Goal: Information Seeking & Learning: Check status

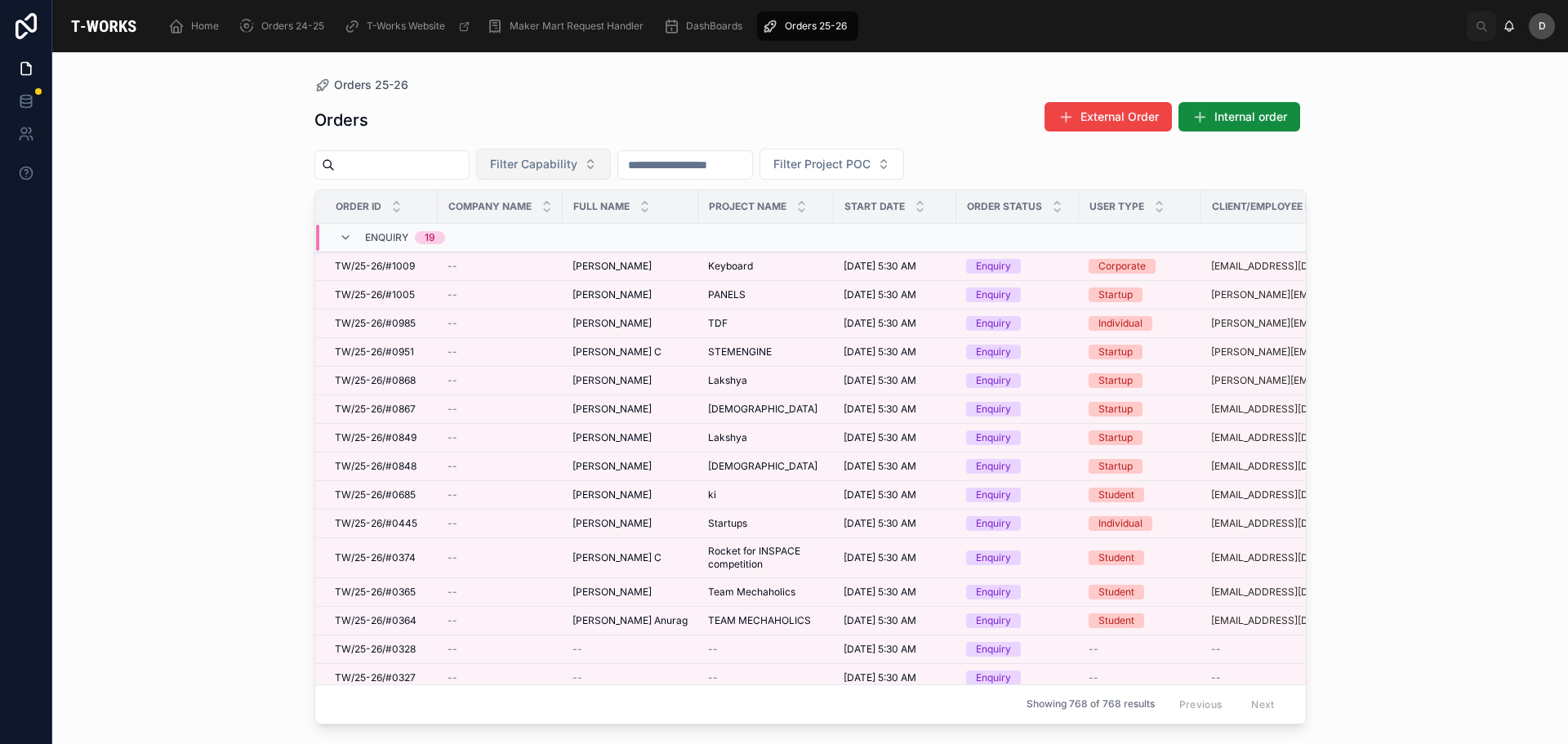
click at [602, 155] on button "Filter Capability" at bounding box center [543, 164] width 135 height 31
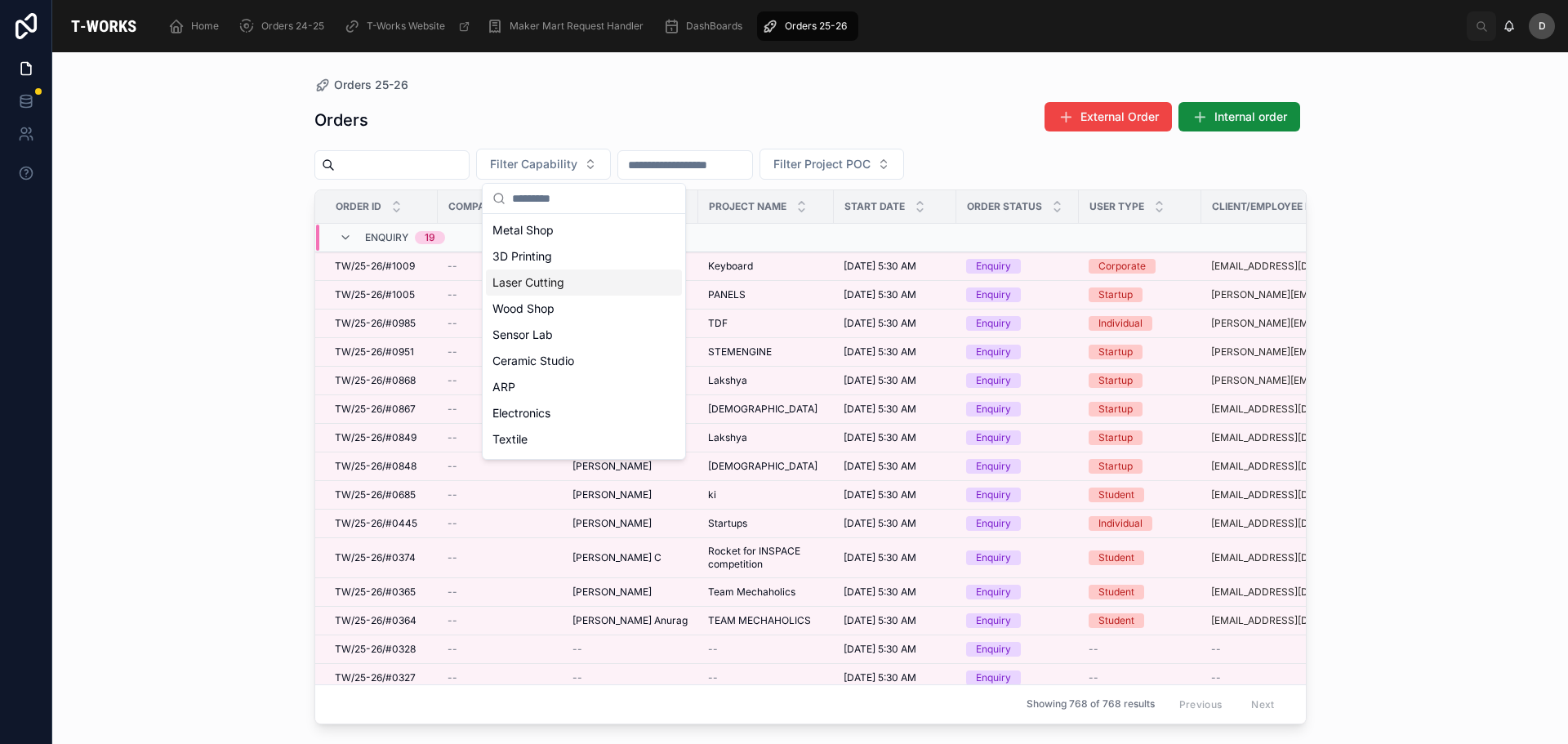
click at [550, 288] on div "Laser Cutting" at bounding box center [584, 282] width 196 height 26
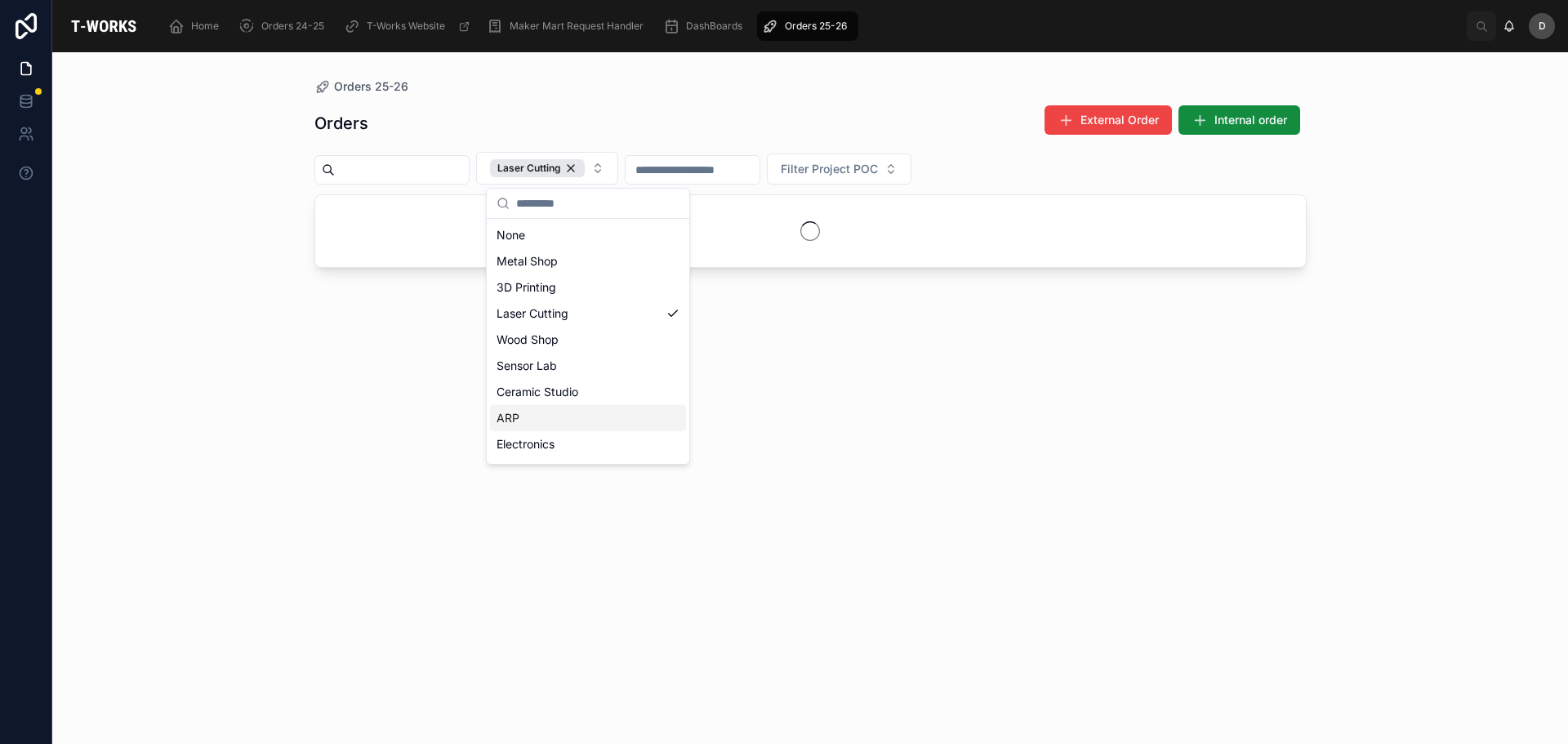
click at [545, 417] on div "ARP" at bounding box center [588, 418] width 196 height 26
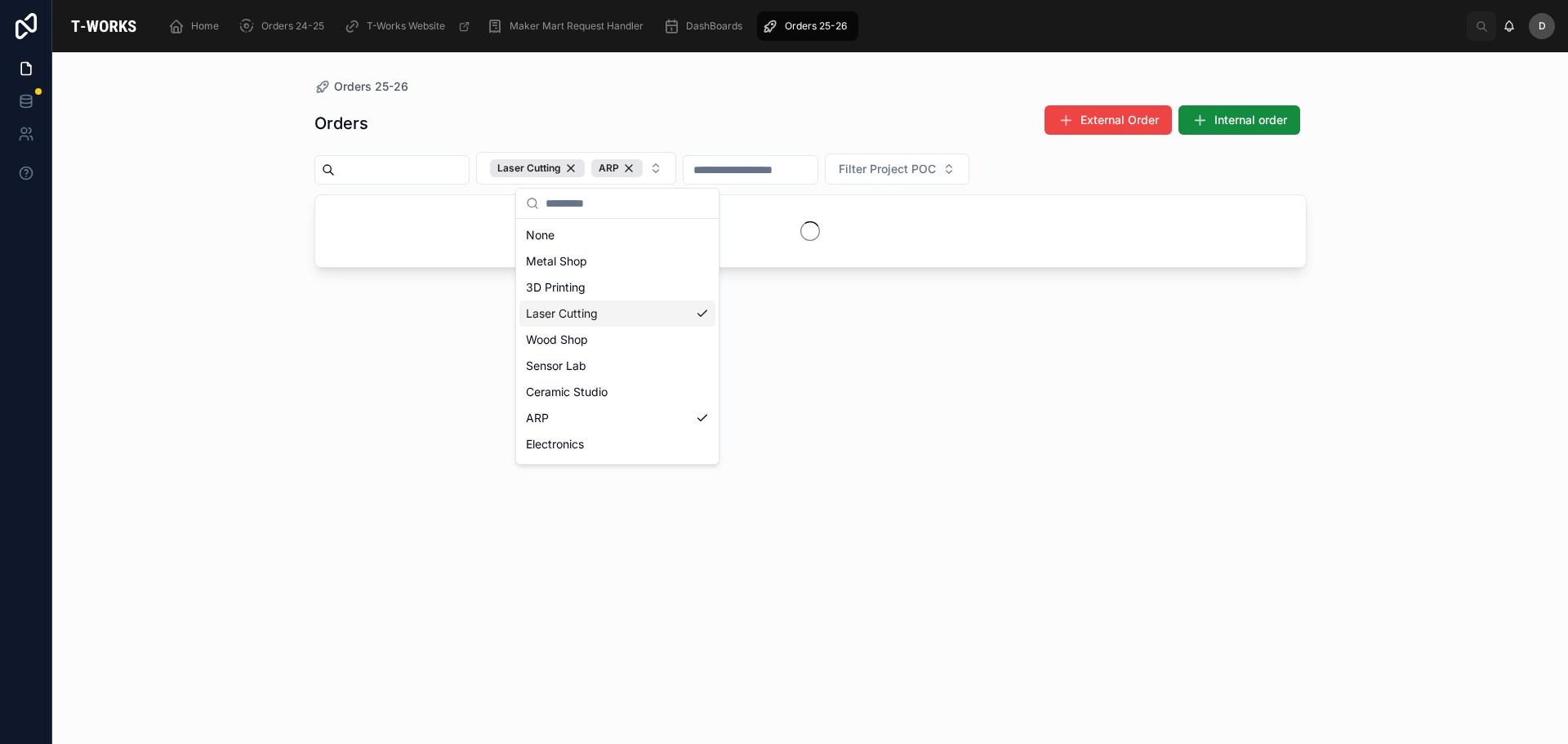
click at [609, 54] on div "Orders 25-26 Orders External Order Internal order Laser Cutting ARP Filter Proj…" at bounding box center [811, 388] width 1045 height 672
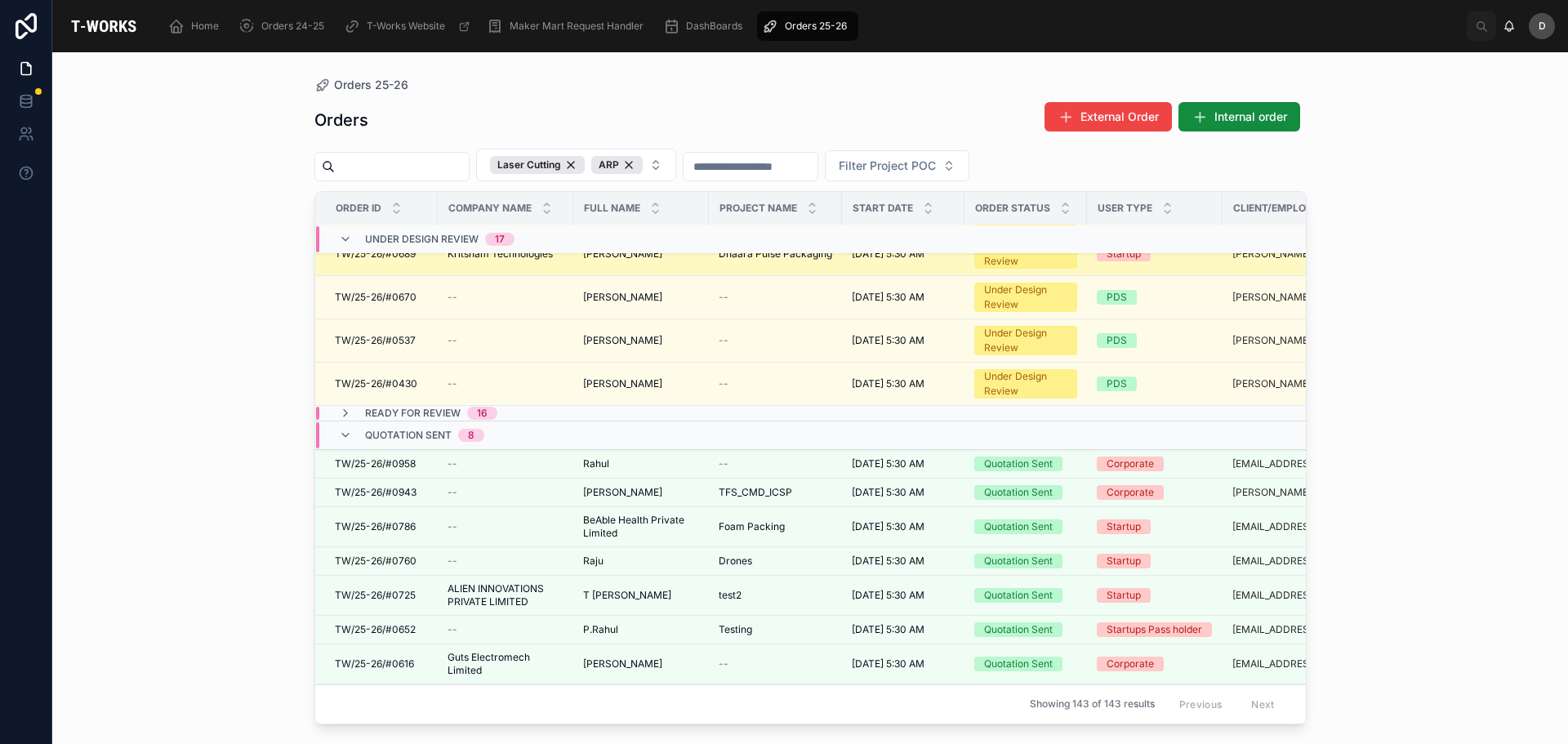
scroll to position [670, 0]
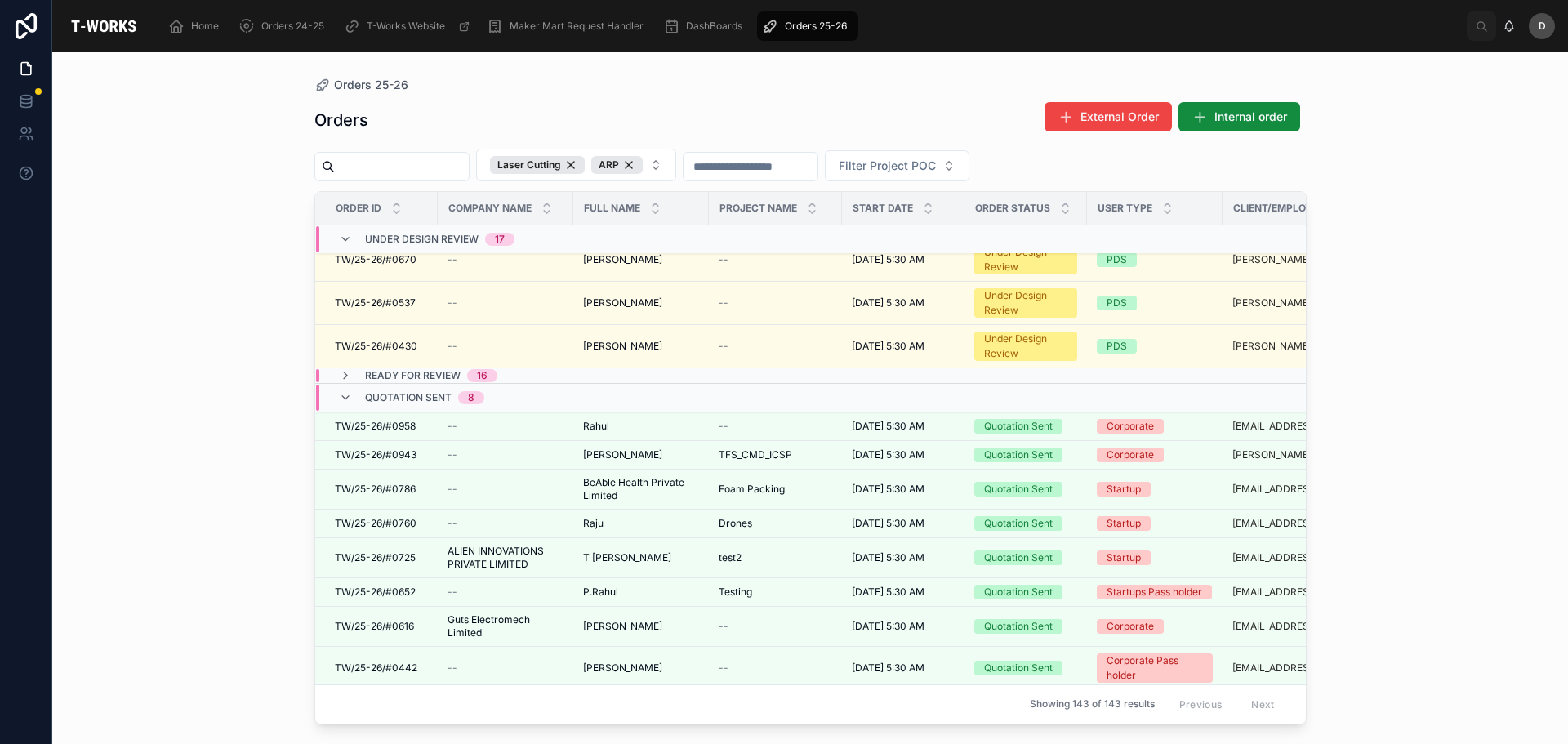
click at [538, 369] on td "Ready for Review 16" at bounding box center [512, 376] width 394 height 16
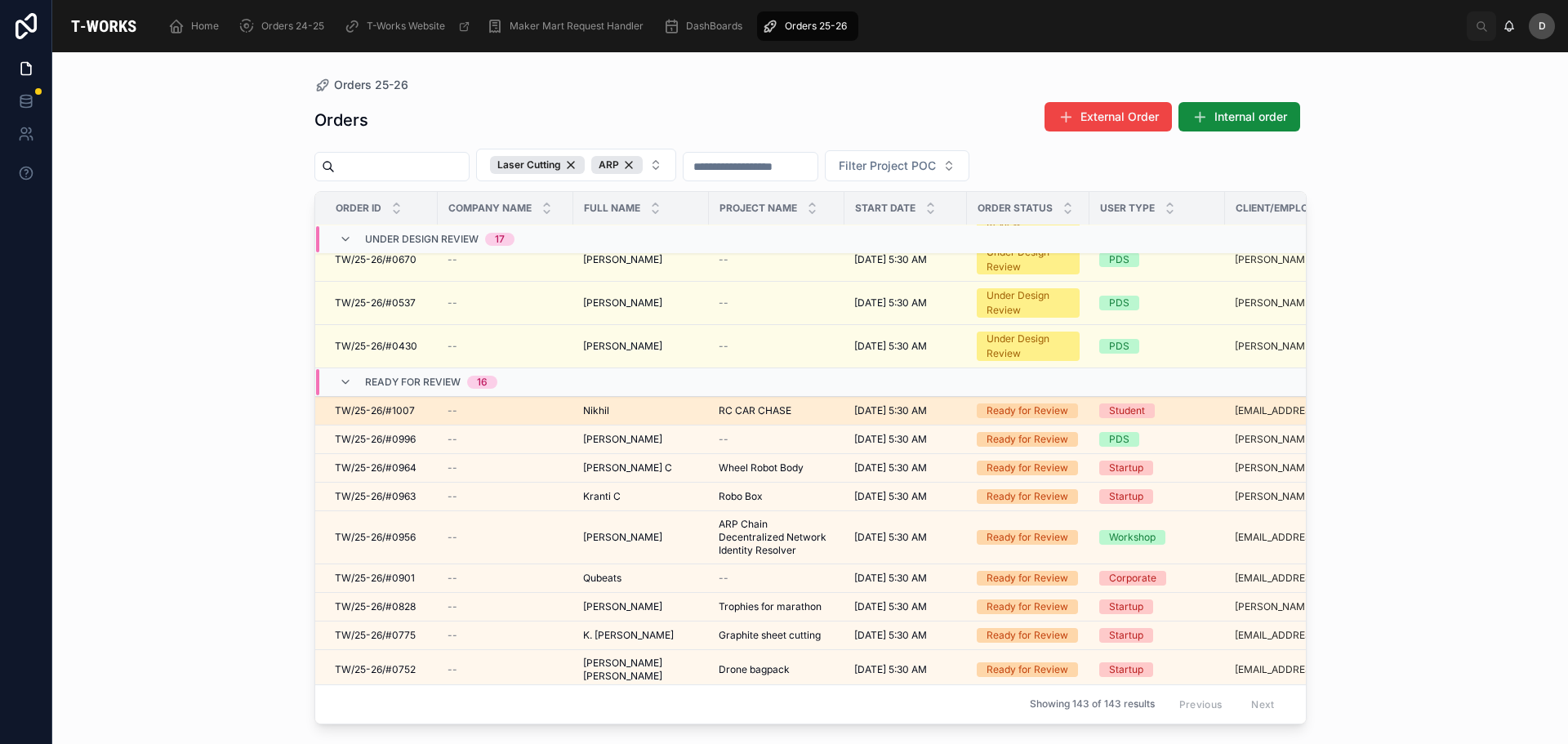
click at [740, 403] on td "RC CAR [PERSON_NAME] CAR [PERSON_NAME]" at bounding box center [777, 411] width 136 height 29
click at [740, 405] on span "RC CAR CHASE" at bounding box center [755, 410] width 73 height 13
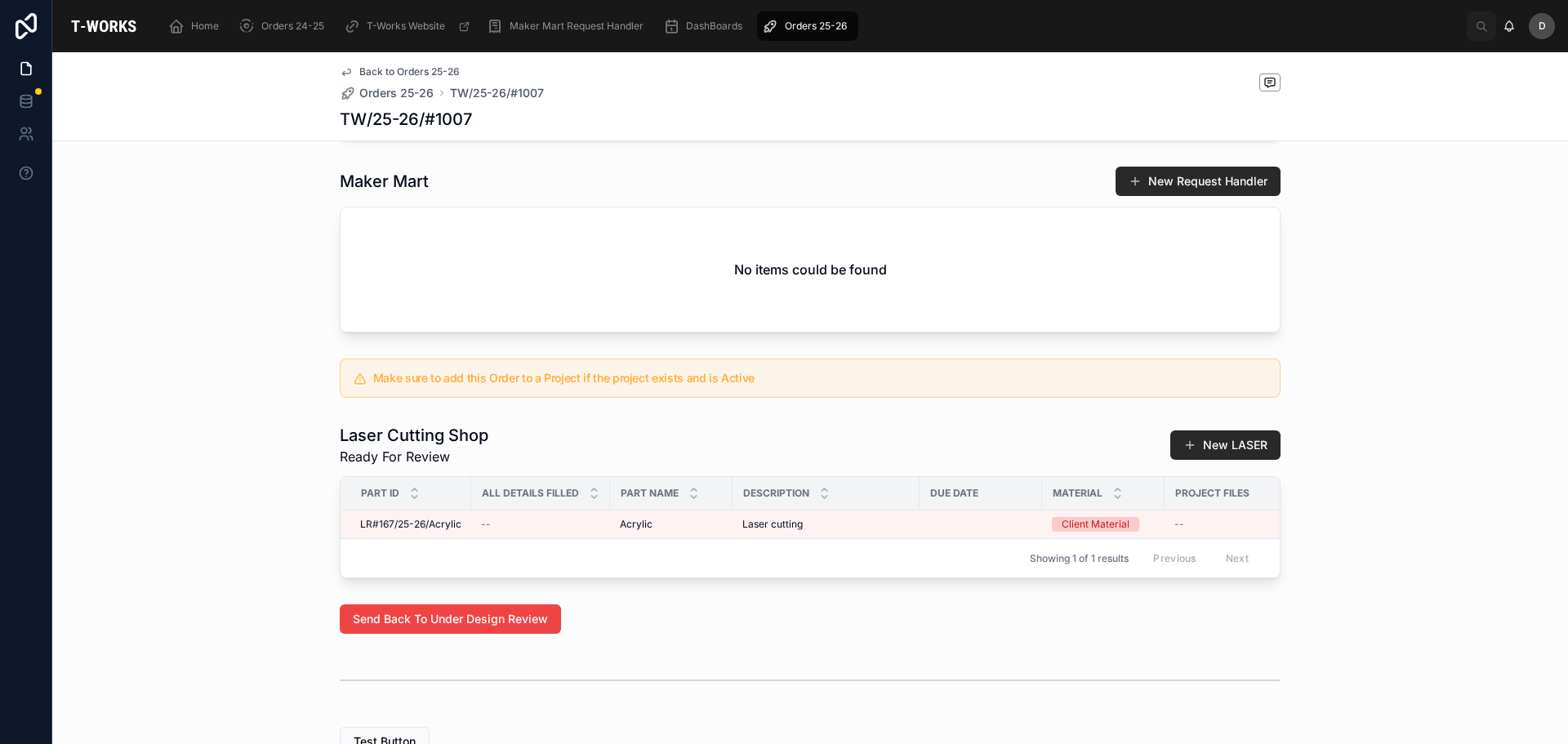
scroll to position [358, 0]
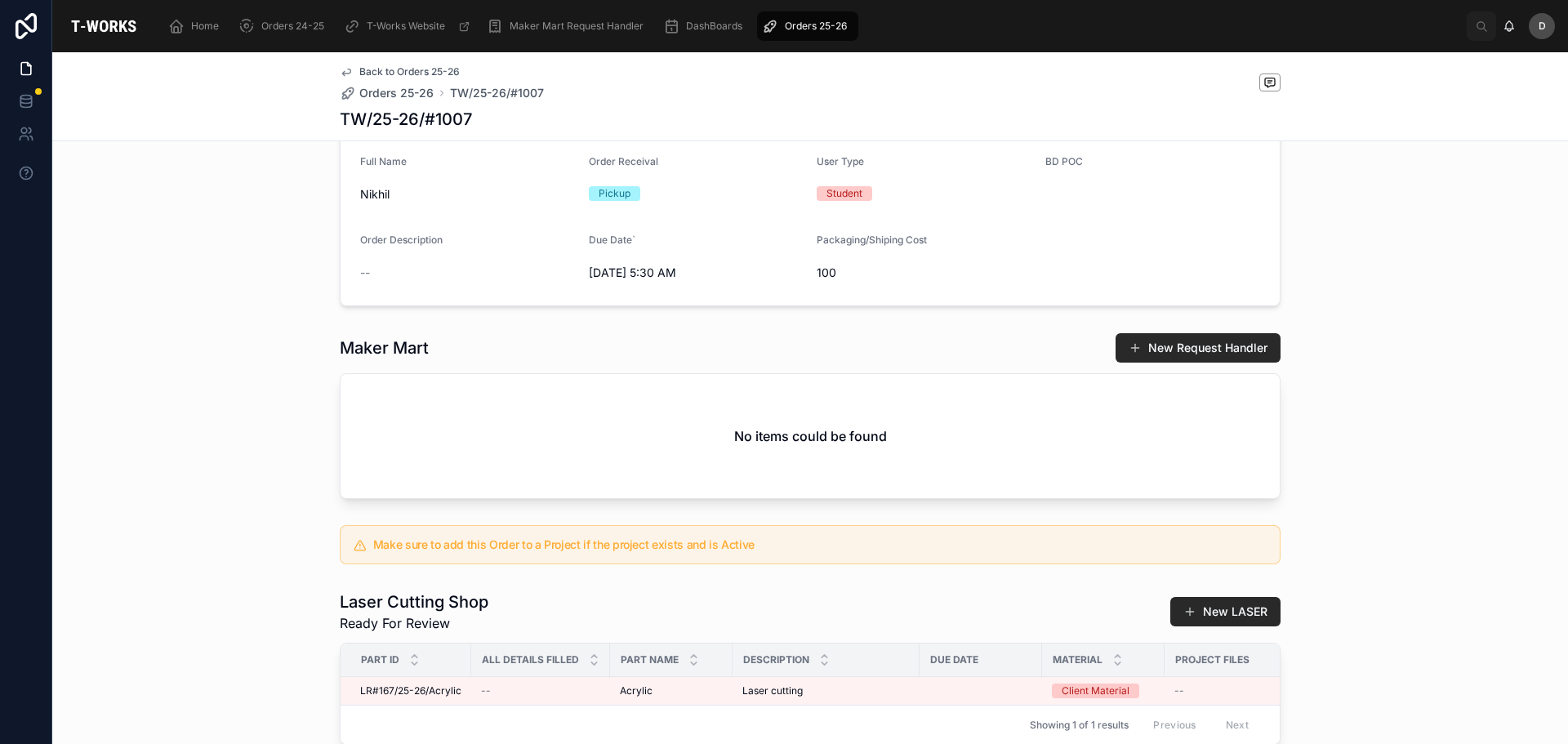
click at [820, 23] on span "Orders 25-26" at bounding box center [815, 26] width 62 height 13
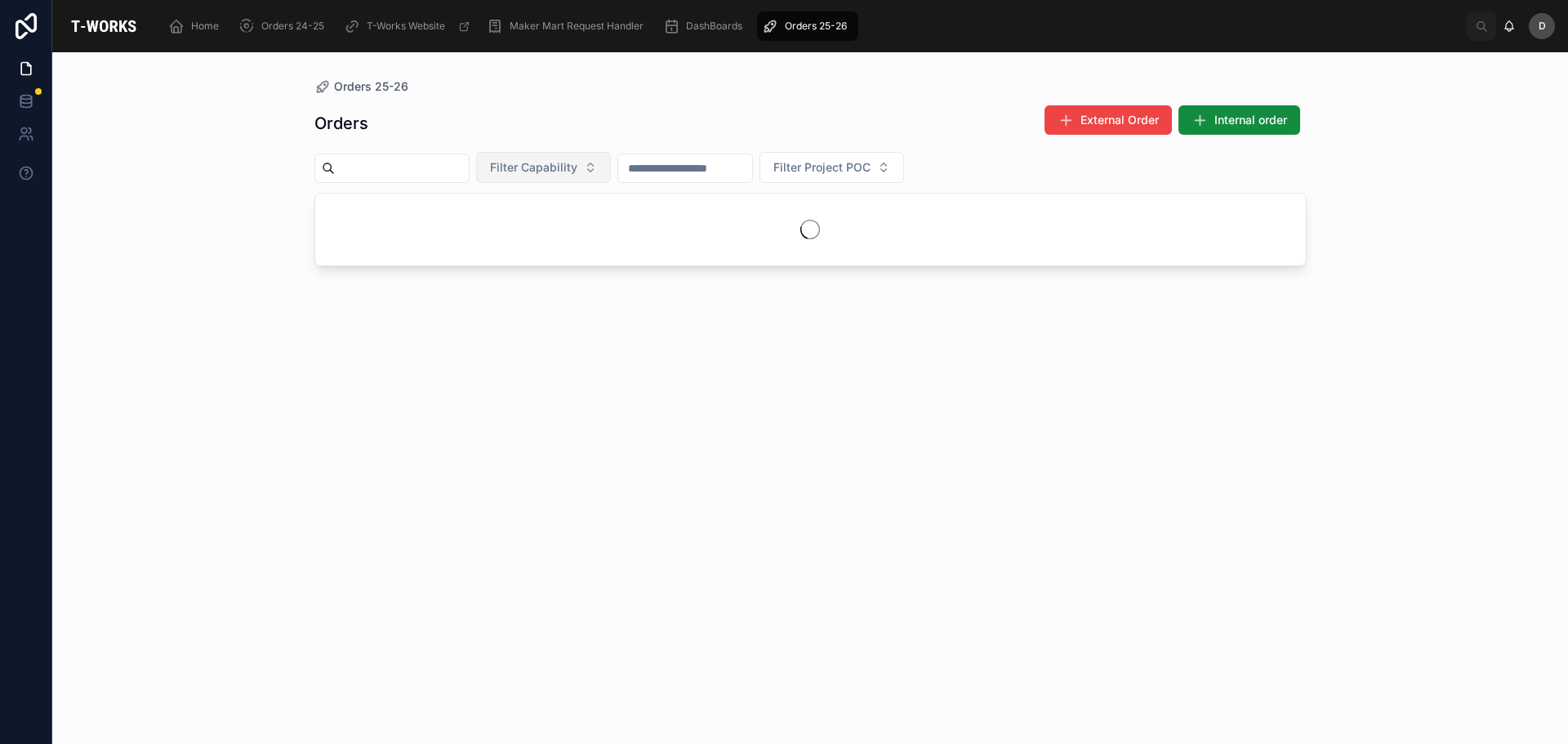
click at [611, 165] on button "Filter Capability" at bounding box center [543, 168] width 135 height 31
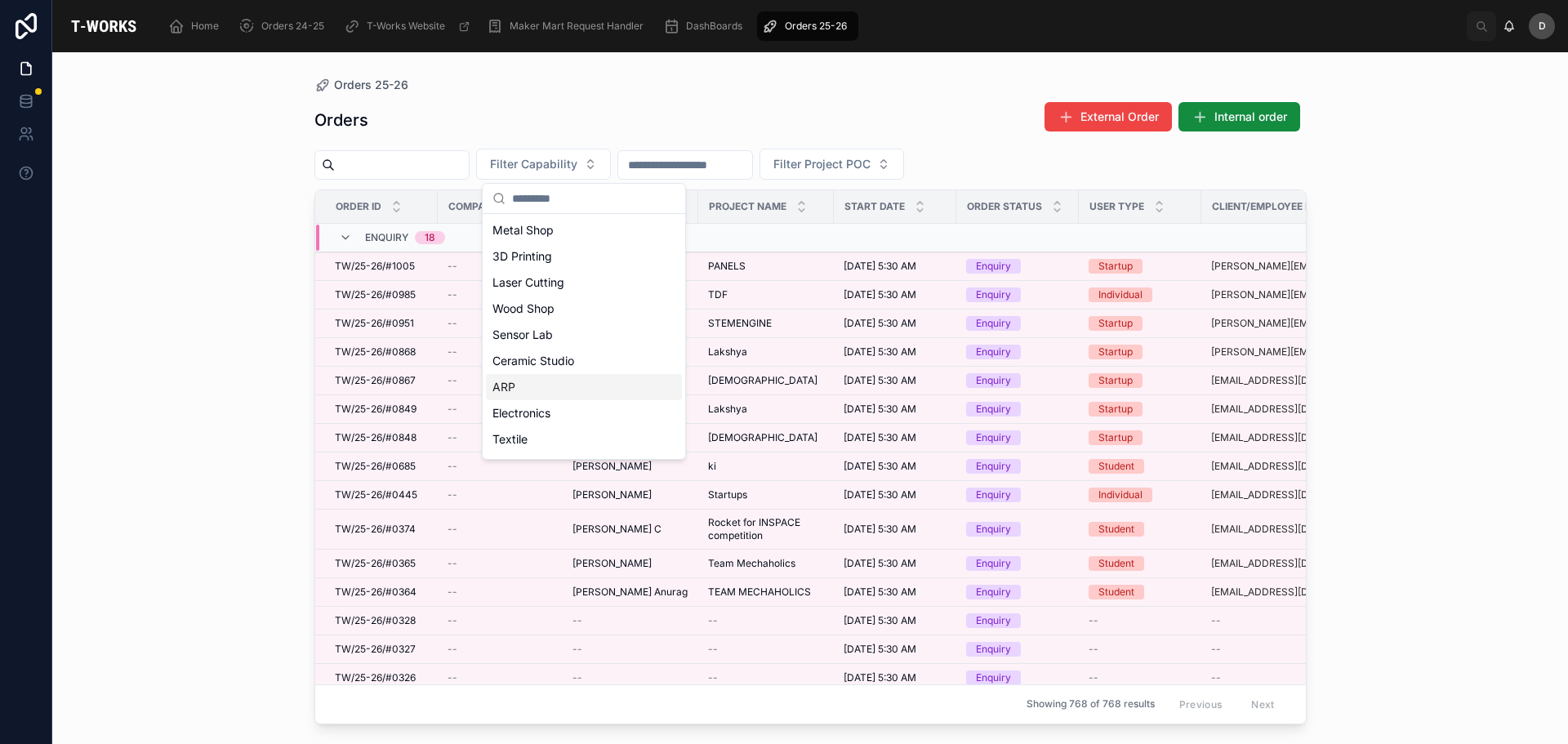
click at [509, 381] on div "ARP" at bounding box center [584, 387] width 196 height 26
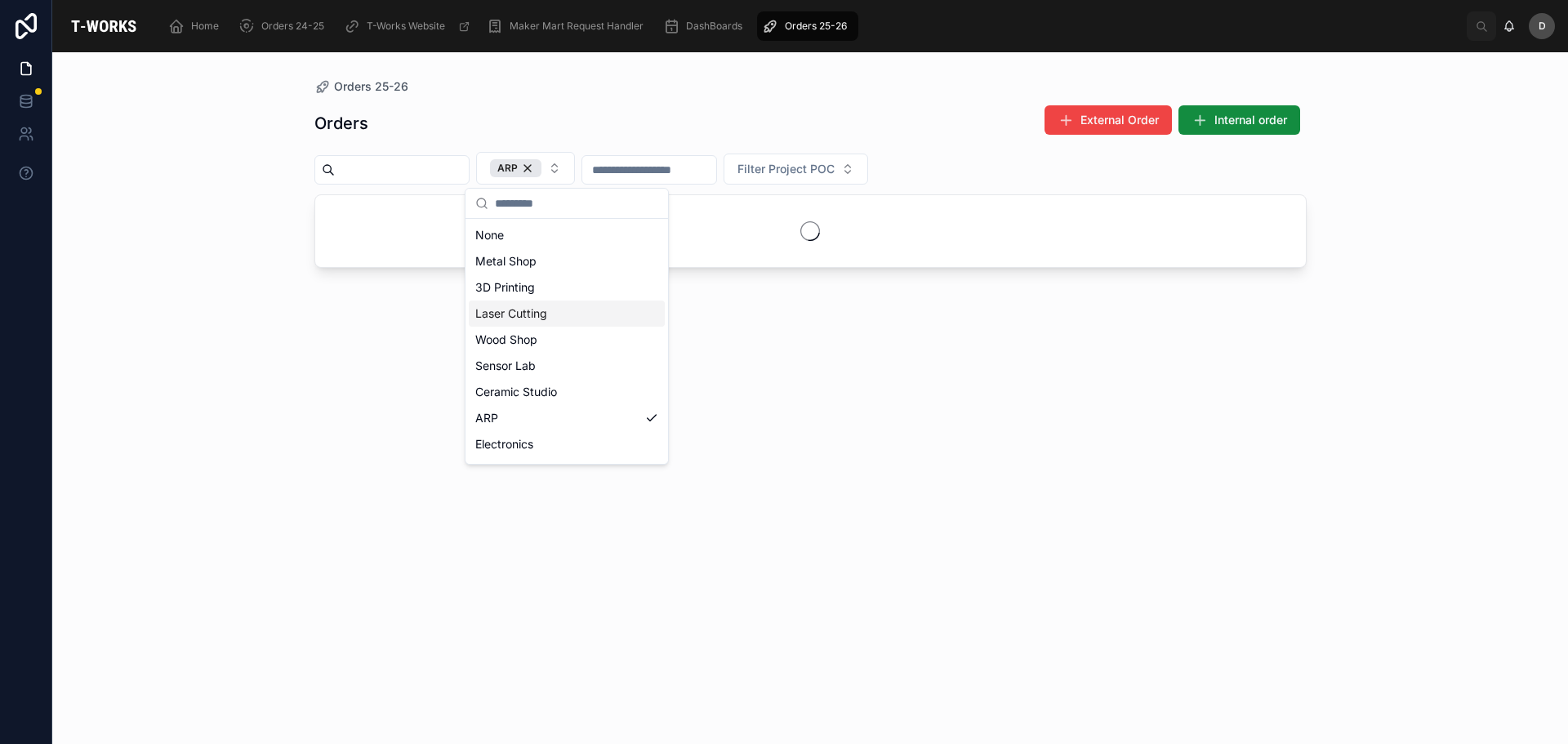
click at [539, 318] on div "Laser Cutting" at bounding box center [567, 314] width 196 height 26
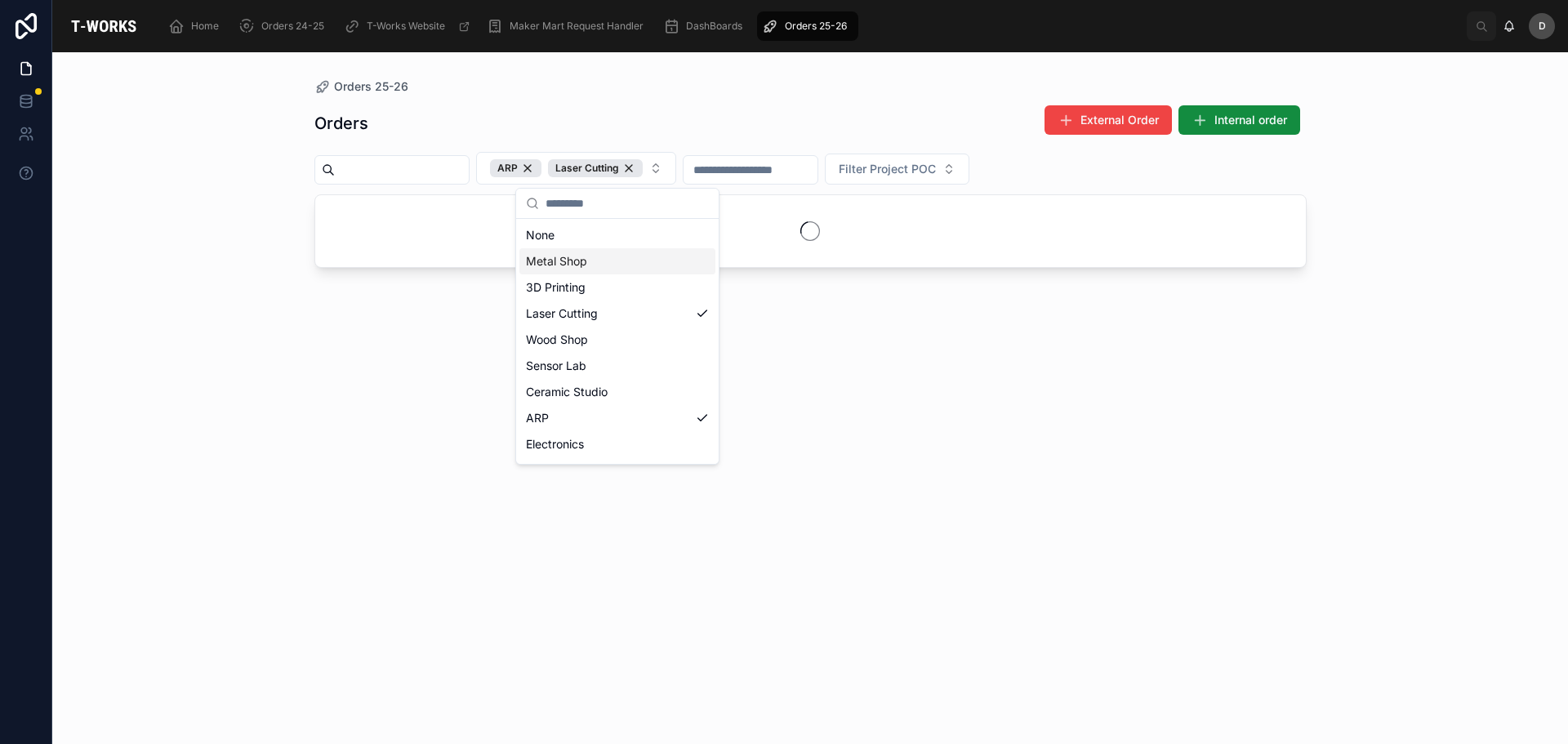
click at [695, 80] on div "Orders 25-26" at bounding box center [811, 86] width 993 height 17
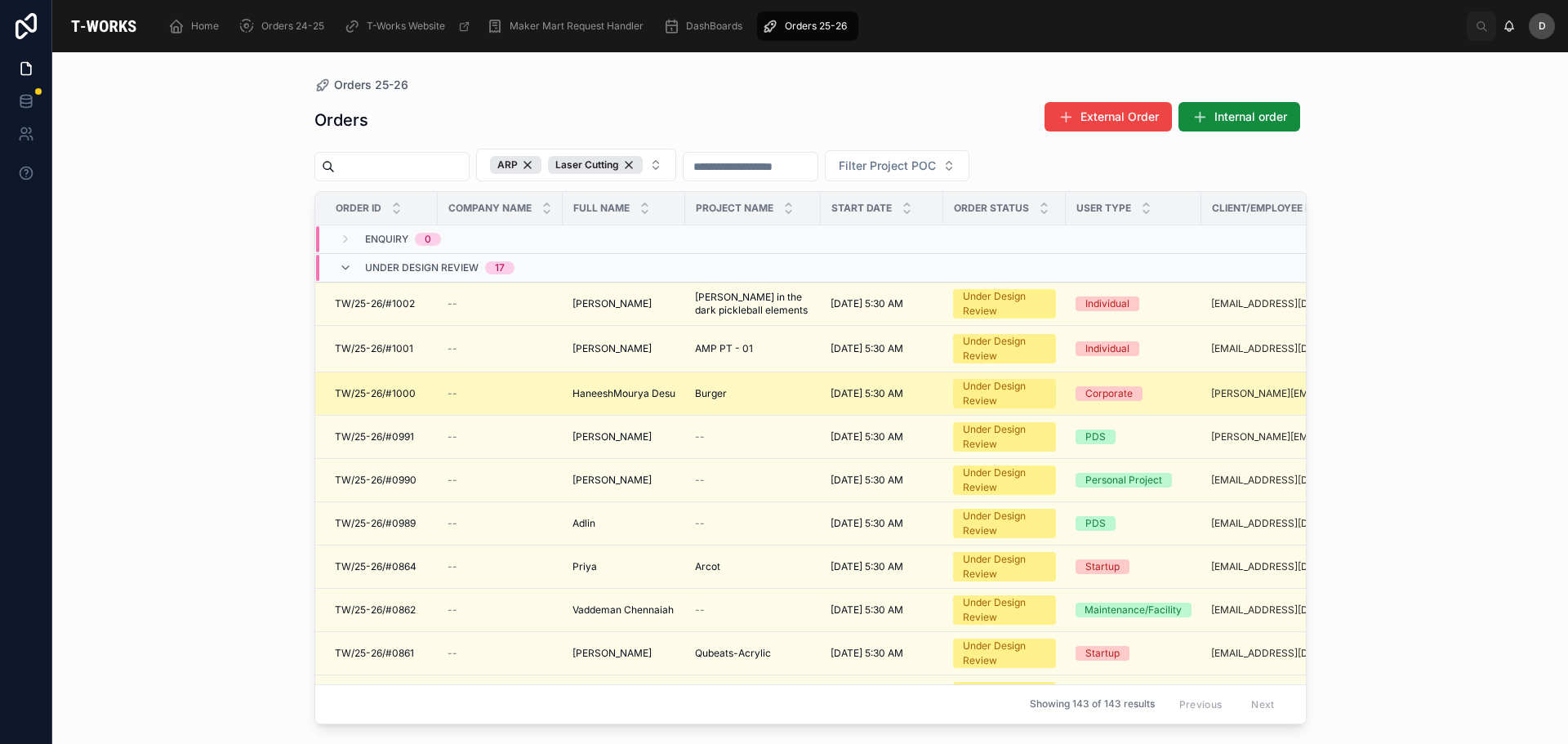
click at [718, 394] on span "Burger" at bounding box center [711, 393] width 32 height 13
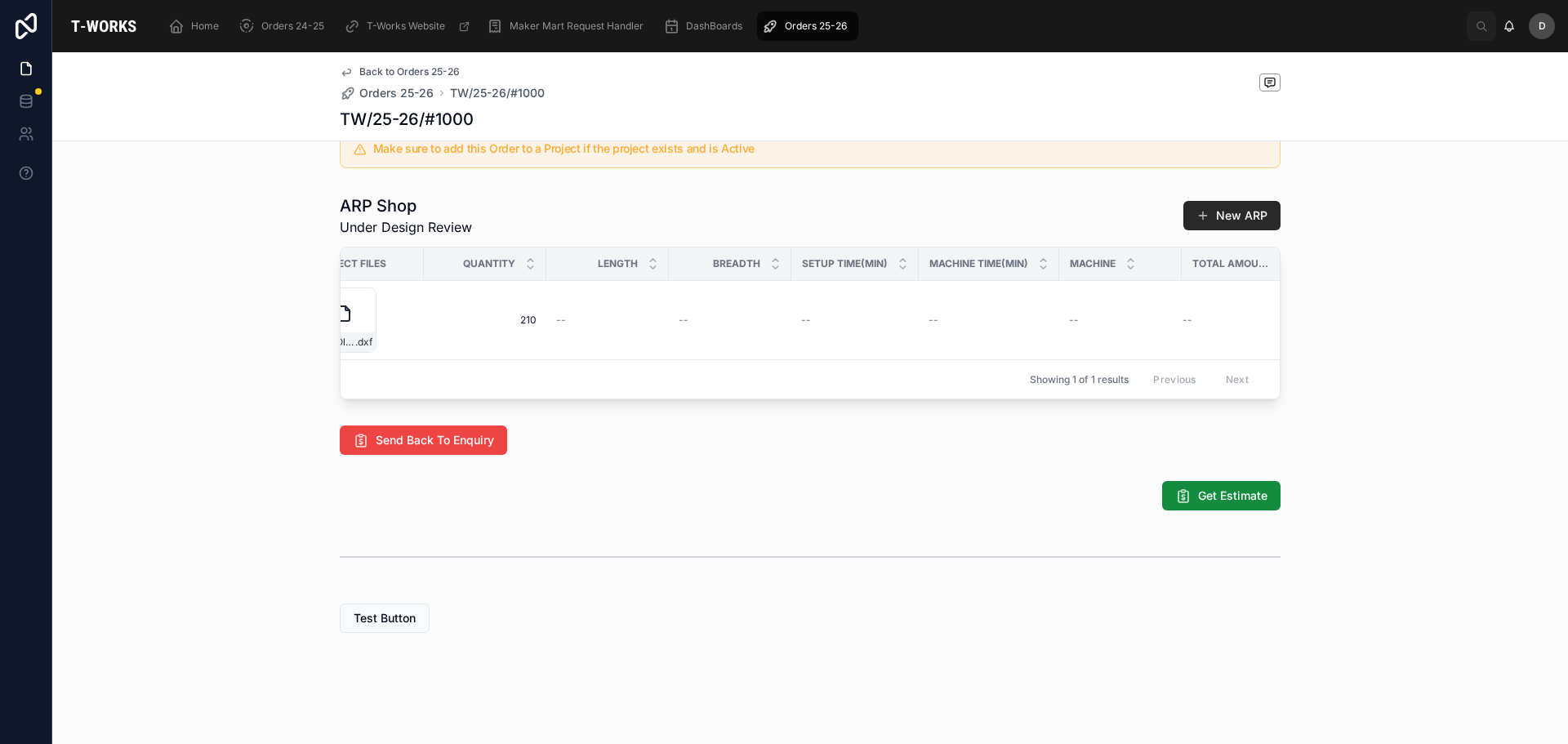
scroll to position [0, 831]
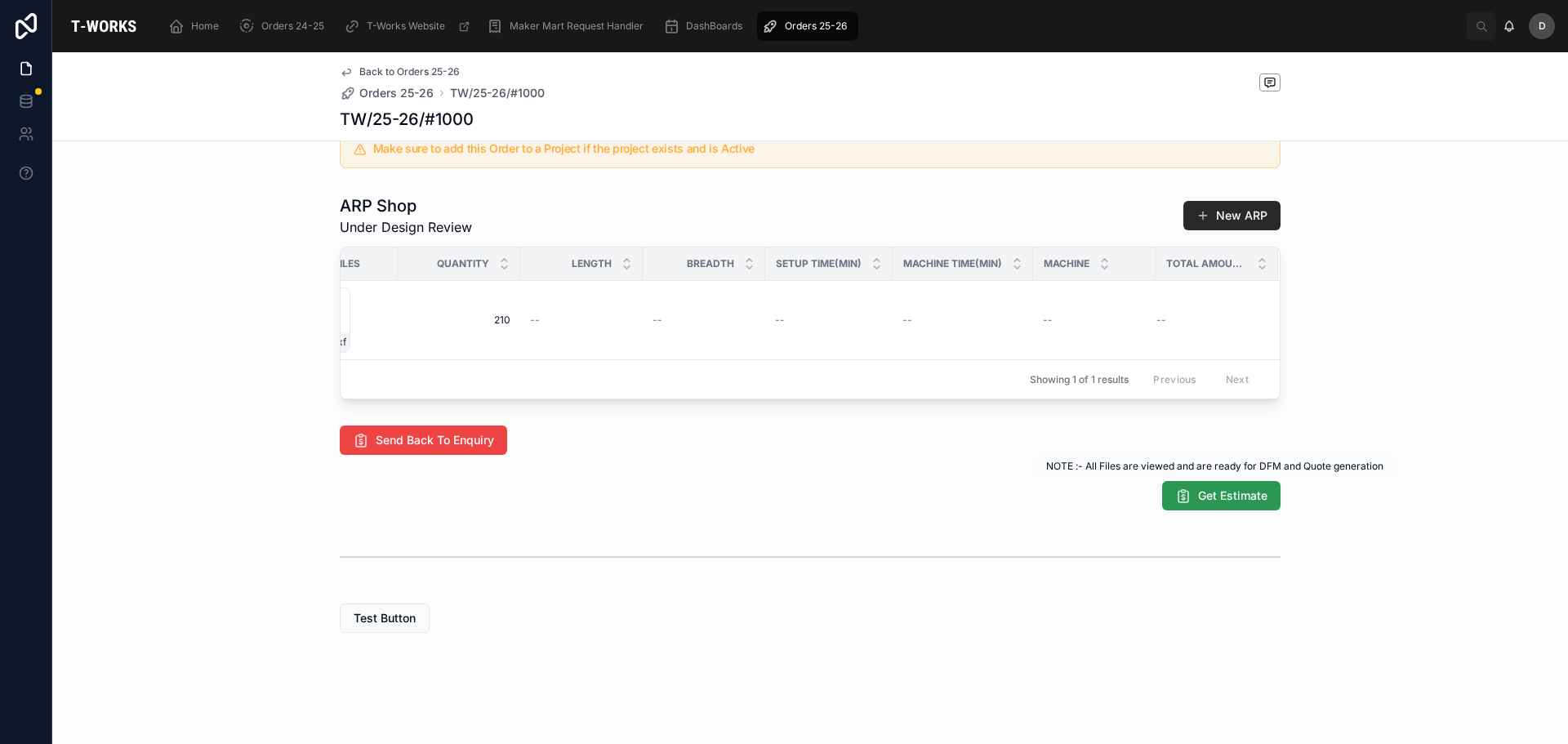
click at [1211, 503] on span "Get Estimate" at bounding box center [1233, 495] width 70 height 17
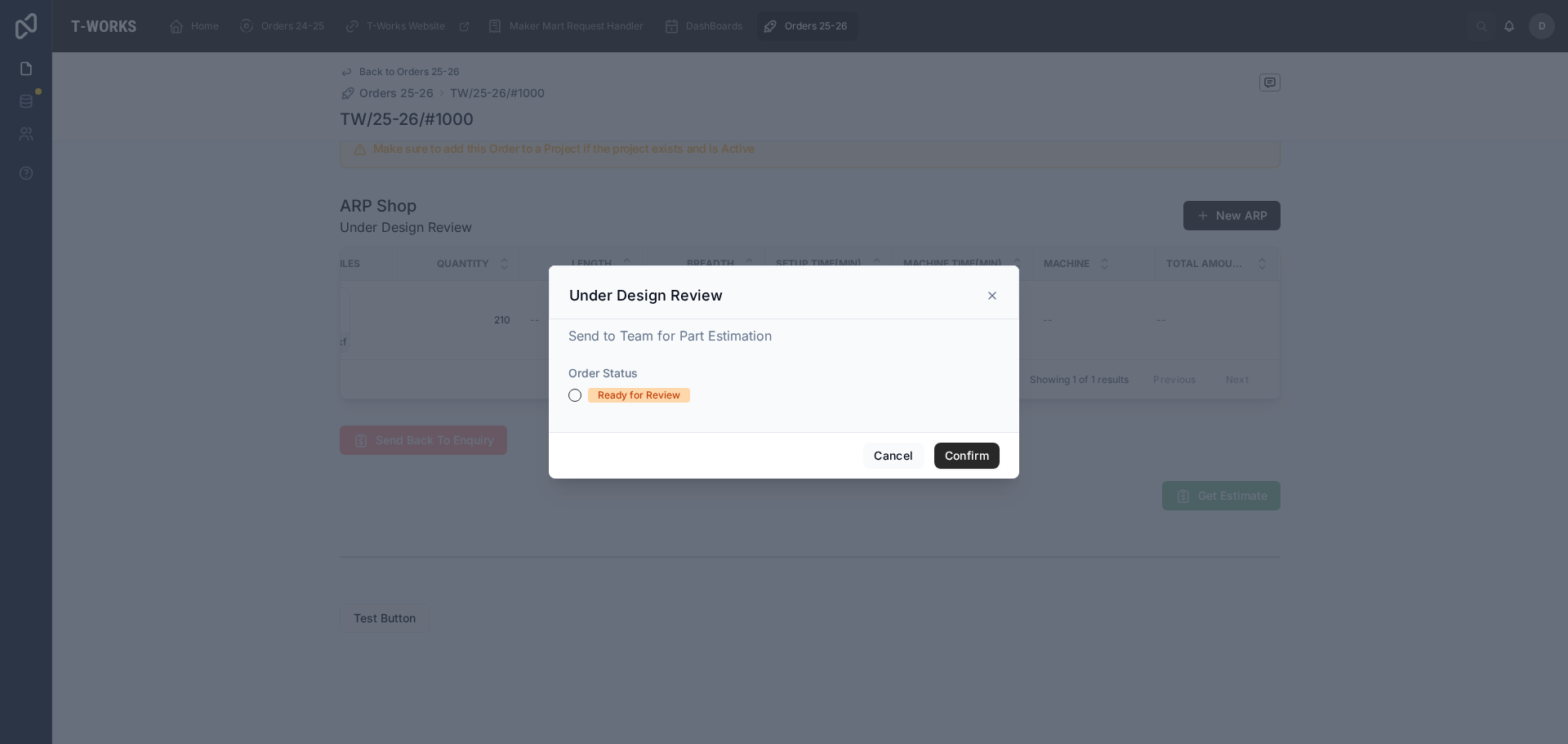
click at [631, 391] on div "Ready for Review" at bounding box center [639, 395] width 83 height 15
click at [581, 391] on button "Ready for Review" at bounding box center [575, 395] width 13 height 13
click at [959, 453] on button "Confirm" at bounding box center [967, 455] width 65 height 26
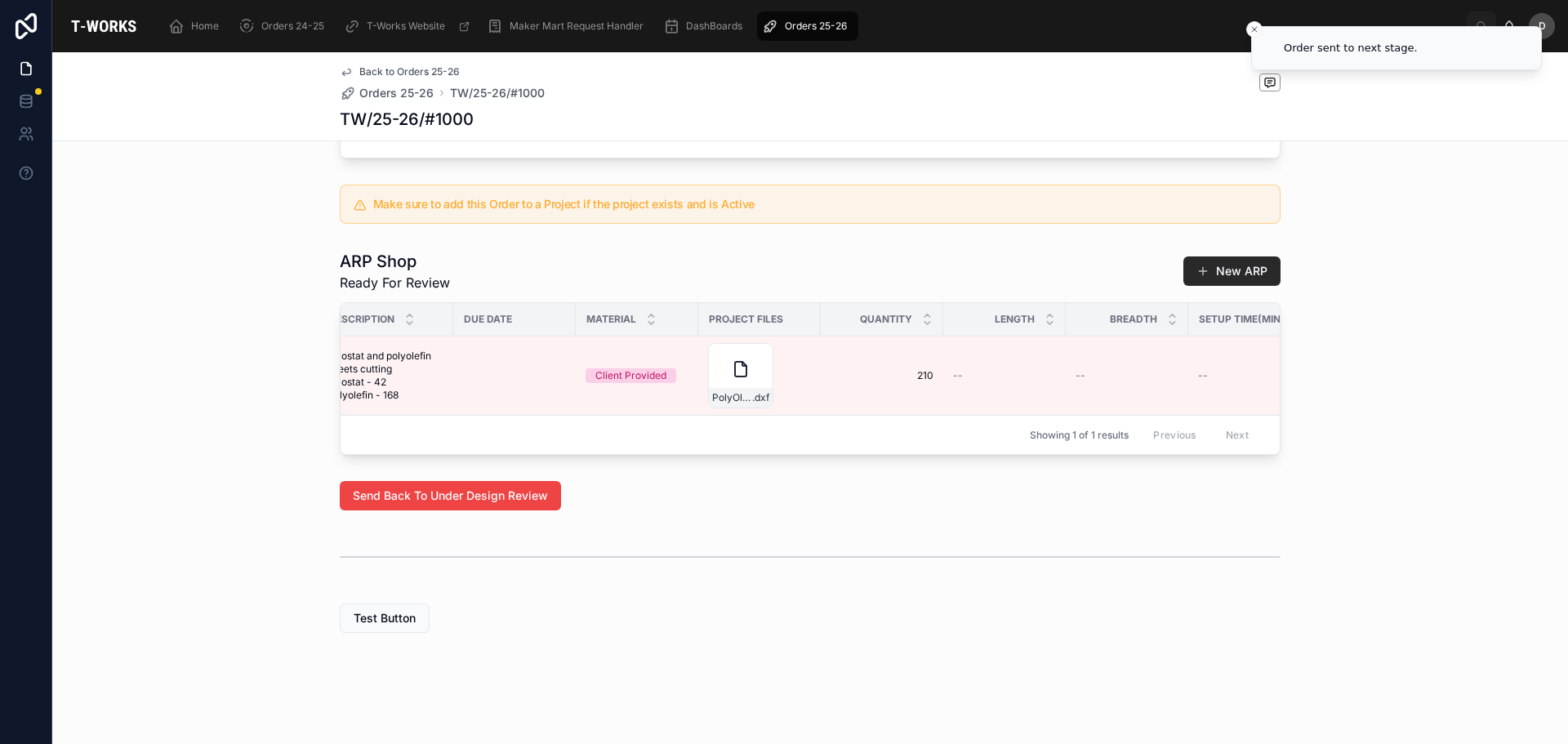
scroll to position [0, 847]
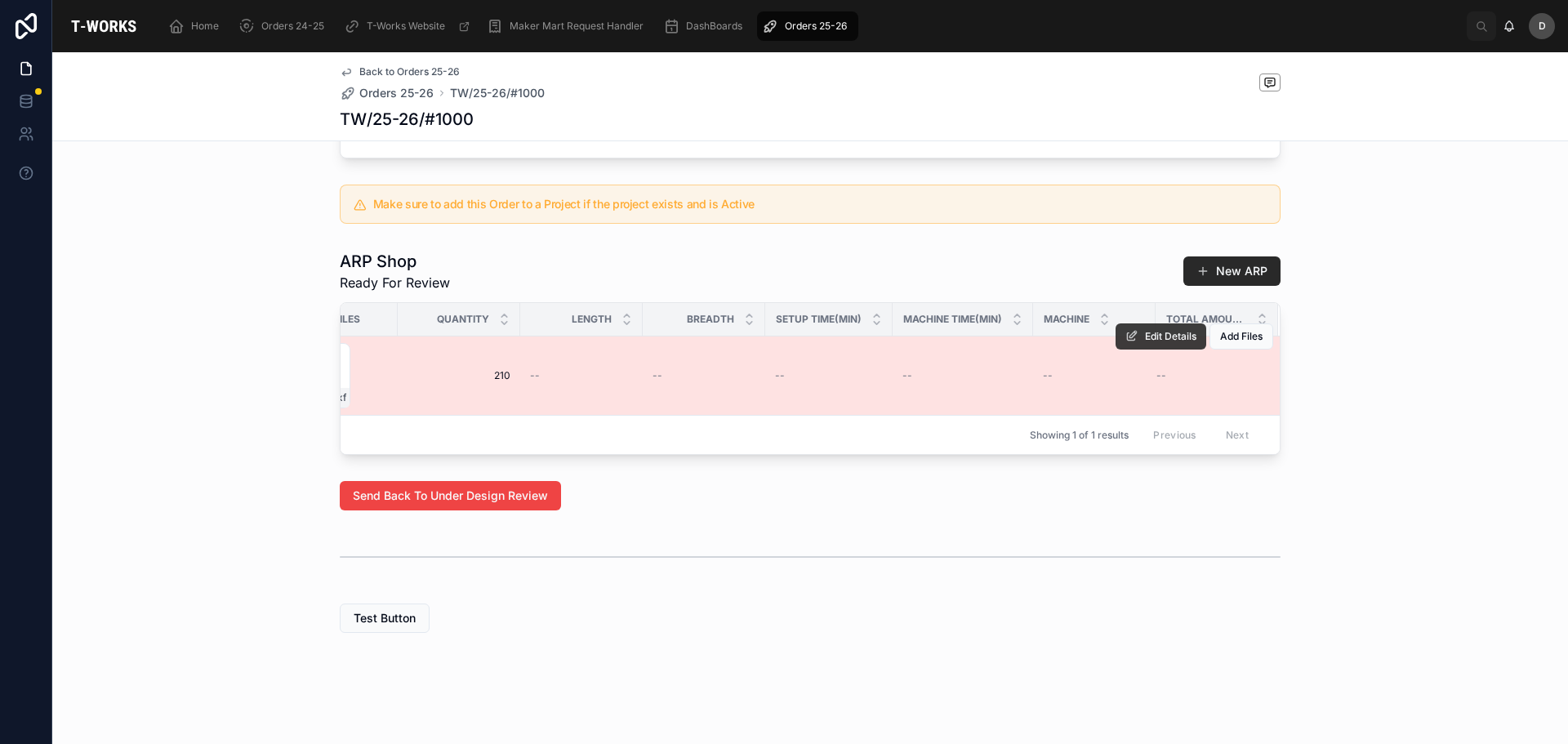
click at [1178, 330] on span "Edit Details" at bounding box center [1170, 336] width 51 height 13
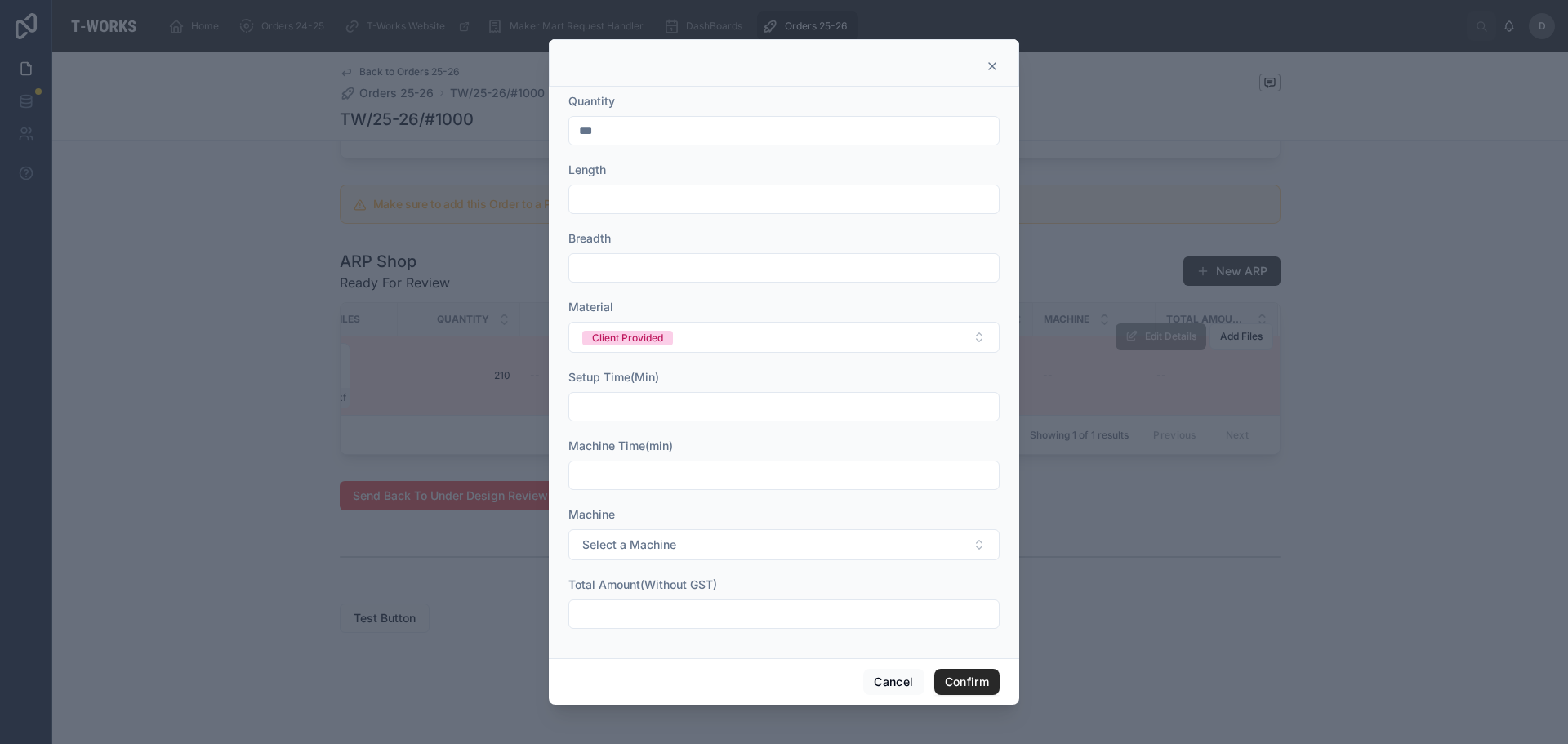
click at [730, 206] on input "text" at bounding box center [784, 199] width 429 height 23
click at [755, 194] on input "text" at bounding box center [784, 199] width 429 height 23
type input "*"
type input "***"
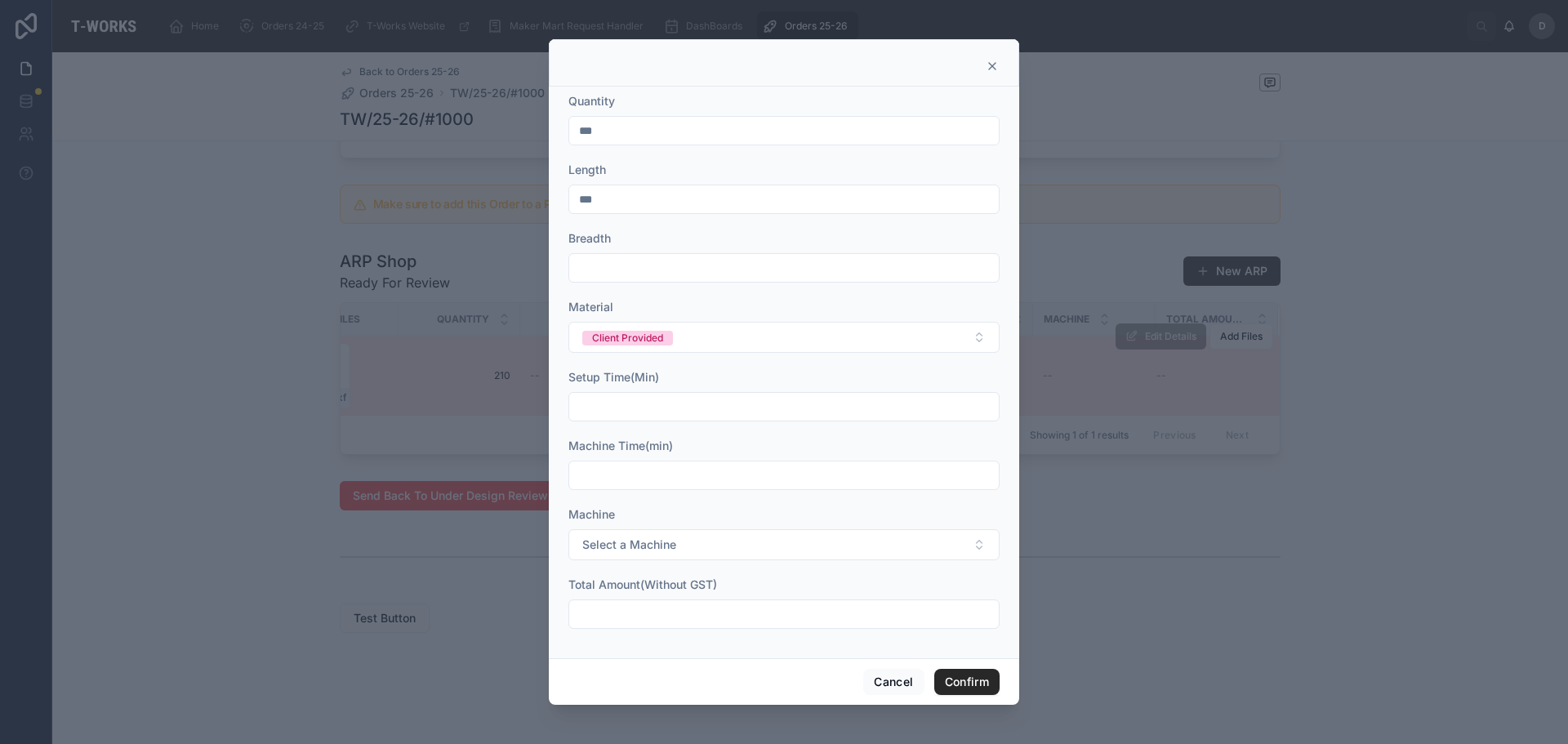
click at [821, 268] on input "text" at bounding box center [784, 268] width 429 height 23
type input "***"
click at [671, 395] on div at bounding box center [784, 407] width 431 height 30
click at [671, 404] on input "text" at bounding box center [784, 407] width 429 height 23
type input "****"
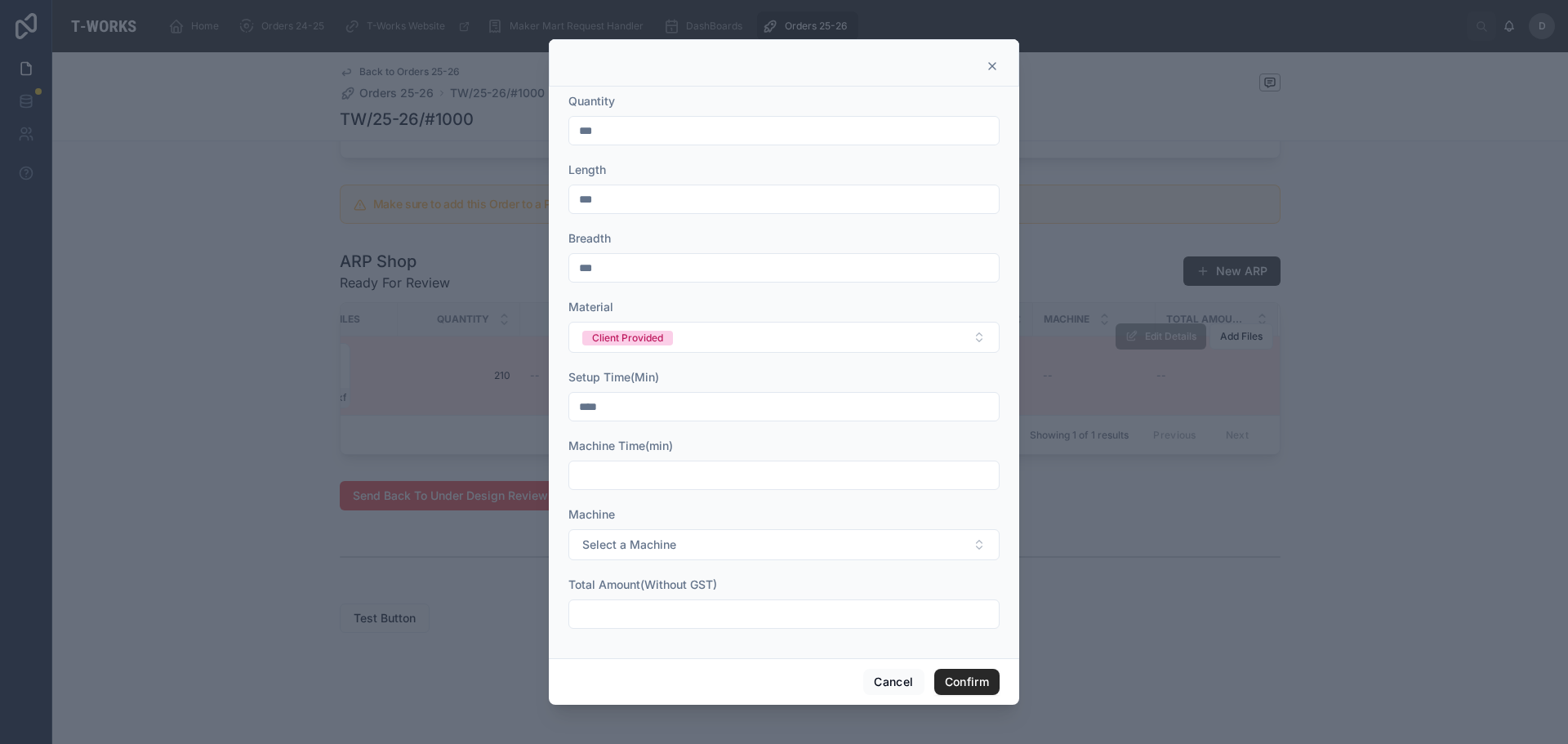
click at [701, 475] on input "text" at bounding box center [784, 475] width 429 height 23
type input "*****"
drag, startPoint x: 672, startPoint y: 136, endPoint x: 25, endPoint y: 95, distance: 648.3
click at [25, 95] on div "Quantity *** Length *** Breadth *** Material Client Provided Setup Time(Min) **…" at bounding box center [784, 372] width 1568 height 744
type input "***"
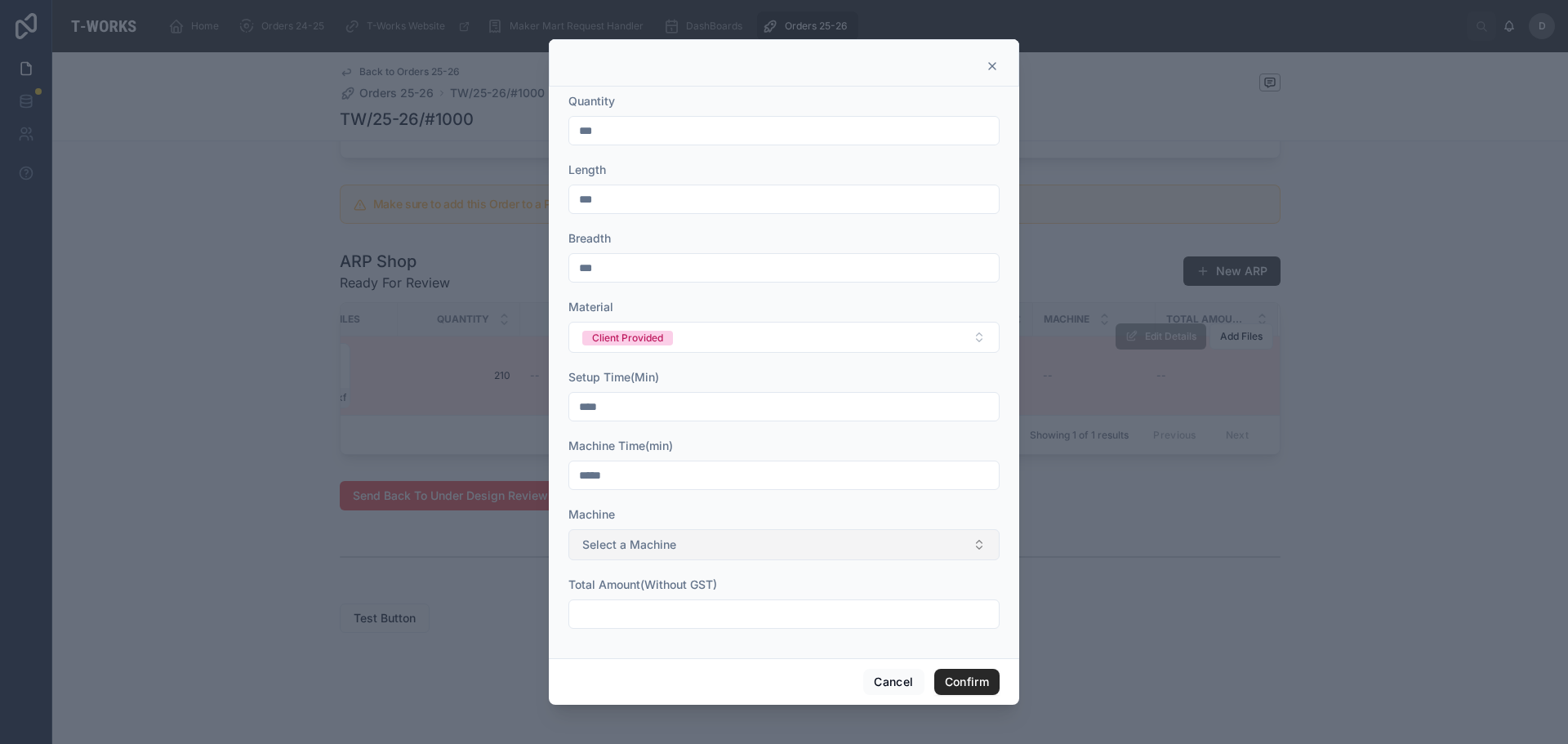
click at [695, 559] on button "Select a Machine" at bounding box center [784, 545] width 431 height 31
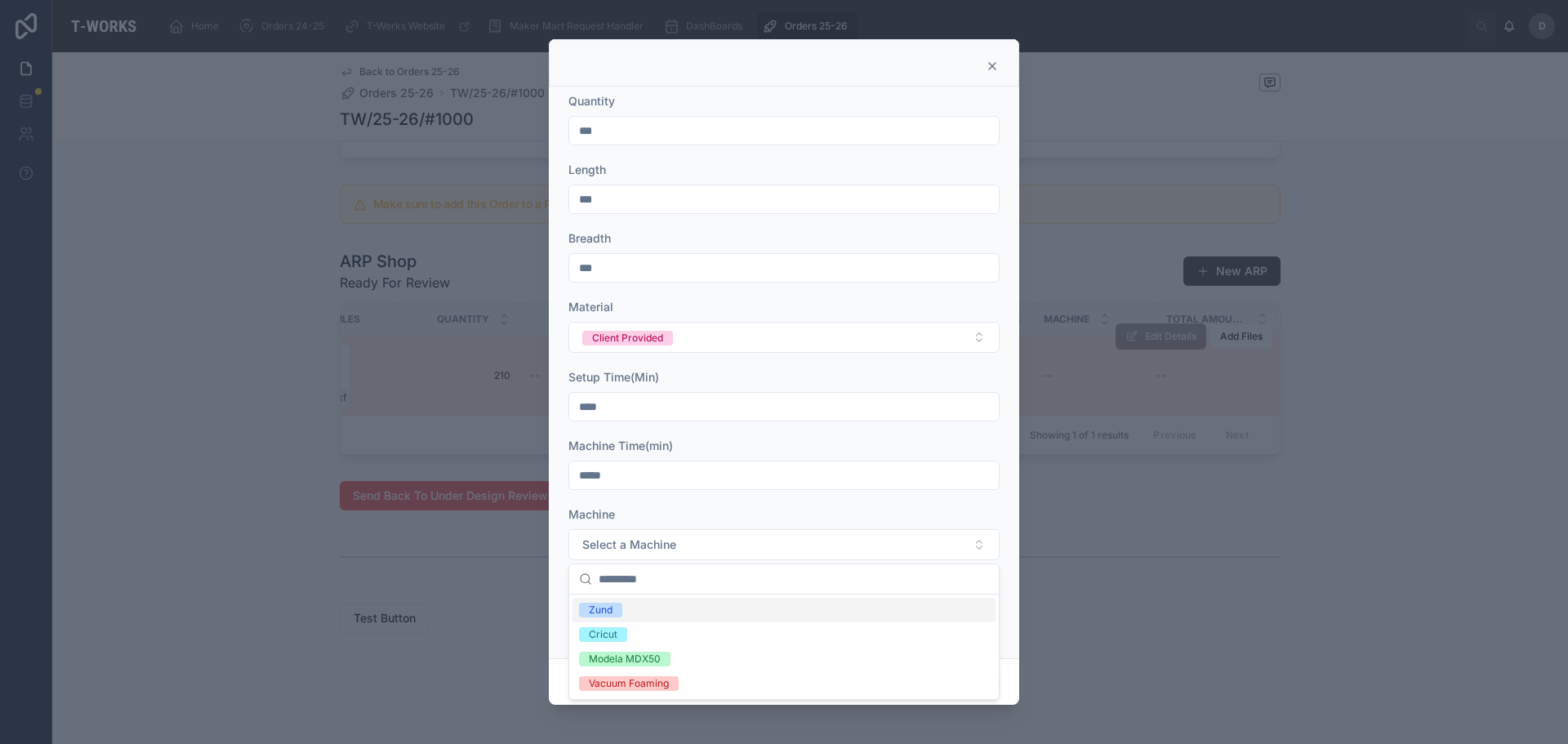
click at [630, 603] on div "Zund" at bounding box center [784, 610] width 423 height 24
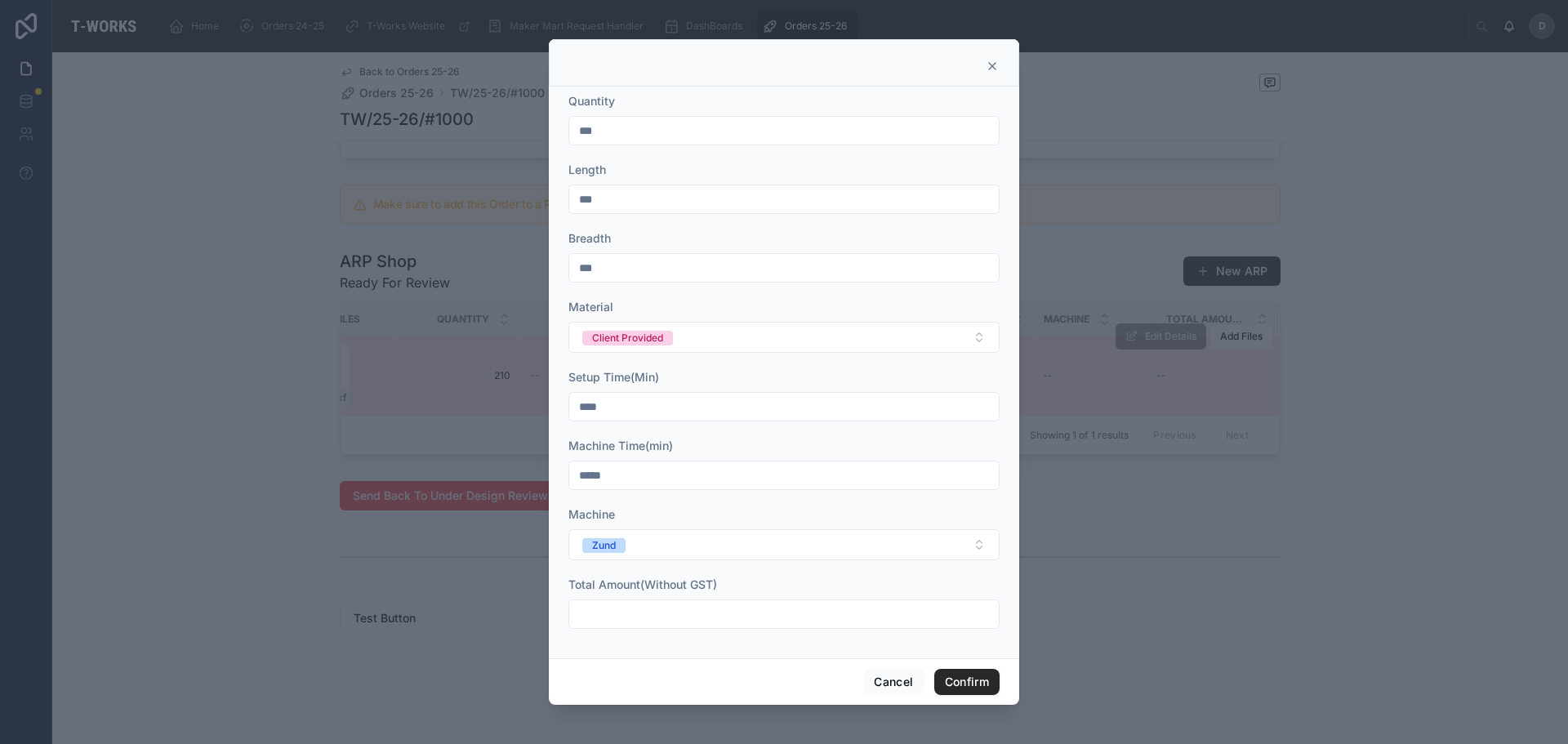
click at [704, 606] on input "text" at bounding box center [784, 614] width 429 height 23
click at [736, 616] on input "text" at bounding box center [784, 614] width 429 height 23
type input "********"
click at [988, 686] on button "Confirm" at bounding box center [967, 682] width 65 height 26
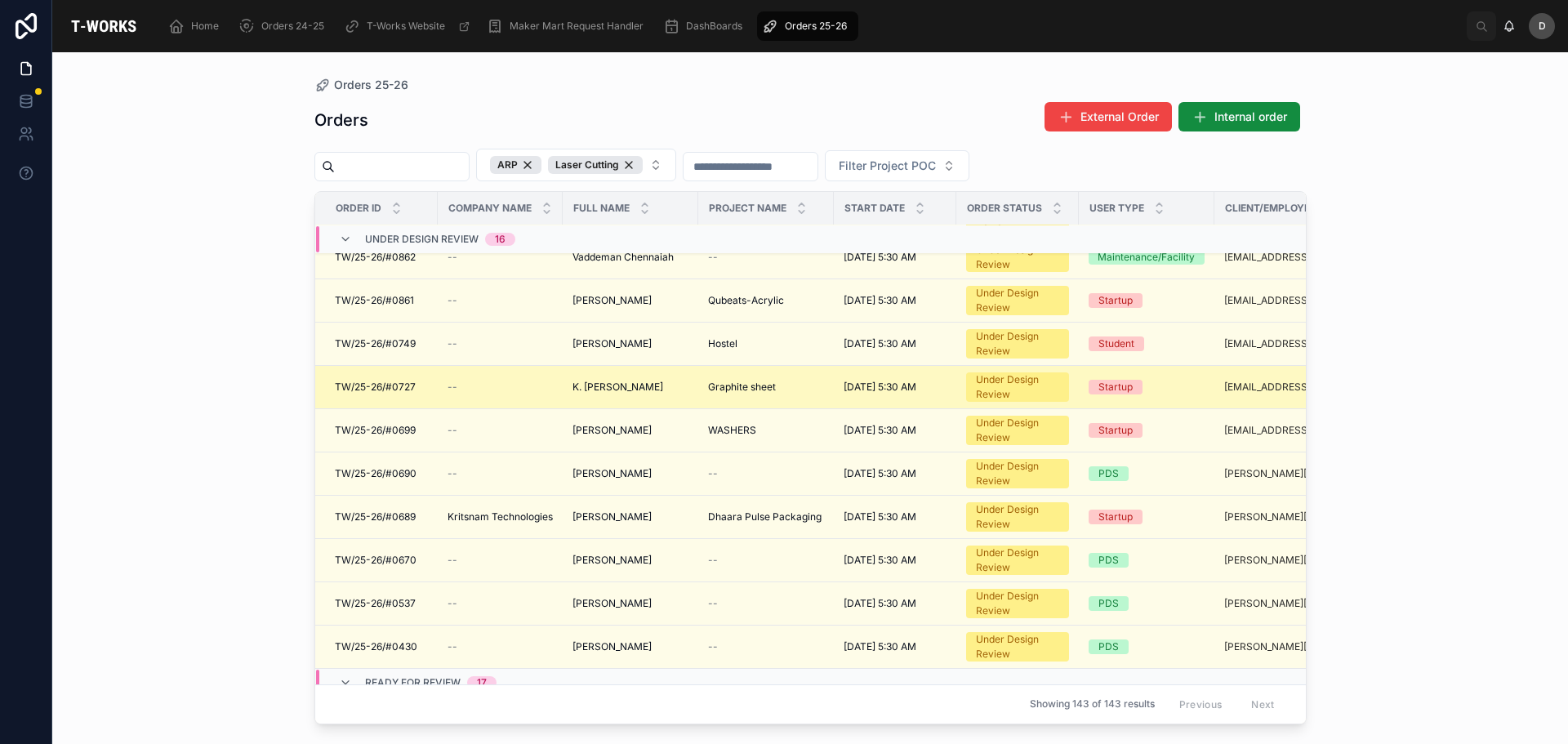
scroll to position [589, 0]
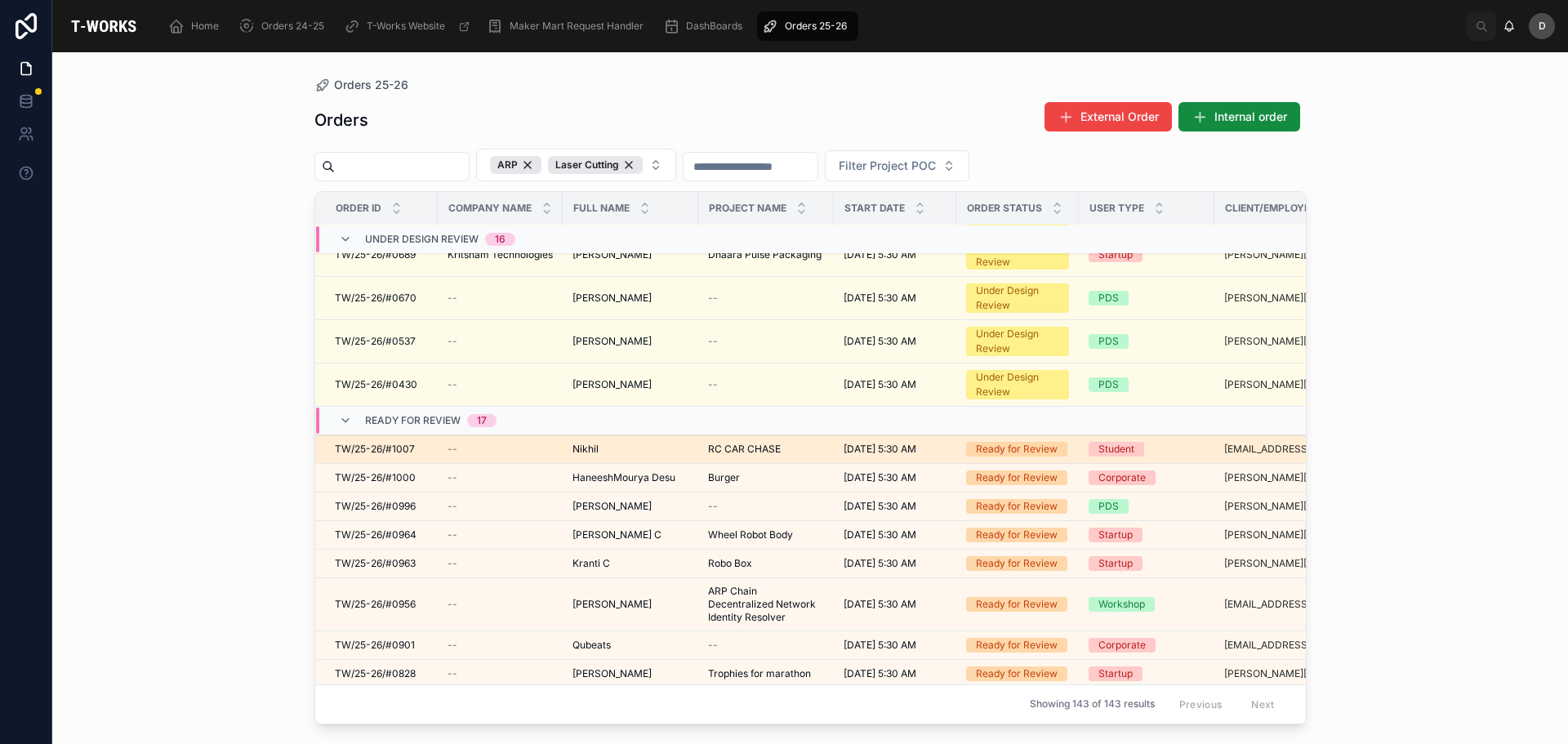
click at [697, 437] on td "[PERSON_NAME]" at bounding box center [630, 449] width 136 height 29
click at [710, 440] on td "RC CAR [PERSON_NAME] CAR [PERSON_NAME]" at bounding box center [766, 449] width 136 height 29
click at [710, 447] on span "RC CAR CHASE" at bounding box center [745, 448] width 73 height 13
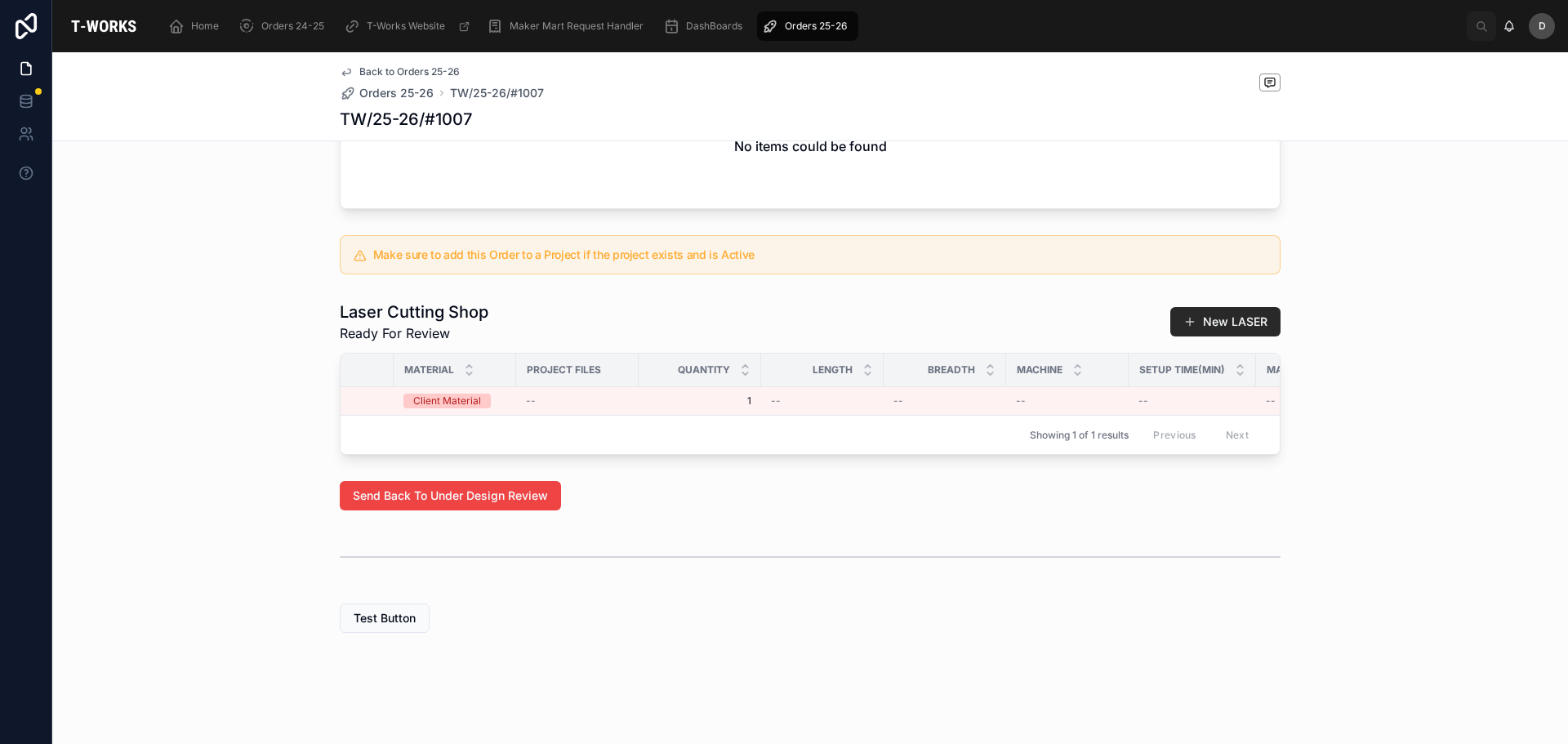
scroll to position [0, 889]
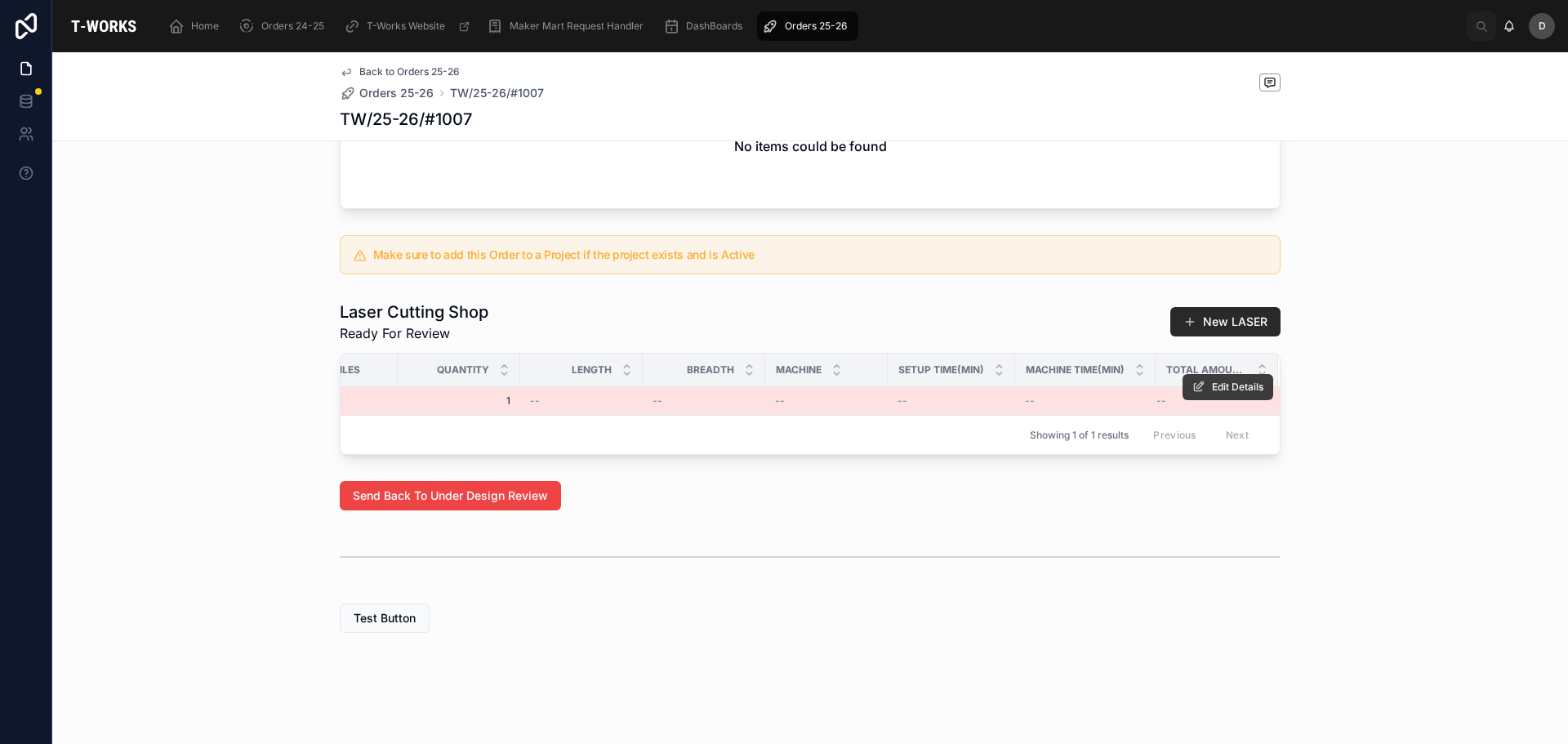
click at [1213, 394] on span "Edit Details" at bounding box center [1238, 387] width 51 height 13
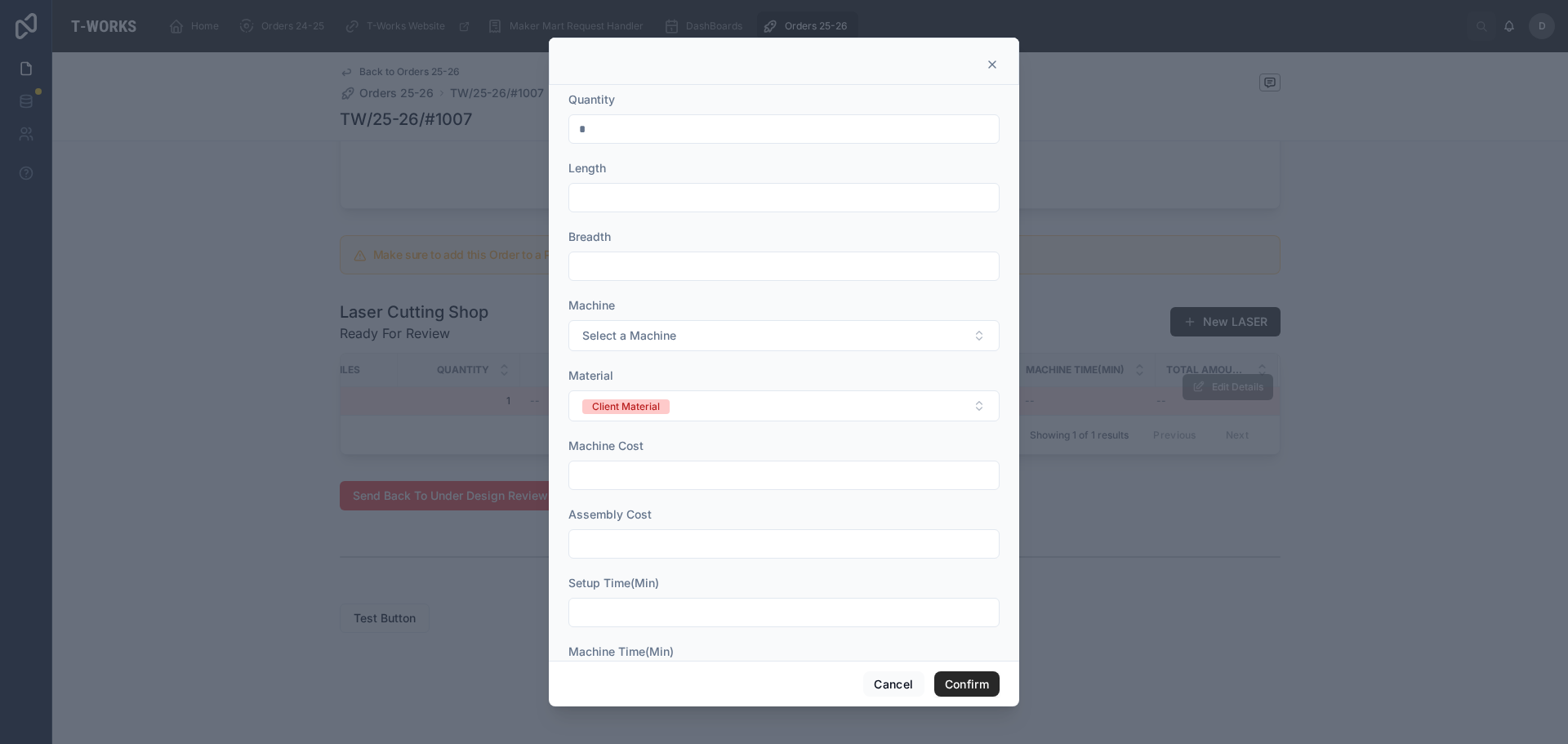
click at [717, 199] on input "text" at bounding box center [784, 197] width 429 height 23
type input "******"
click at [692, 277] on input "text" at bounding box center [784, 266] width 429 height 23
type input "******"
click at [660, 338] on span "Select a Machine" at bounding box center [629, 335] width 94 height 17
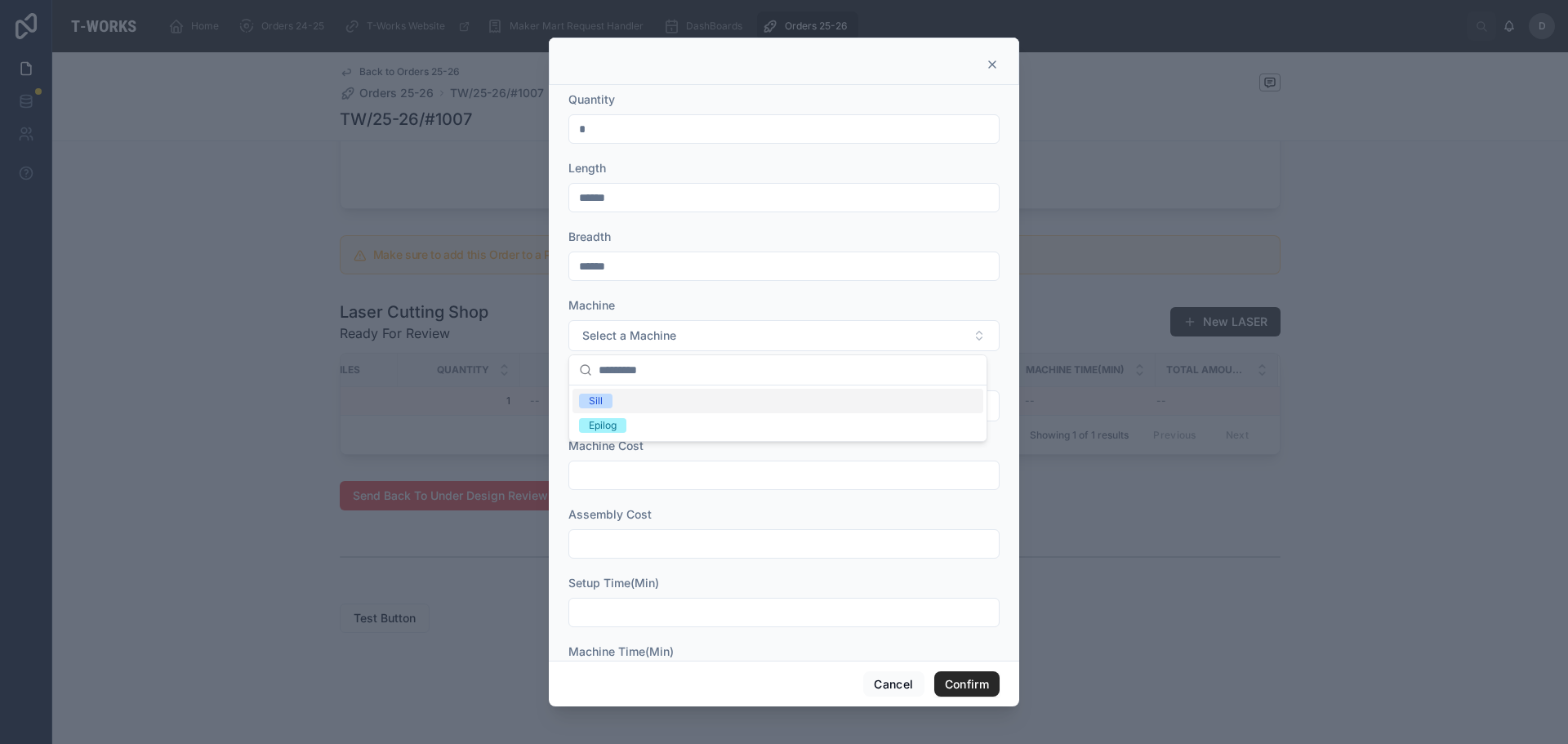
click at [632, 398] on div "Sill" at bounding box center [778, 401] width 411 height 24
click at [635, 475] on input "text" at bounding box center [784, 475] width 429 height 23
type input "*"
drag, startPoint x: 645, startPoint y: 541, endPoint x: 654, endPoint y: 546, distance: 10.3
click at [645, 541] on input "text" at bounding box center [784, 544] width 429 height 23
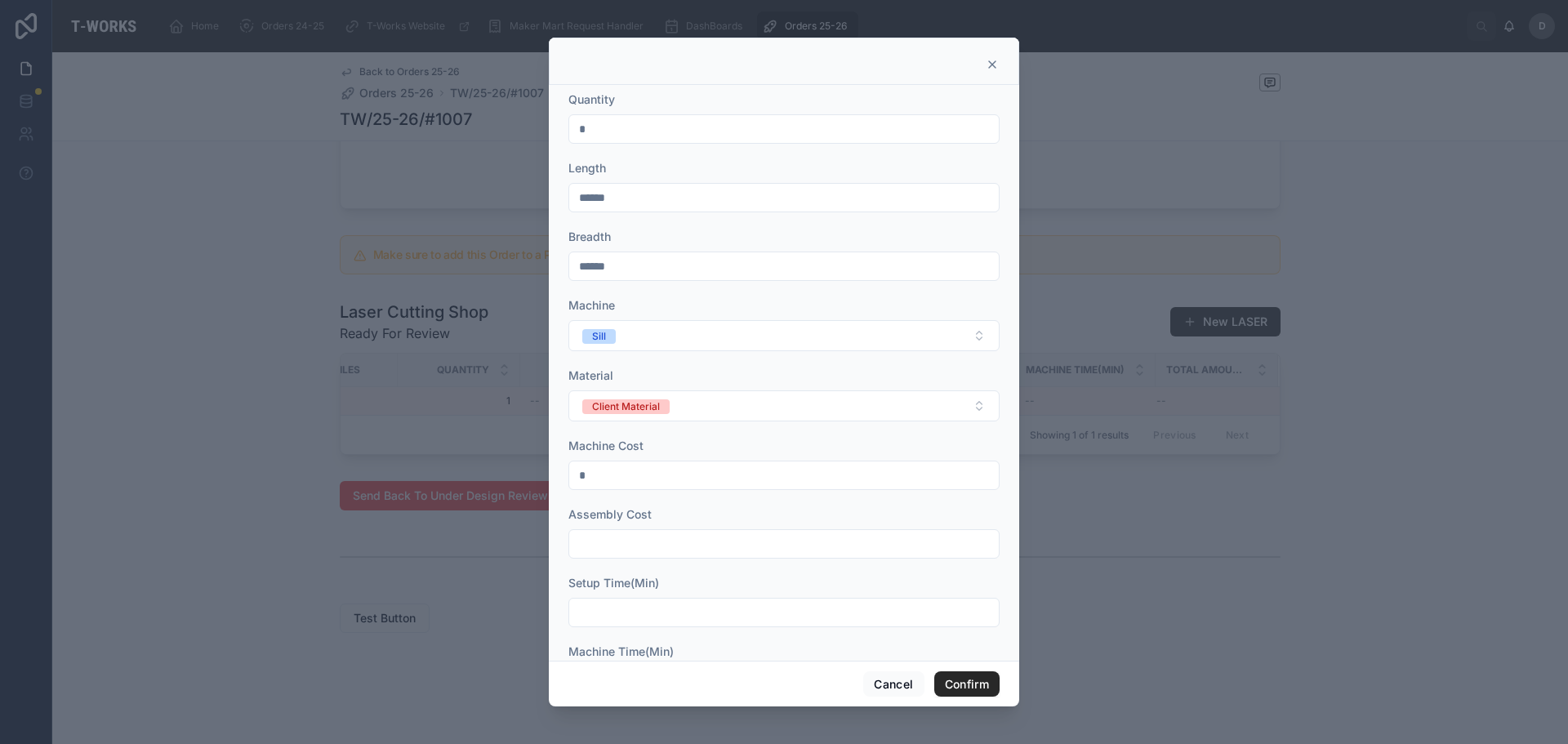
type input "*"
click at [615, 628] on form "Quantity * Length ****** Breadth ****** Machine Sill Material Client Material M…" at bounding box center [784, 435] width 431 height 689
click at [633, 610] on input "text" at bounding box center [784, 613] width 429 height 23
type input "*"
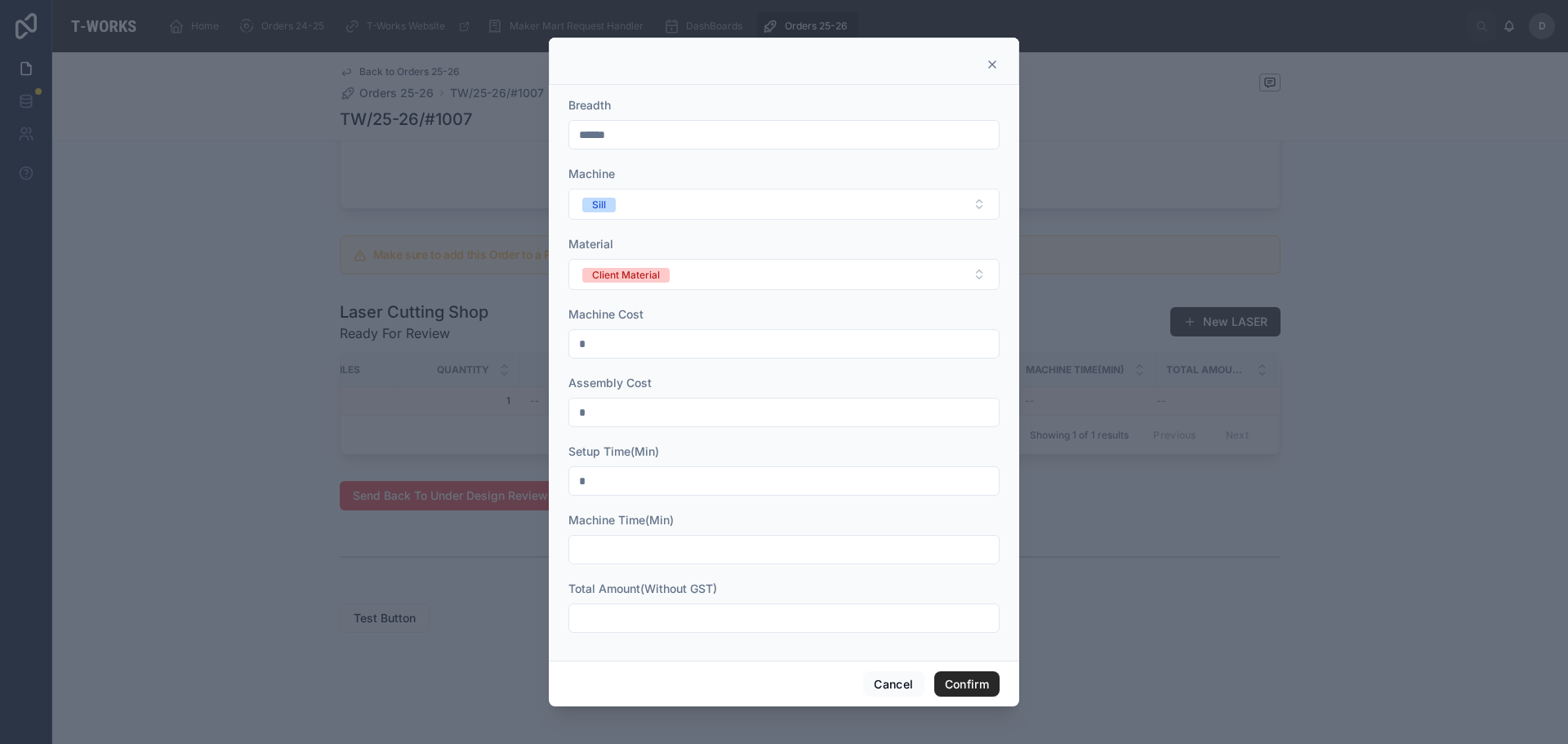
scroll to position [133, 0]
click at [658, 548] on input "text" at bounding box center [784, 548] width 429 height 23
type input "**"
click at [805, 630] on div at bounding box center [784, 617] width 431 height 30
click at [811, 612] on input "text" at bounding box center [784, 616] width 429 height 23
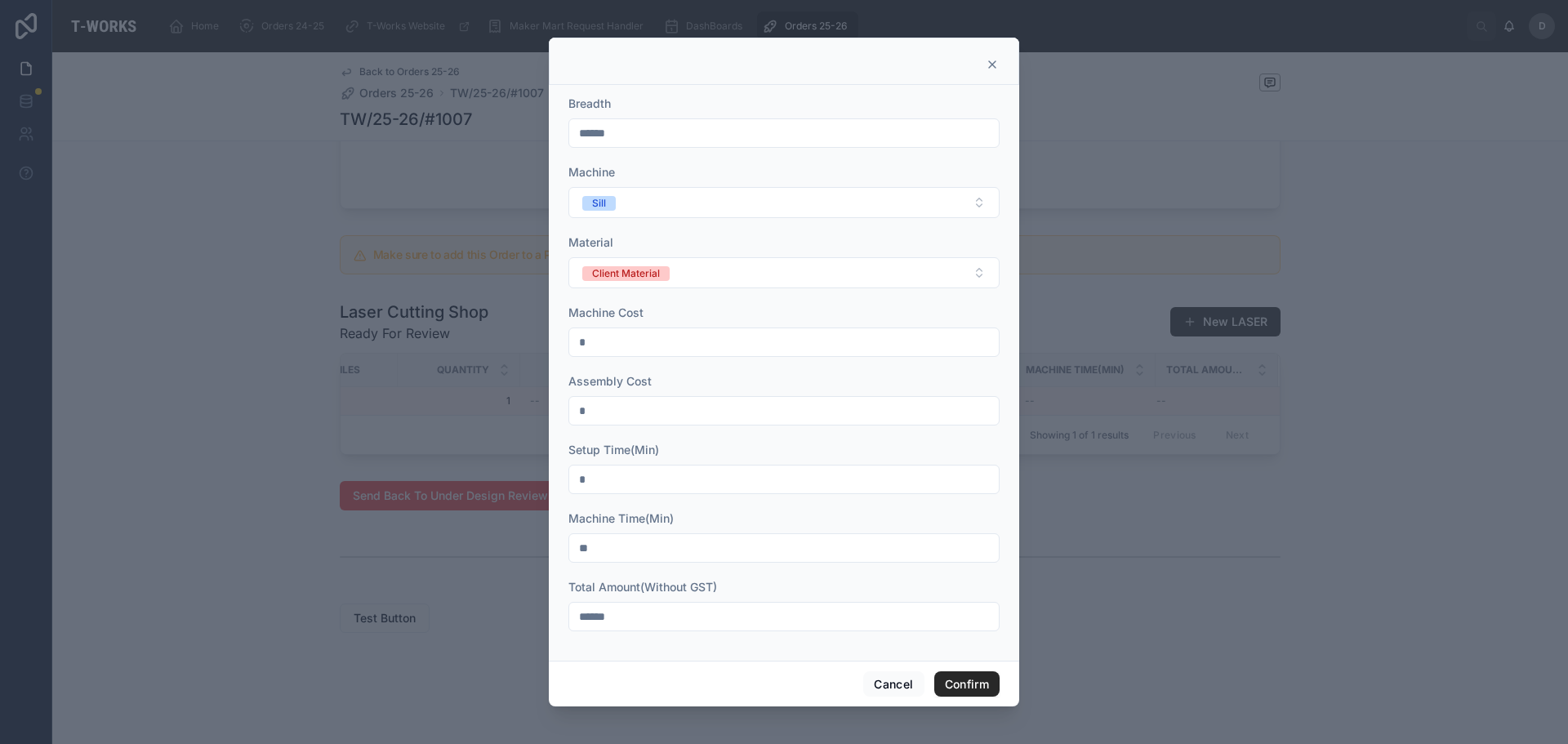
type input "******"
click at [965, 681] on button "Confirm" at bounding box center [967, 684] width 65 height 26
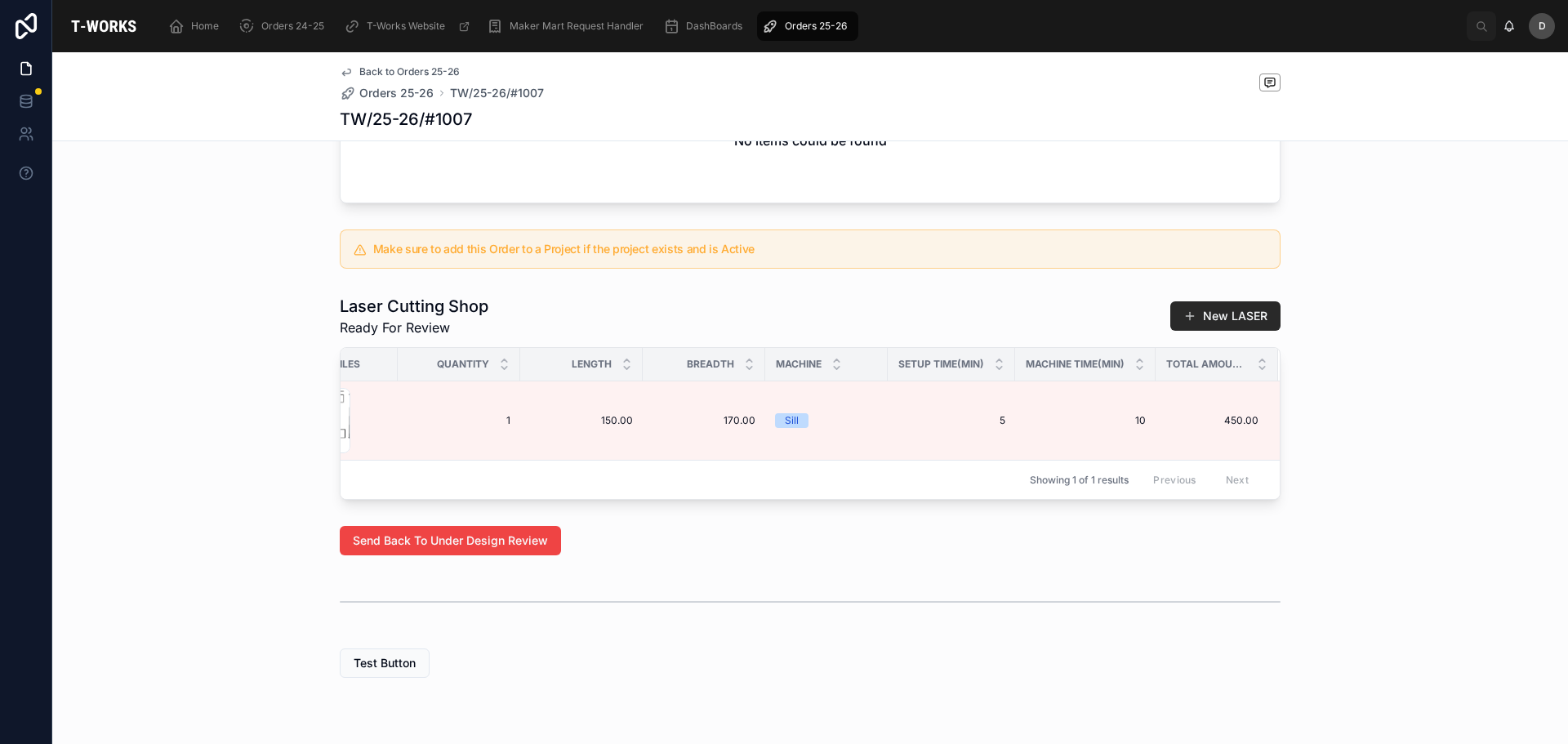
click at [833, 38] on div "Orders 25-26" at bounding box center [807, 26] width 91 height 26
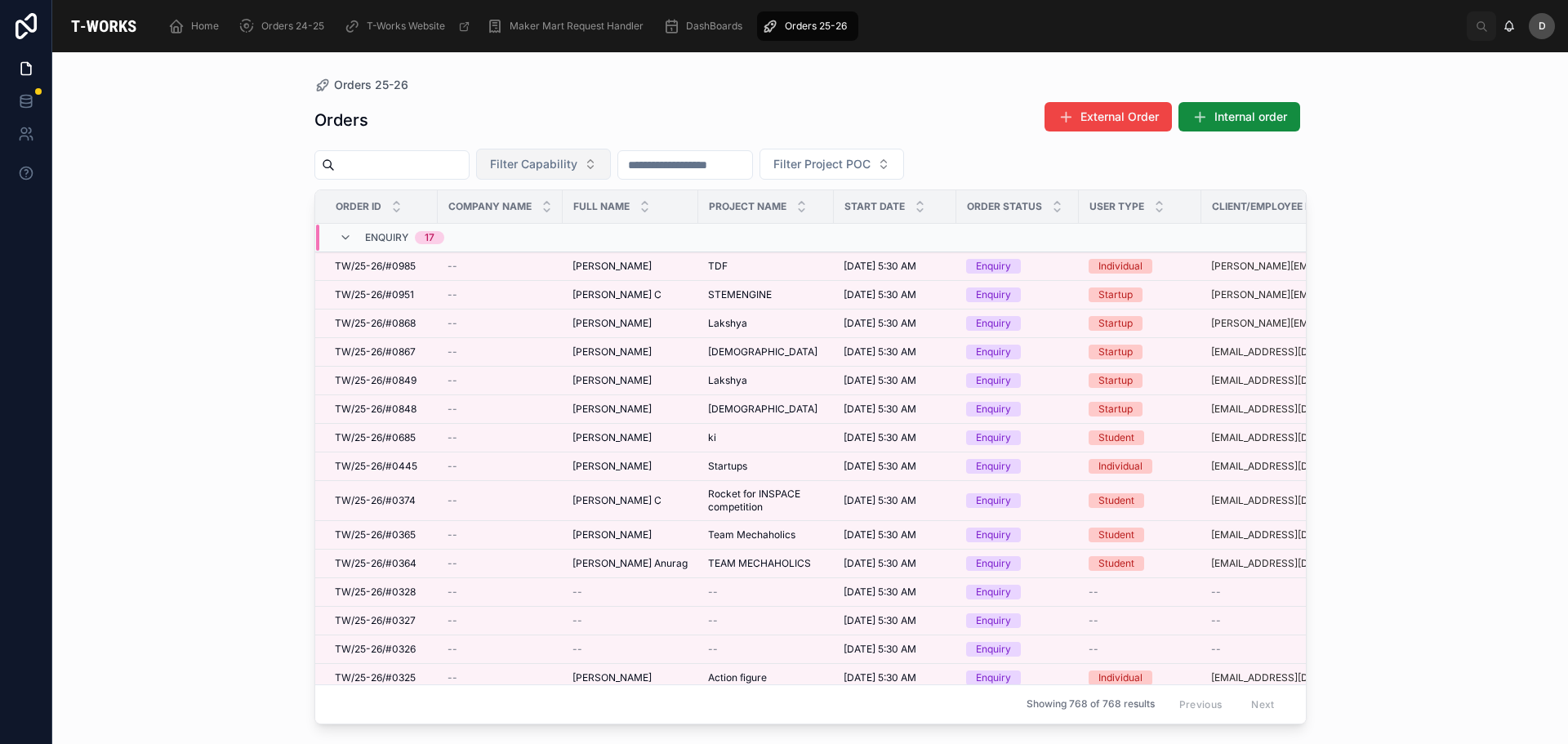
click at [608, 173] on button "Filter Capability" at bounding box center [543, 164] width 135 height 31
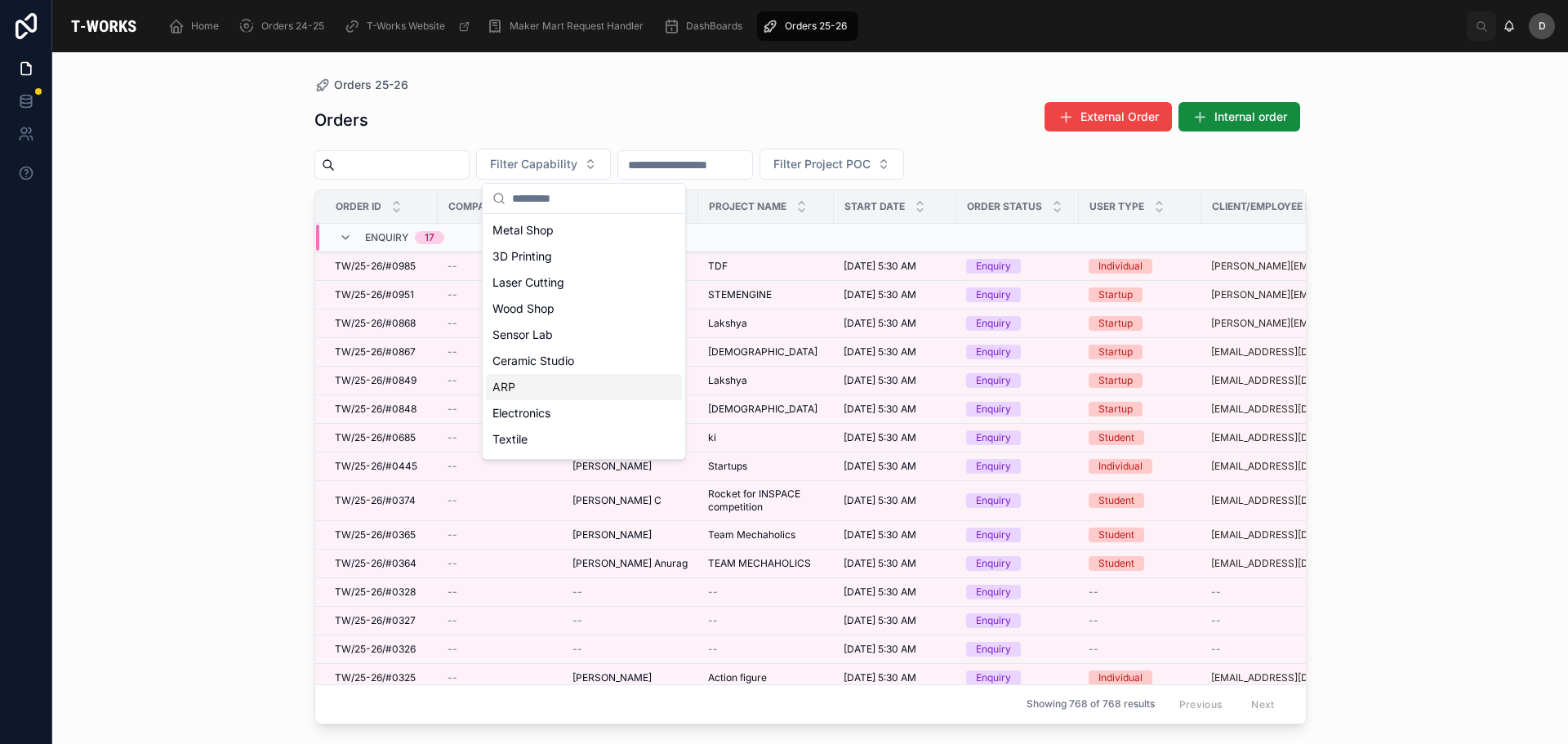
click at [552, 387] on div "ARP" at bounding box center [584, 387] width 196 height 26
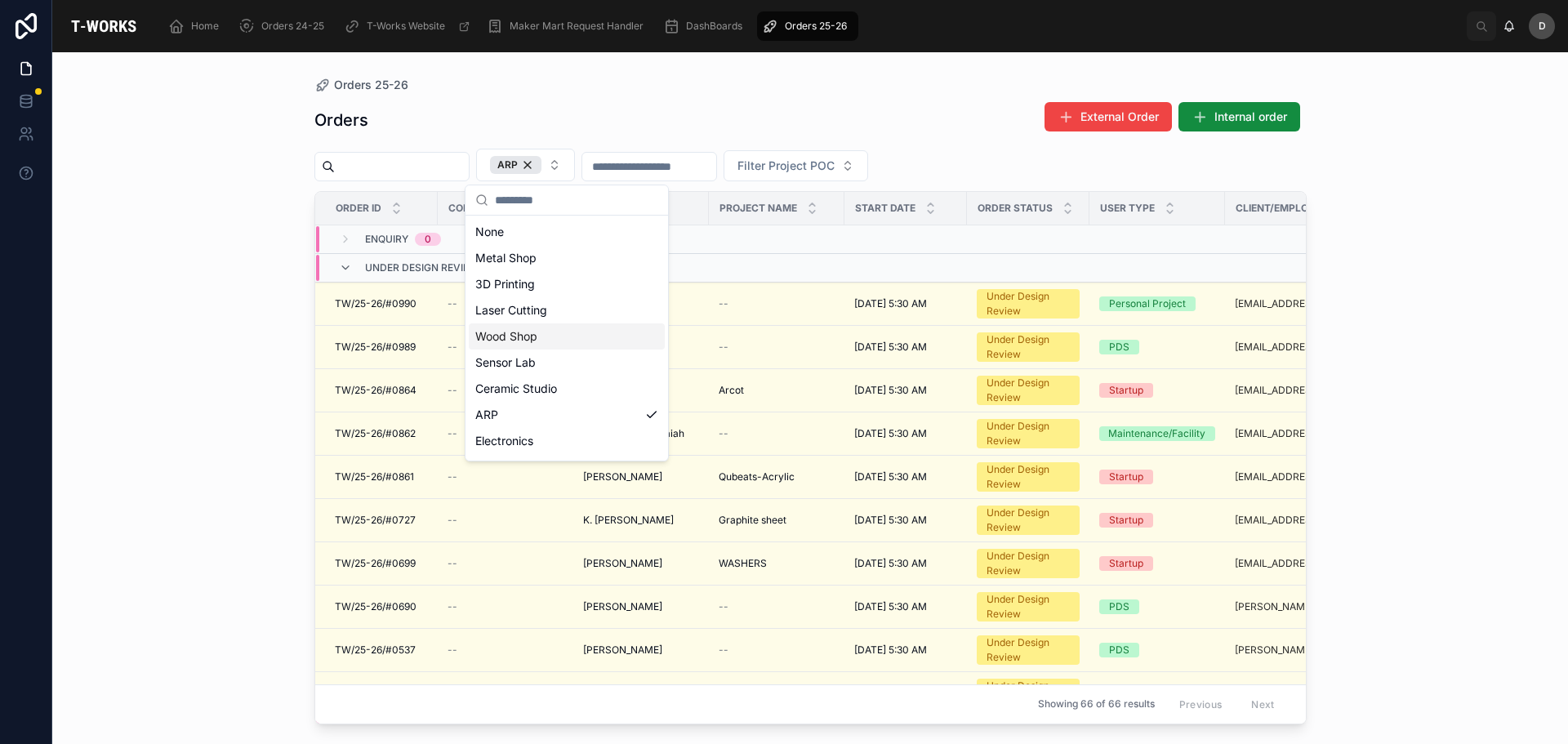
click at [532, 329] on div "Wood Shop" at bounding box center [567, 336] width 196 height 26
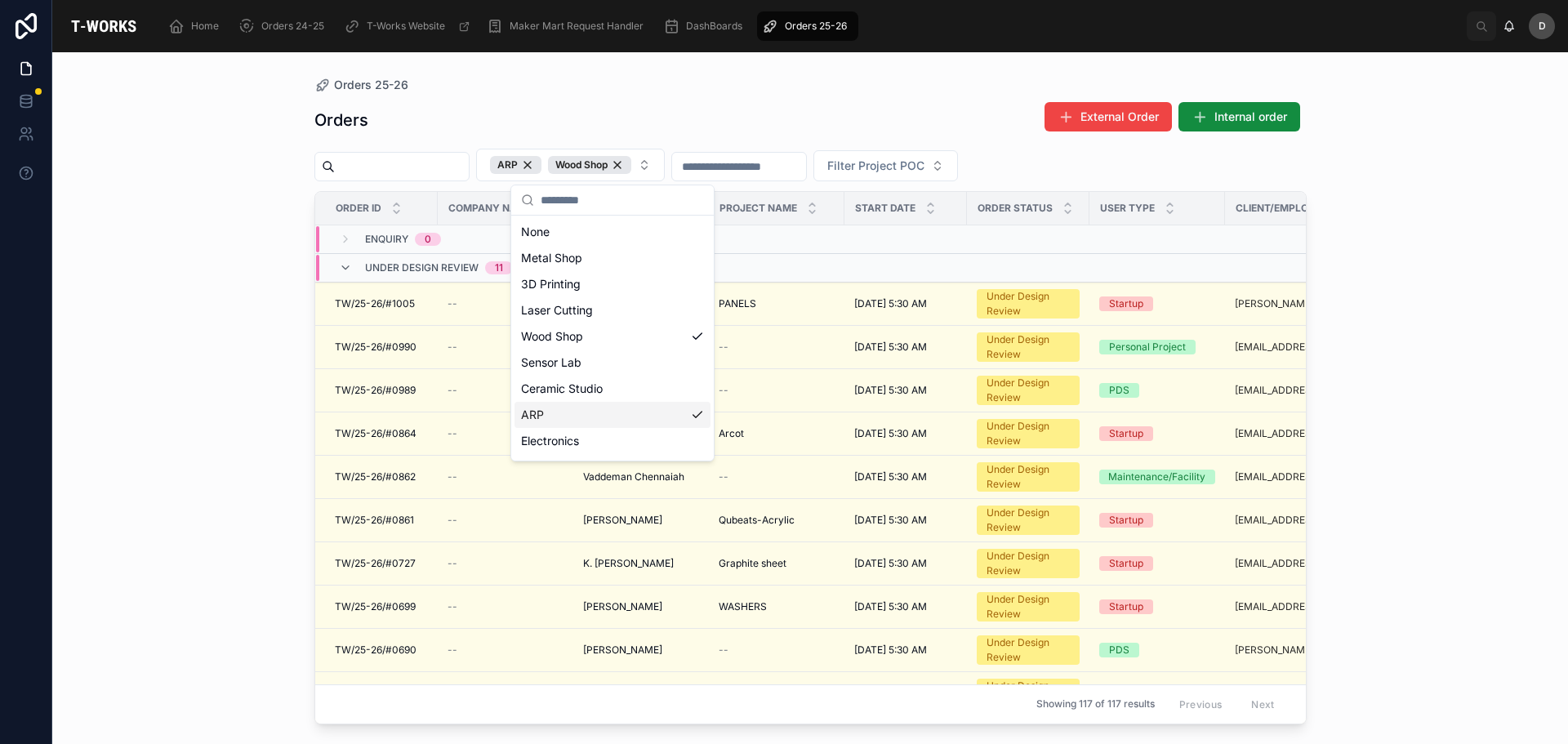
click at [613, 416] on div "ARP" at bounding box center [613, 415] width 196 height 26
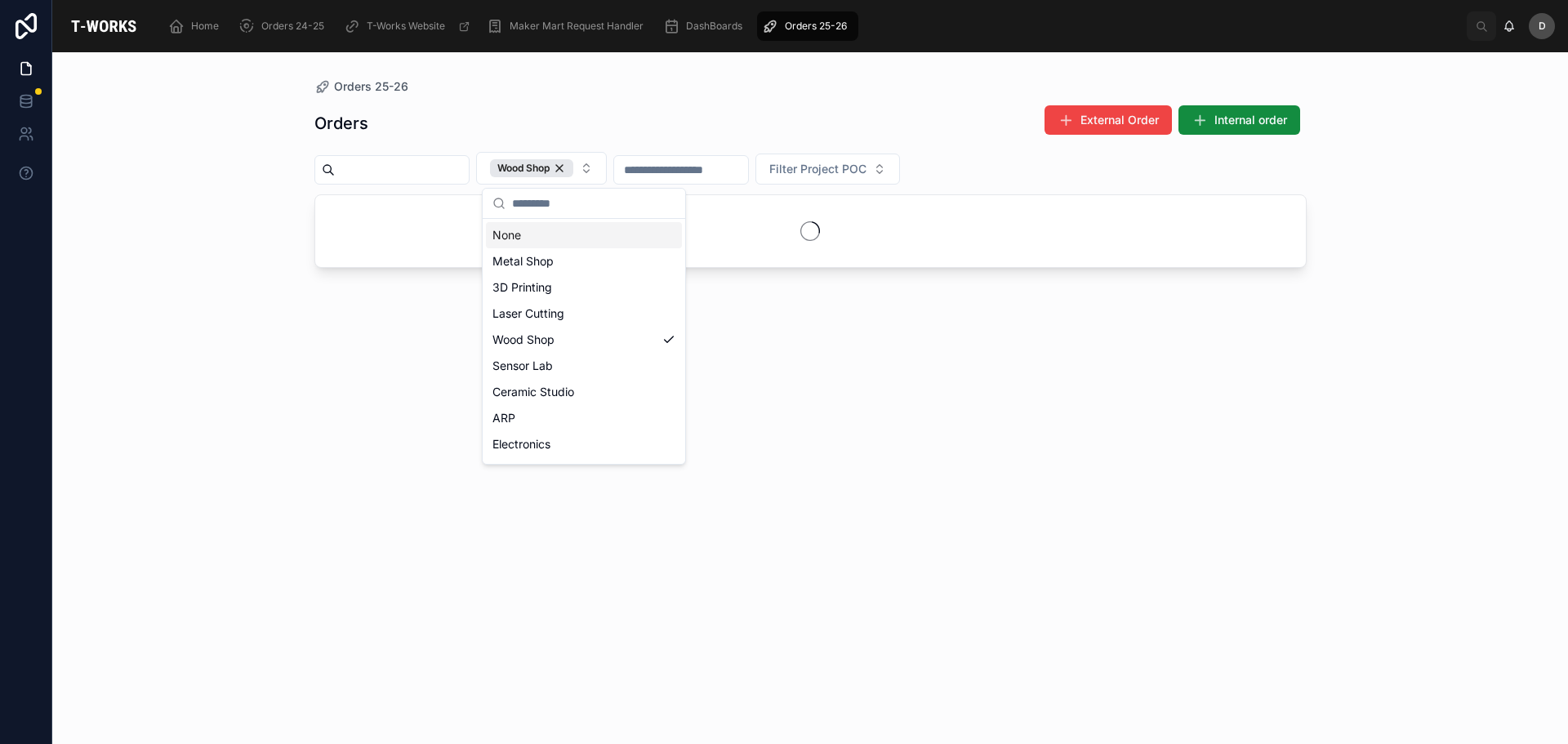
click at [521, 90] on div "Orders 25-26" at bounding box center [811, 86] width 993 height 17
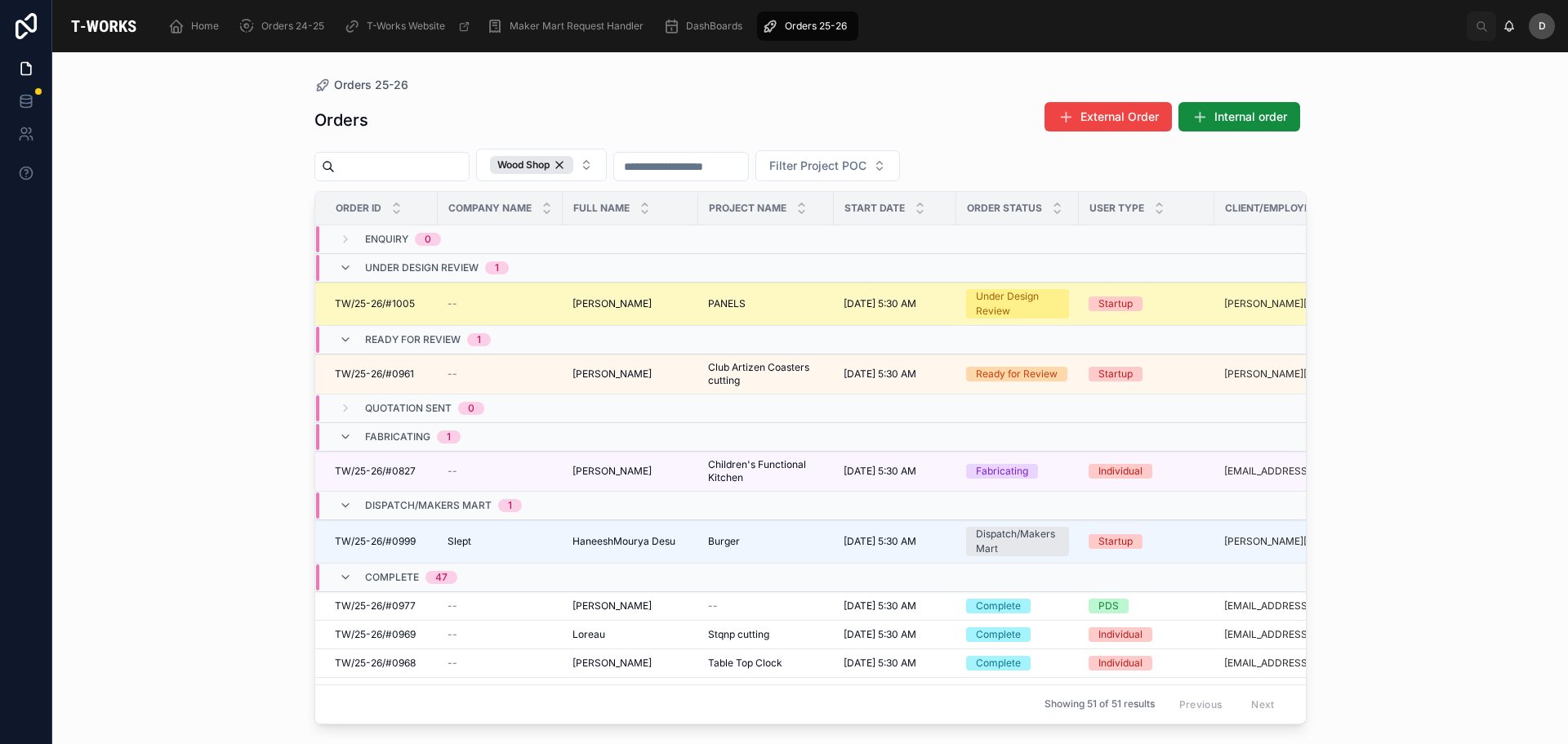
click at [737, 304] on span "PANELS" at bounding box center [727, 303] width 37 height 13
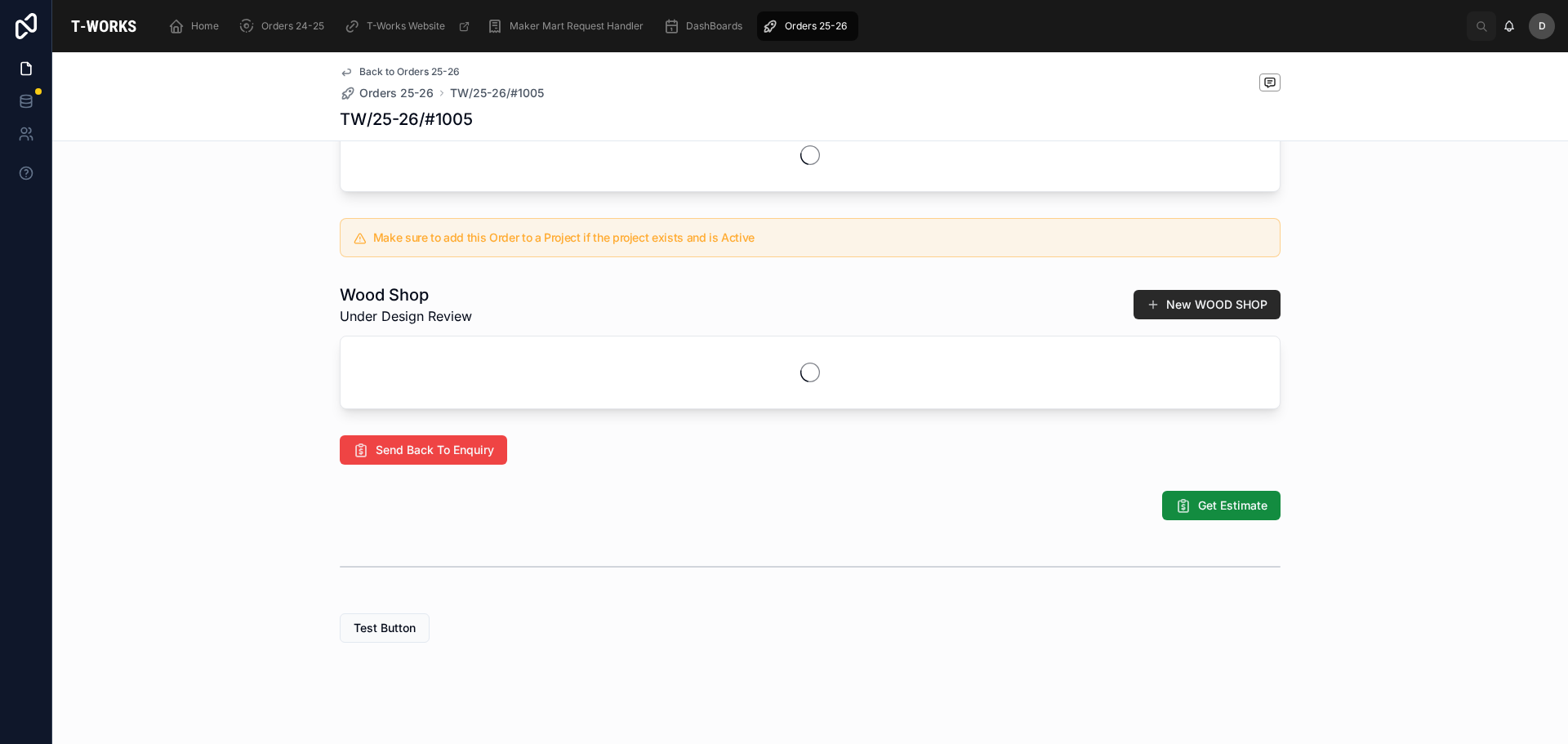
scroll to position [648, 0]
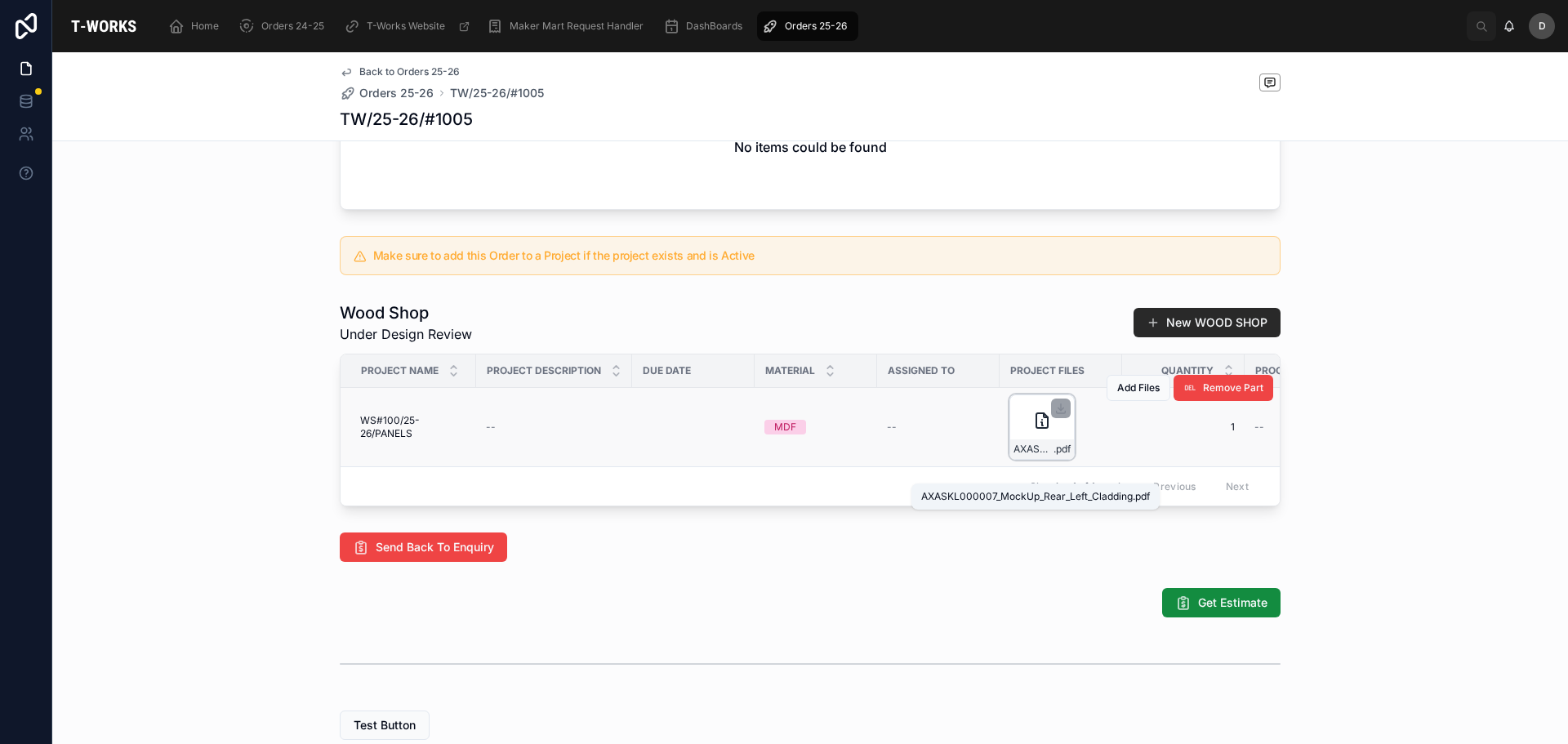
click at [1043, 455] on span "AXASKL000007_MockUp_Rear_Left_Cladding" at bounding box center [1033, 448] width 40 height 13
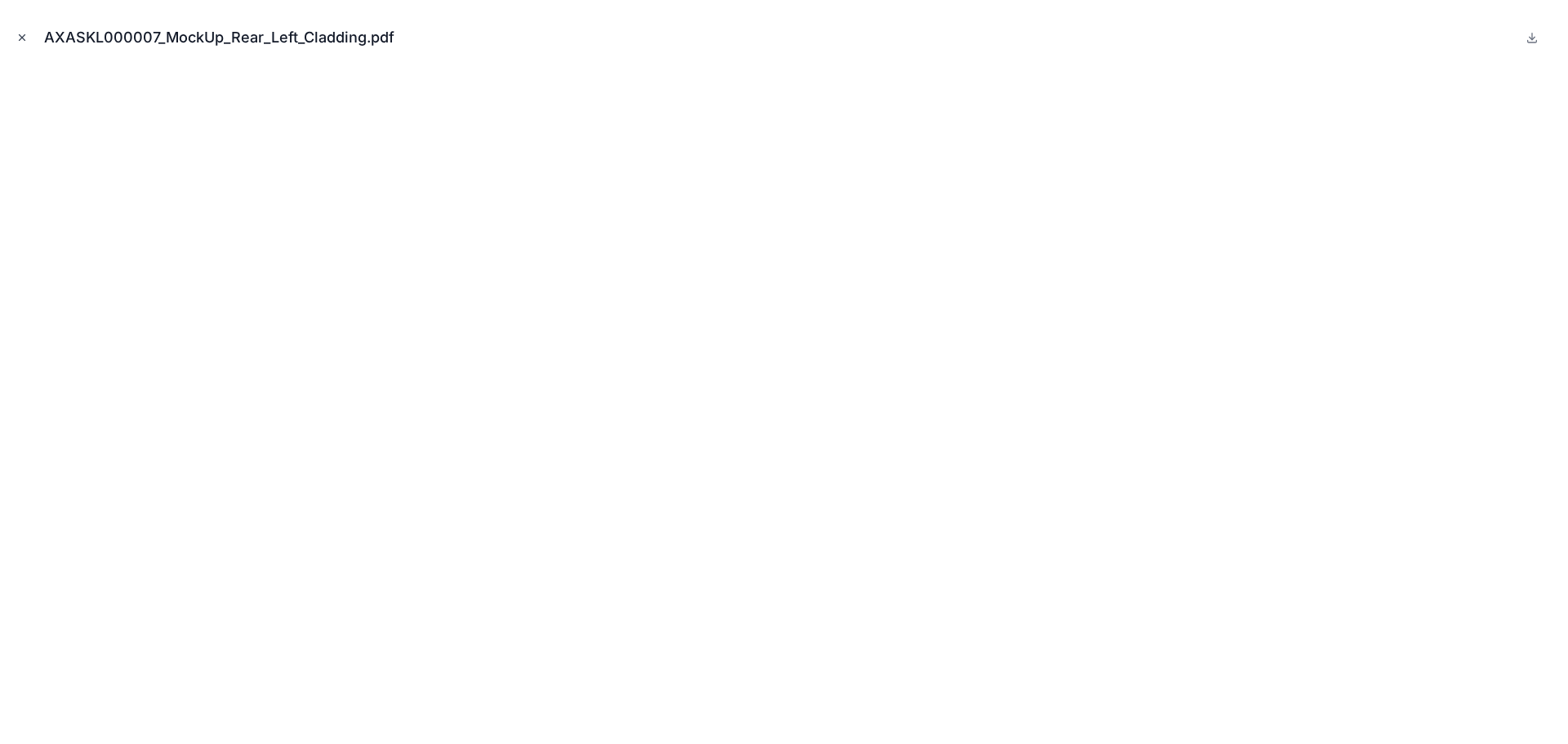
click at [20, 38] on icon "Close modal" at bounding box center [22, 37] width 11 height 11
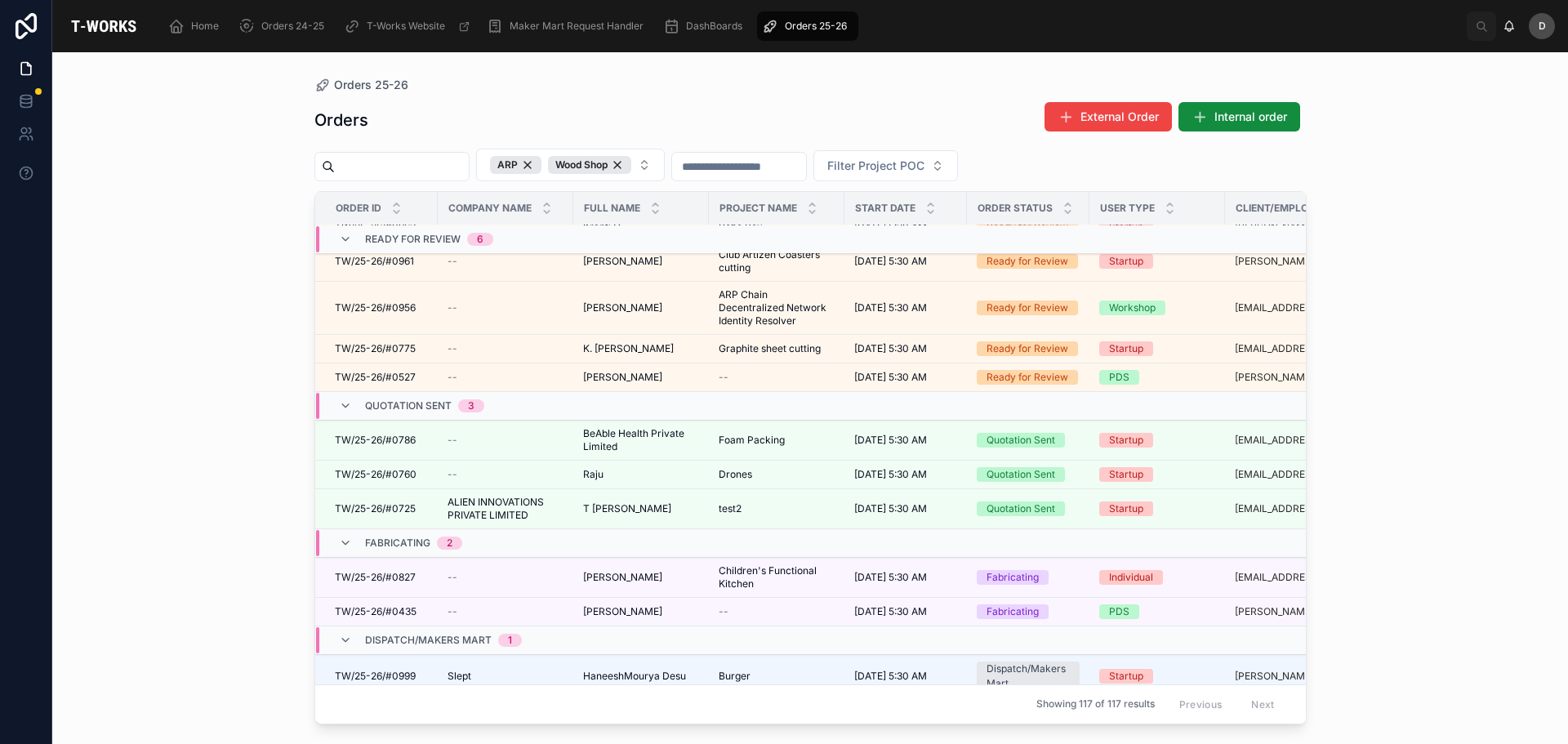
scroll to position [589, 0]
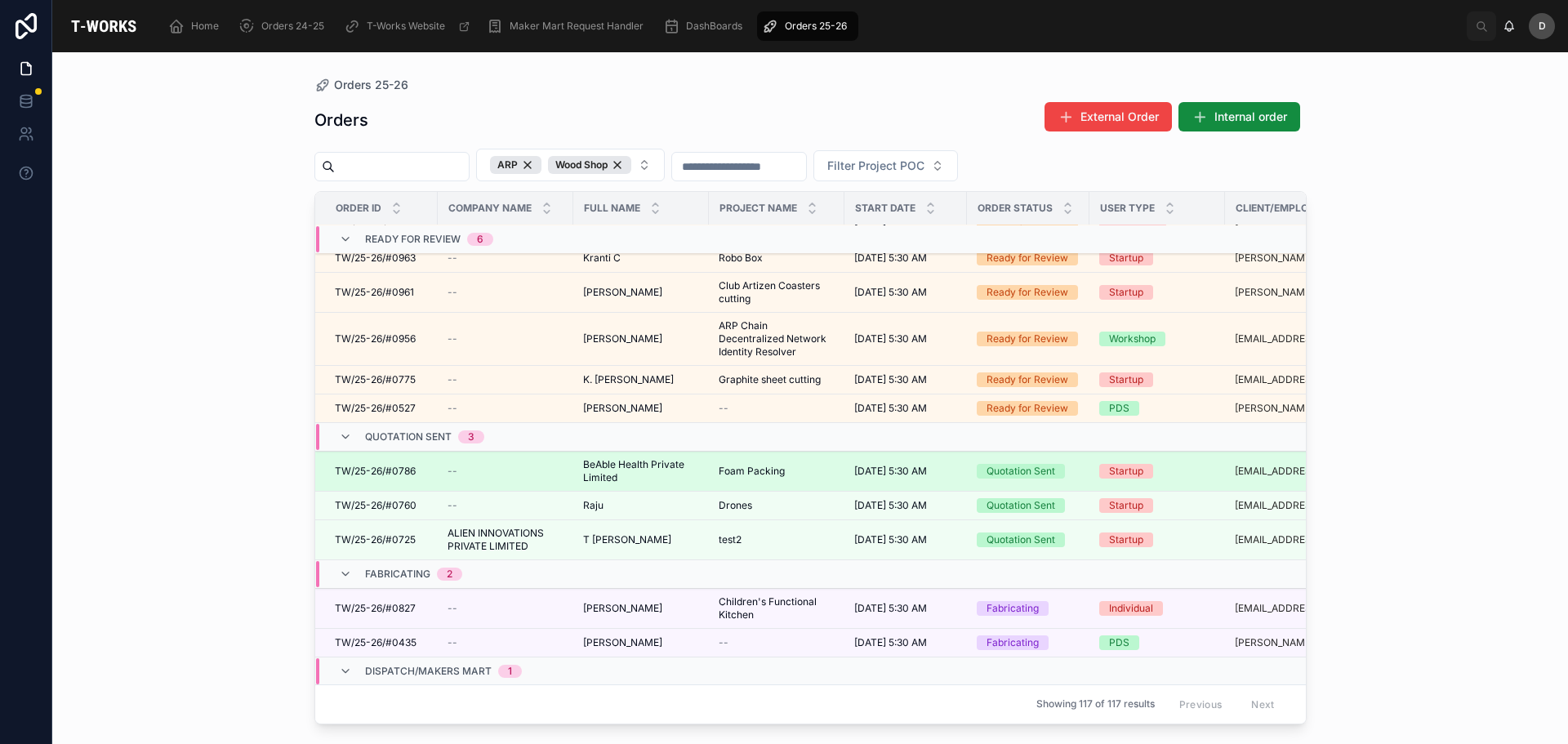
click at [624, 471] on span "BeAble Health Private Limited" at bounding box center [641, 471] width 116 height 26
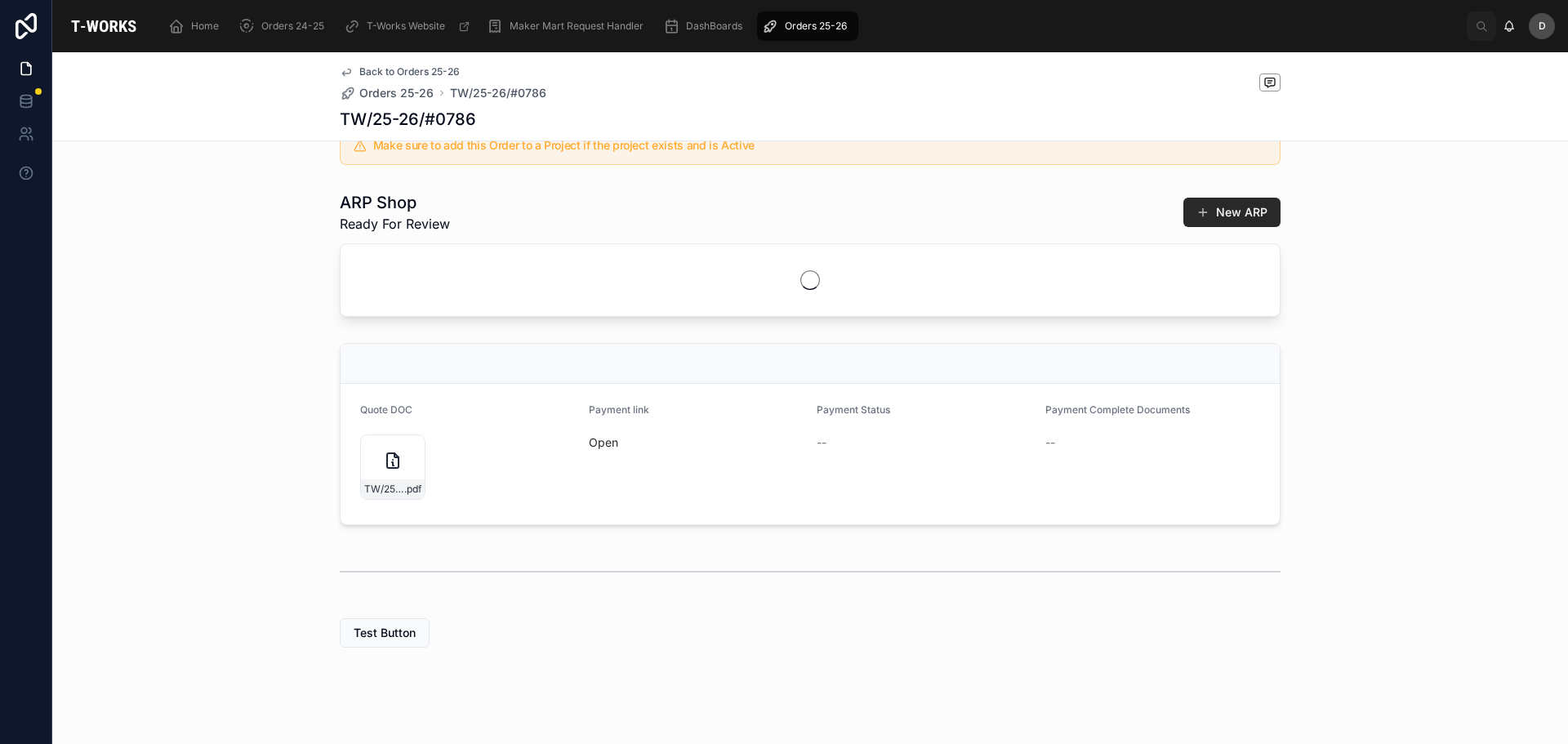
scroll to position [406, 0]
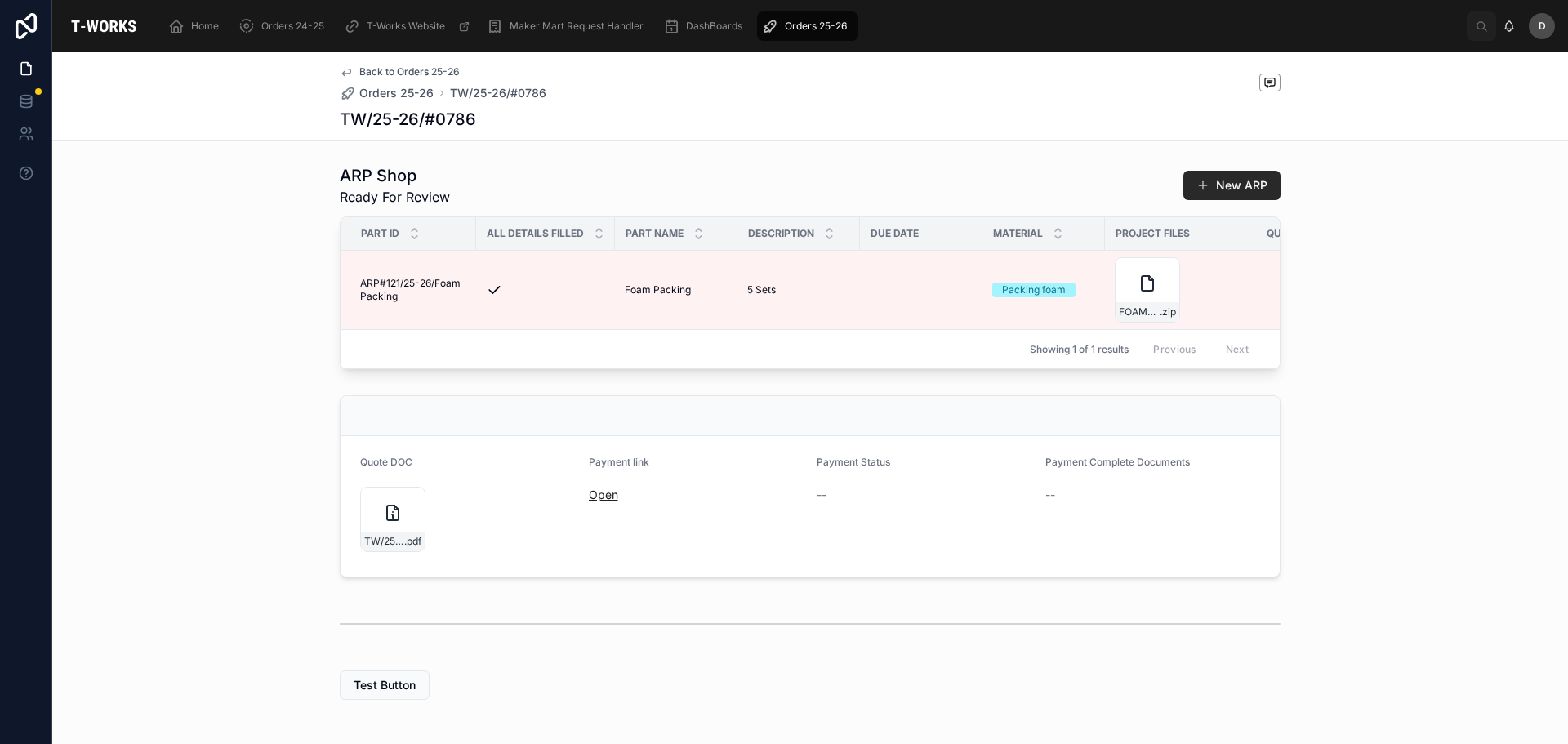
click at [601, 502] on link "Open" at bounding box center [604, 495] width 30 height 14
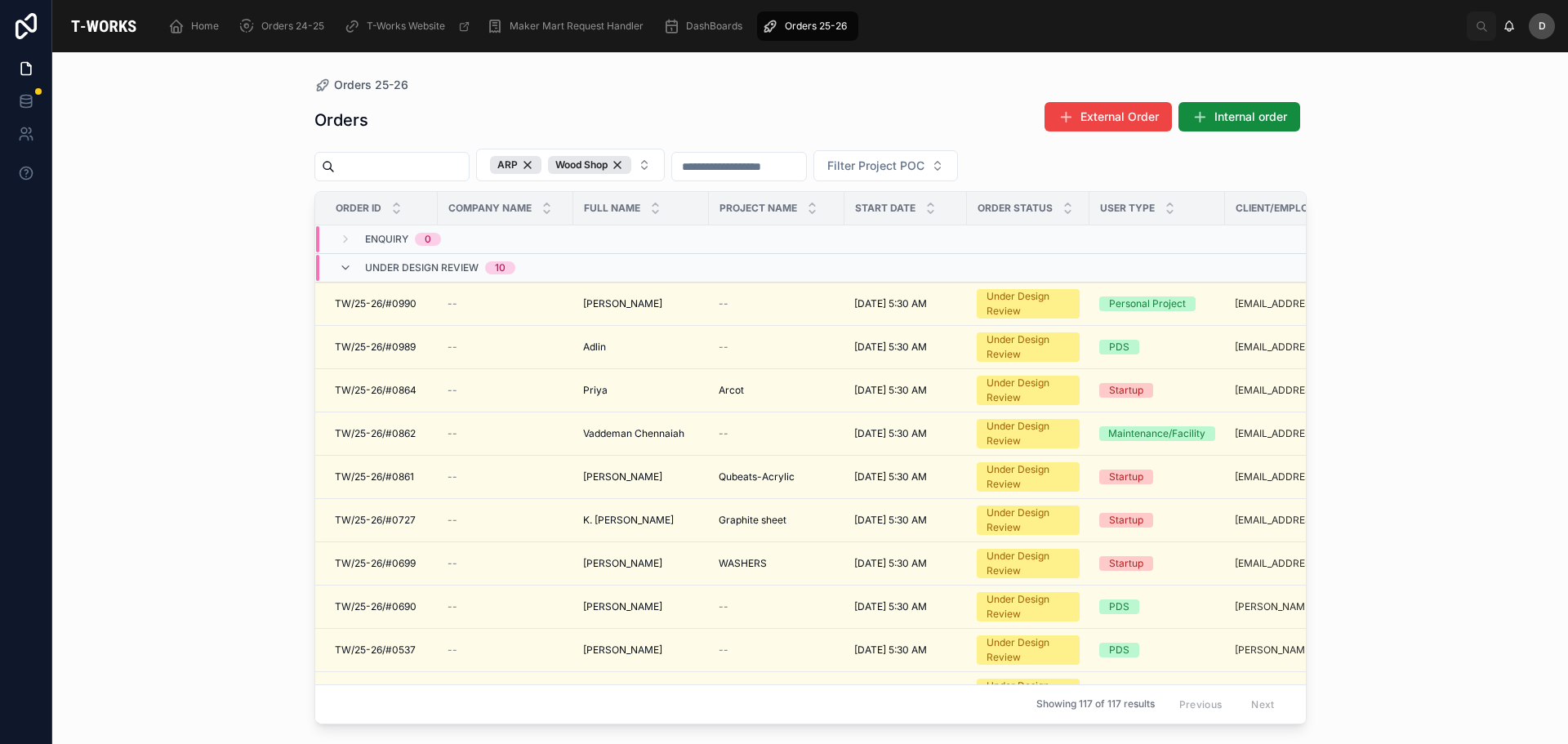
click at [407, 176] on input "text" at bounding box center [402, 167] width 134 height 23
type input "****"
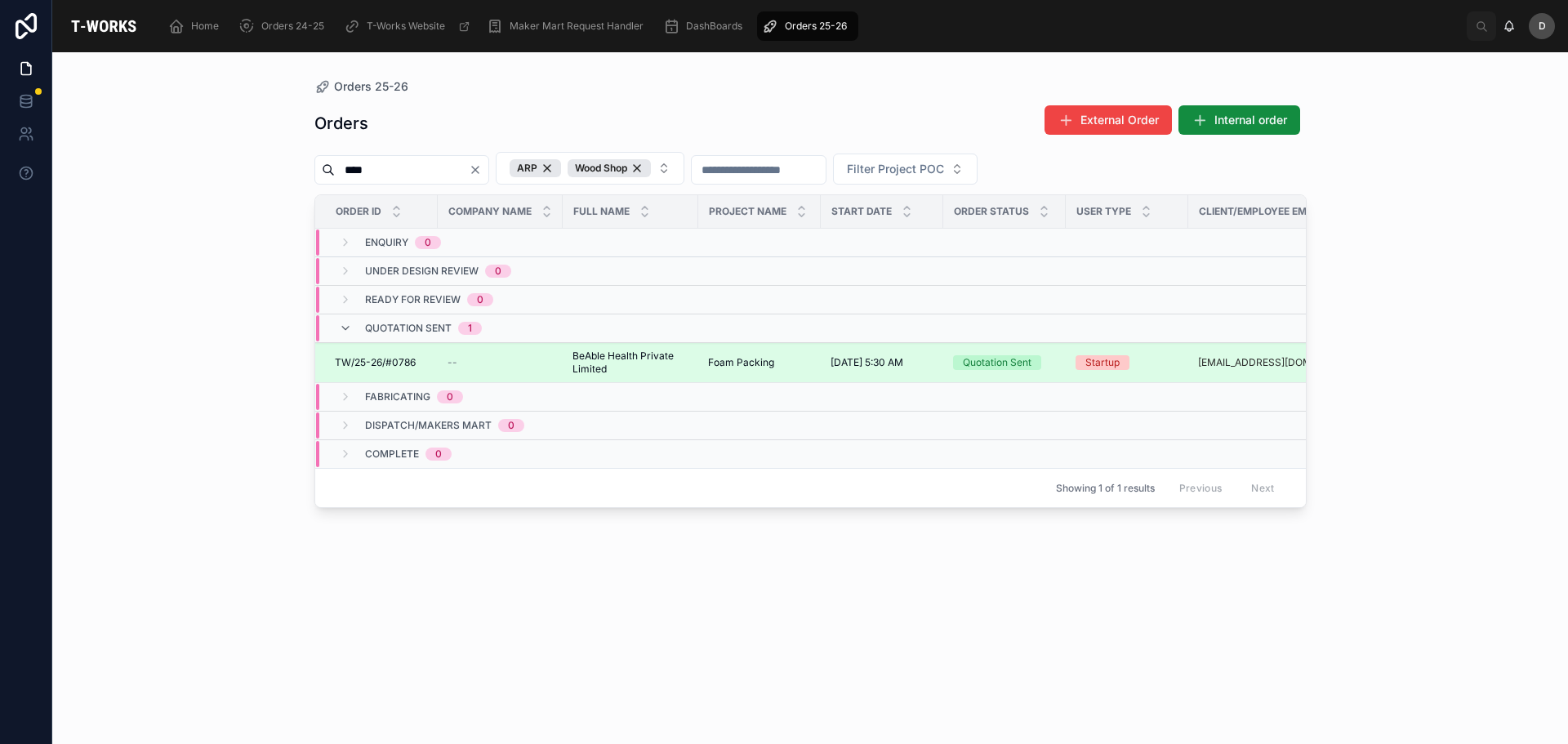
click at [408, 361] on span "TW/25-26/#0786" at bounding box center [375, 362] width 81 height 13
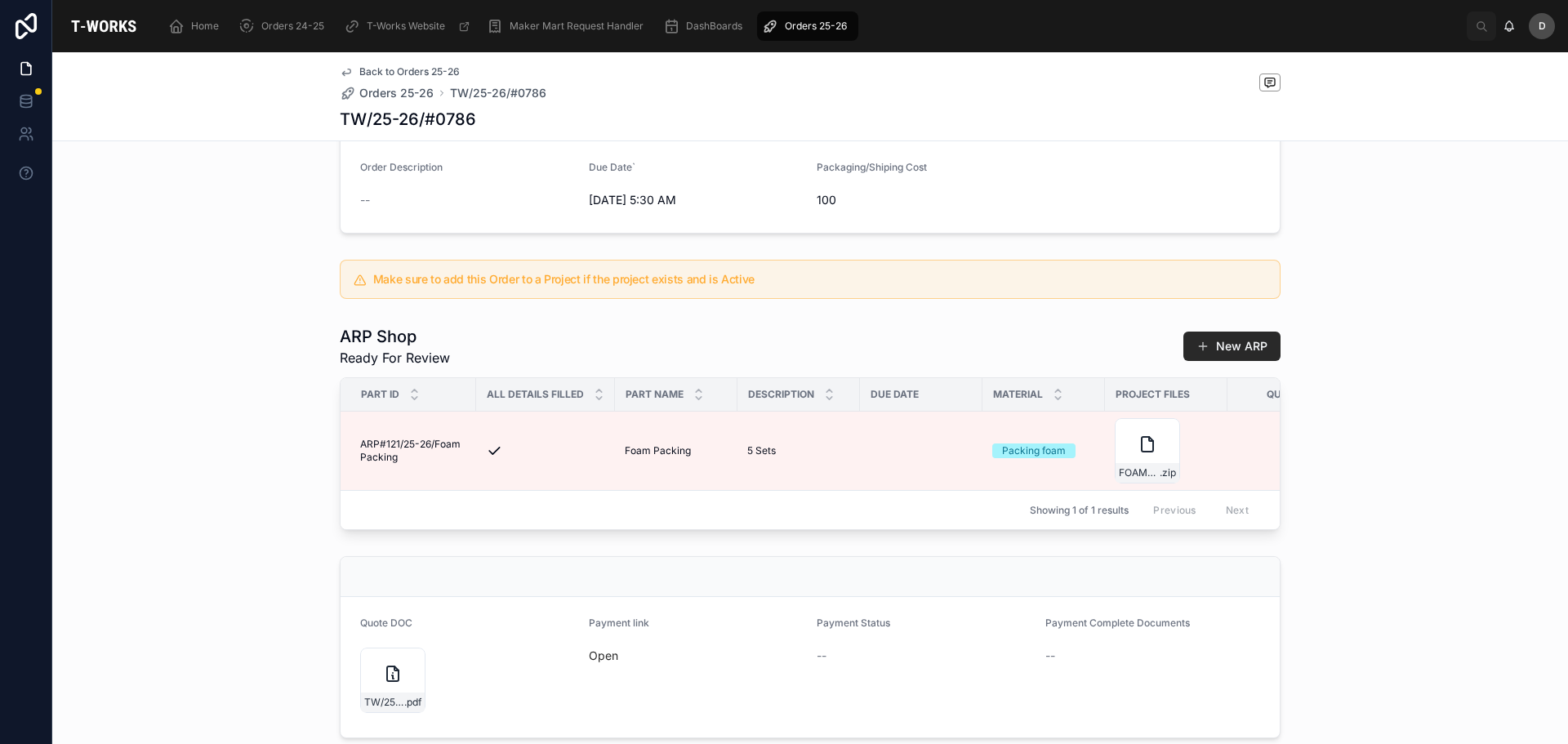
scroll to position [497, 0]
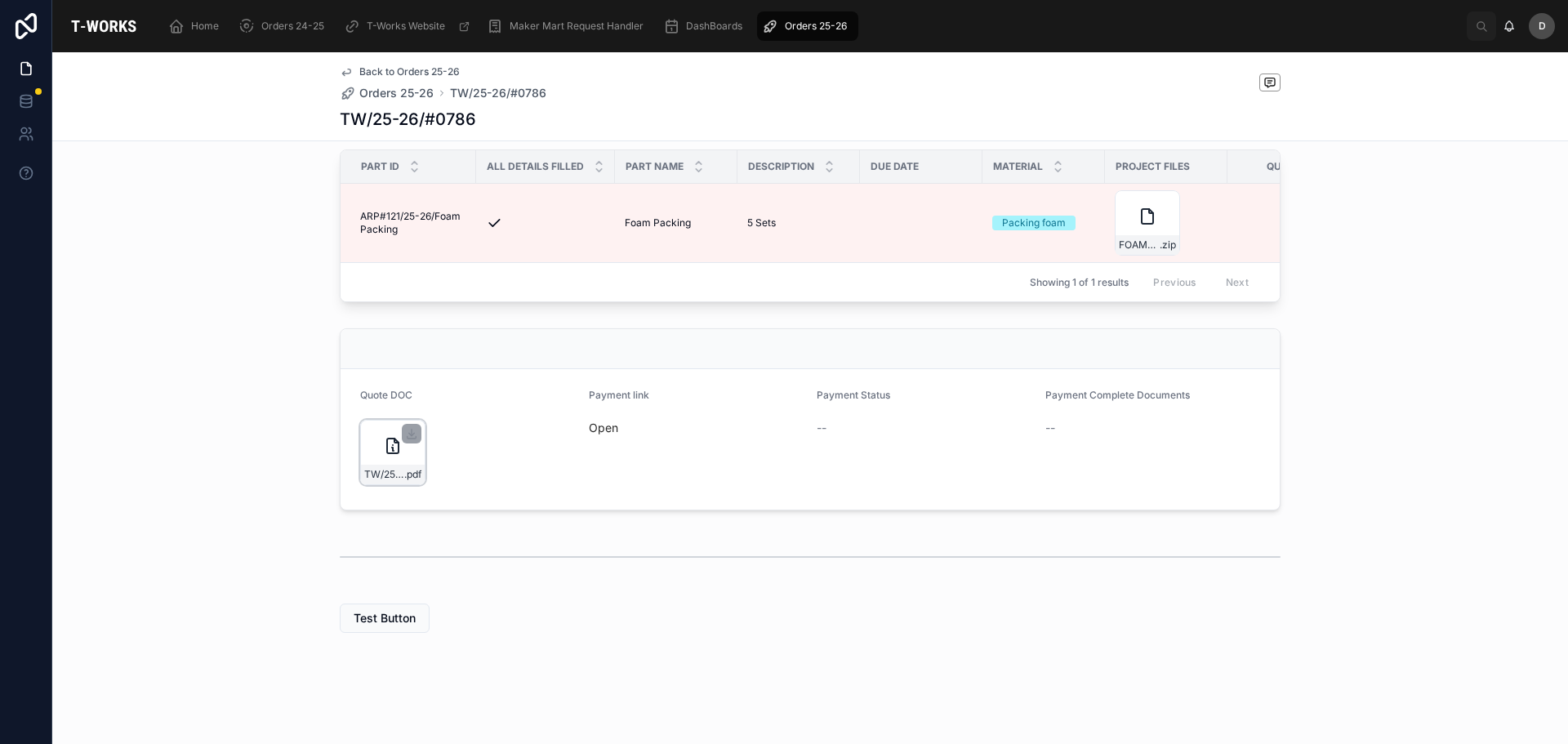
click at [366, 456] on div "TW/25-26/#0786 .pdf" at bounding box center [392, 452] width 65 height 65
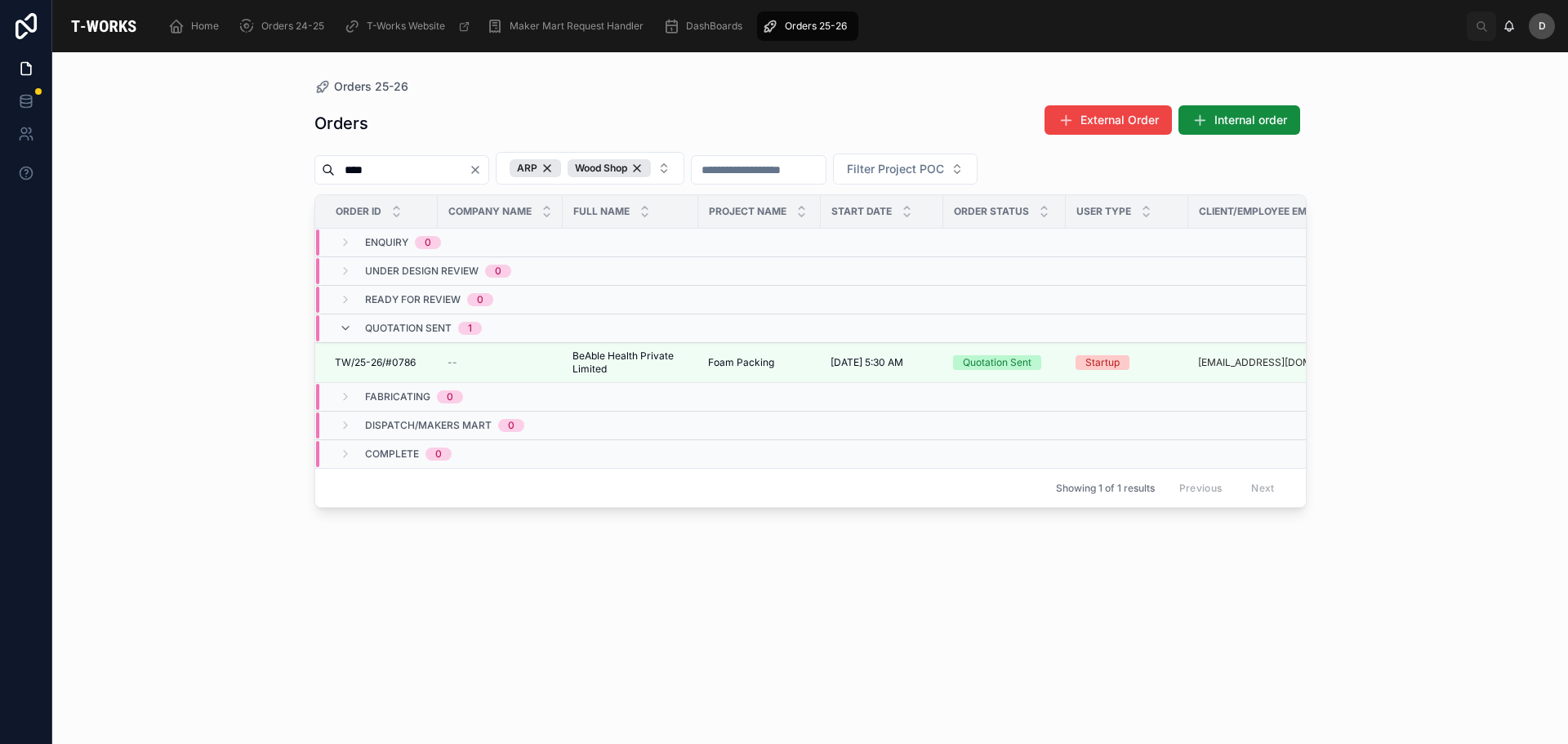
click at [1045, 630] on div "Orders External Order Internal order **** ARP Wood Shop Filter Project POC Orde…" at bounding box center [811, 409] width 993 height 630
click at [651, 175] on div "Wood Shop" at bounding box center [609, 168] width 83 height 18
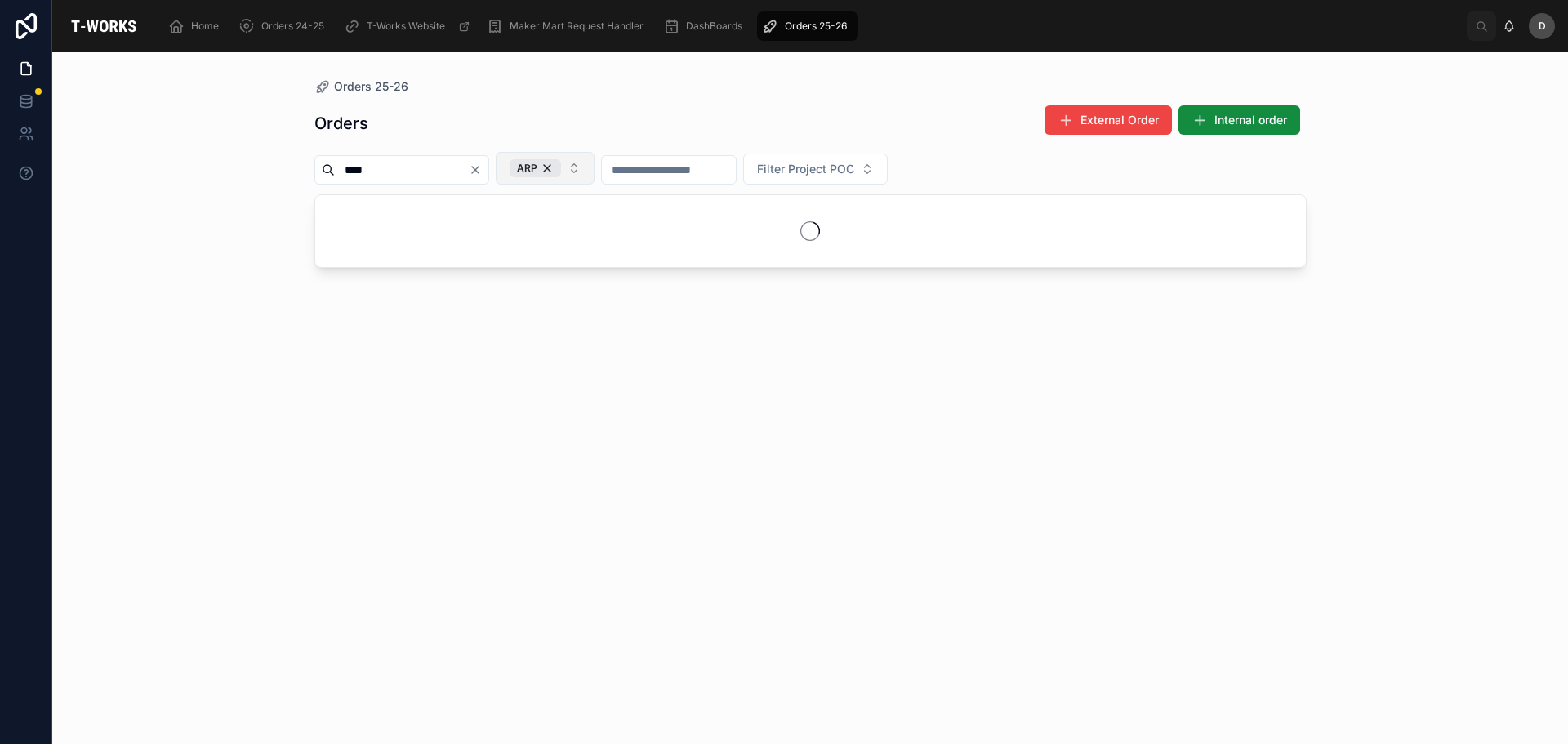
click at [595, 157] on button "ARP" at bounding box center [545, 169] width 99 height 33
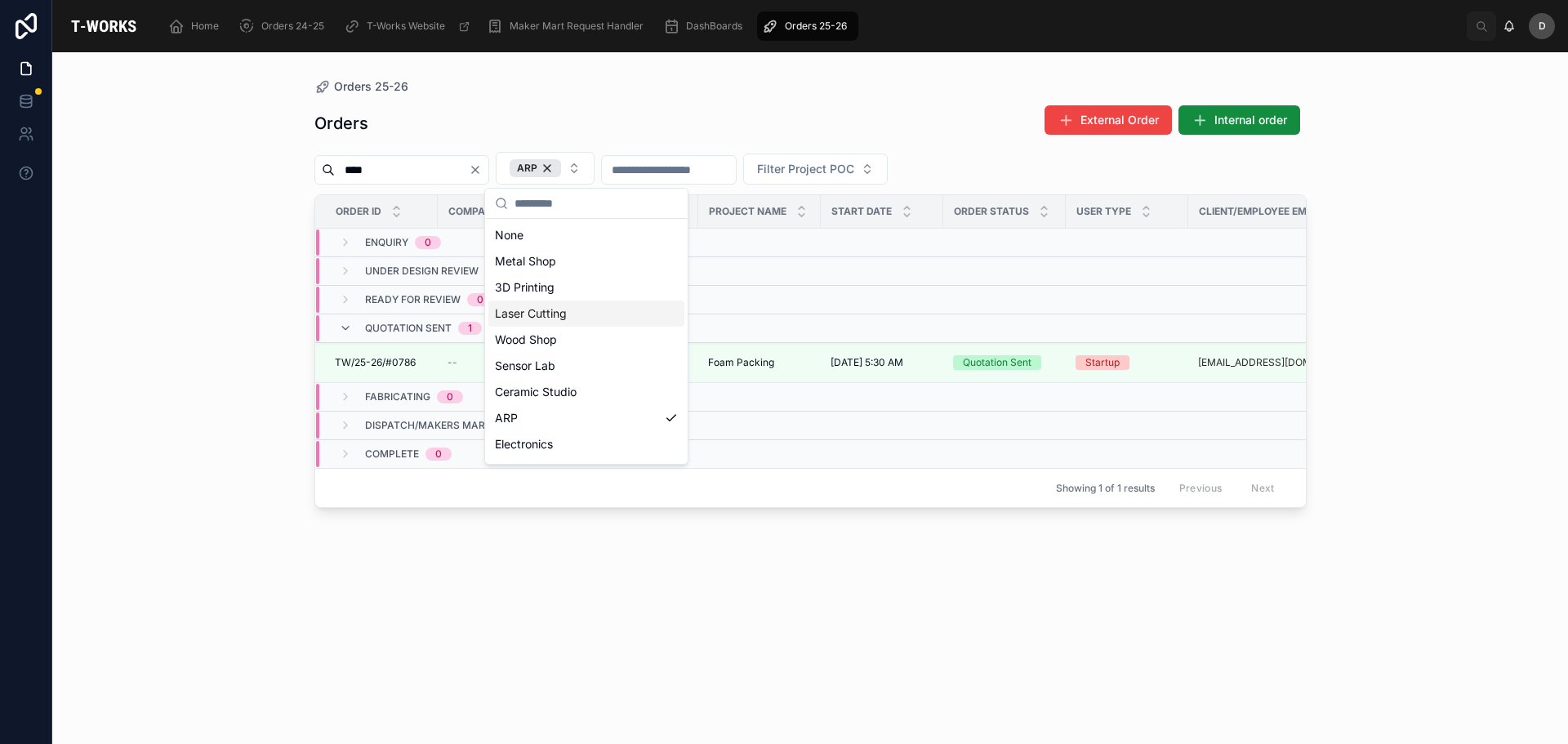
click at [567, 308] on div "Laser Cutting" at bounding box center [587, 314] width 196 height 26
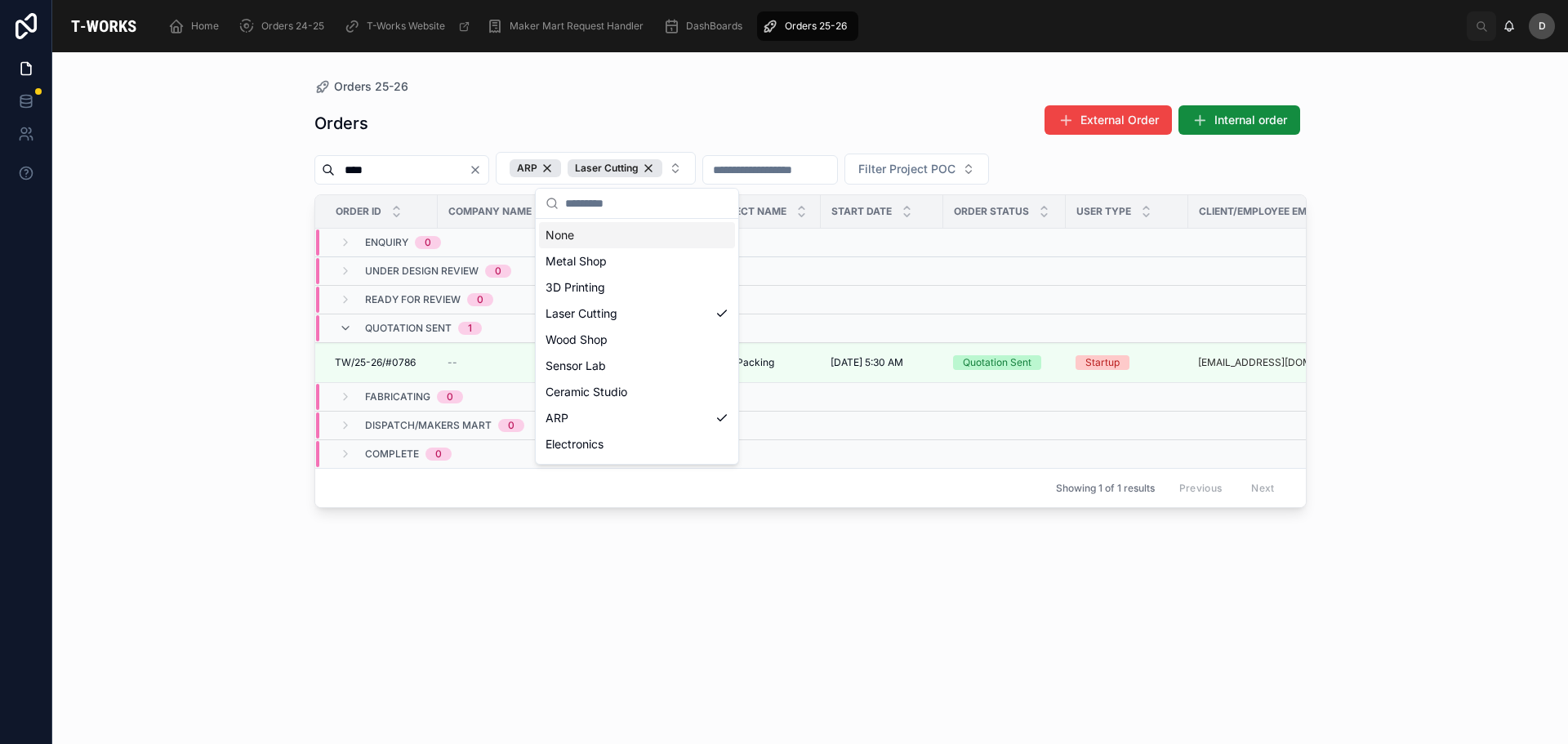
click at [751, 142] on div "Orders External Order Internal order" at bounding box center [811, 123] width 993 height 37
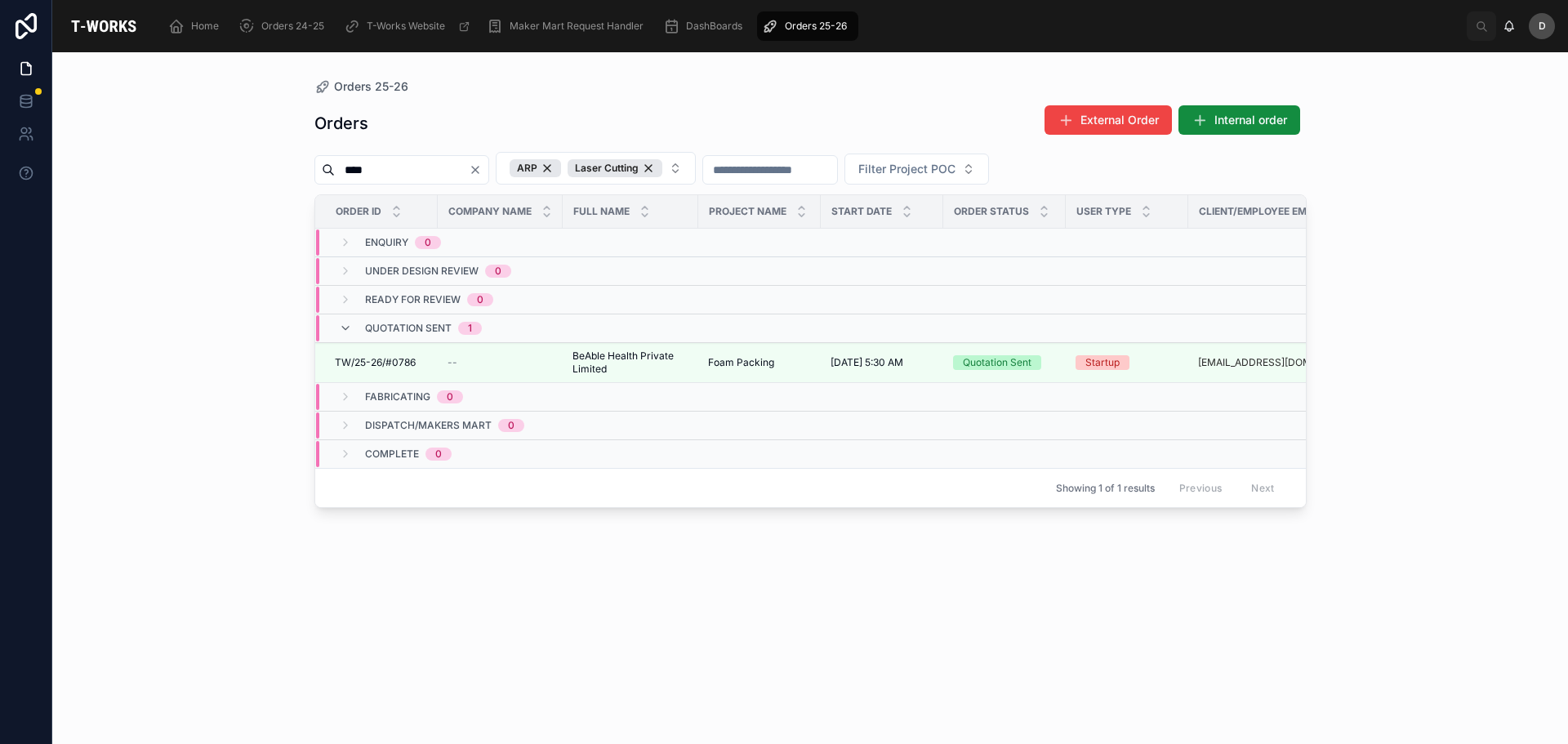
click at [482, 173] on icon "Clear" at bounding box center [475, 169] width 13 height 13
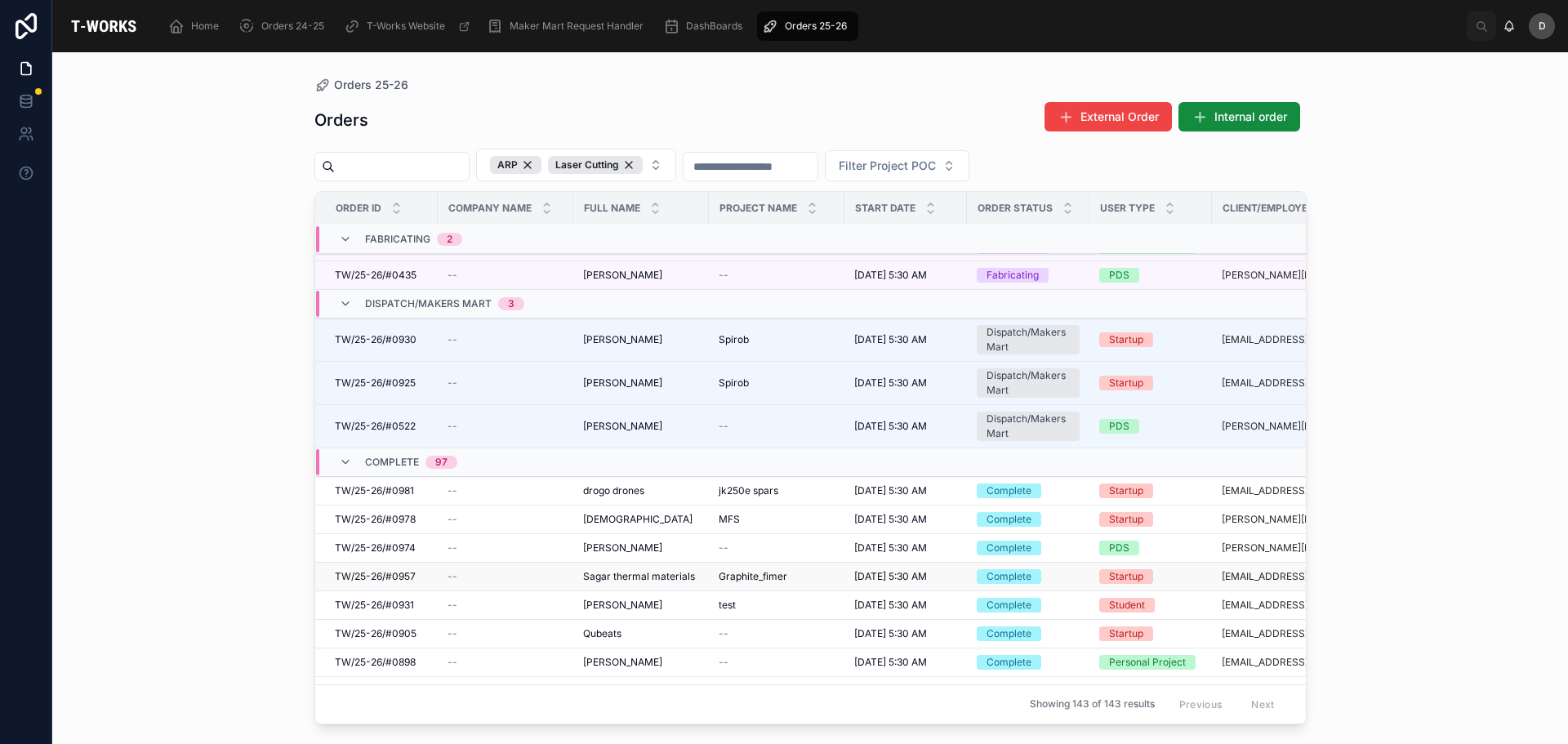
scroll to position [1737, 0]
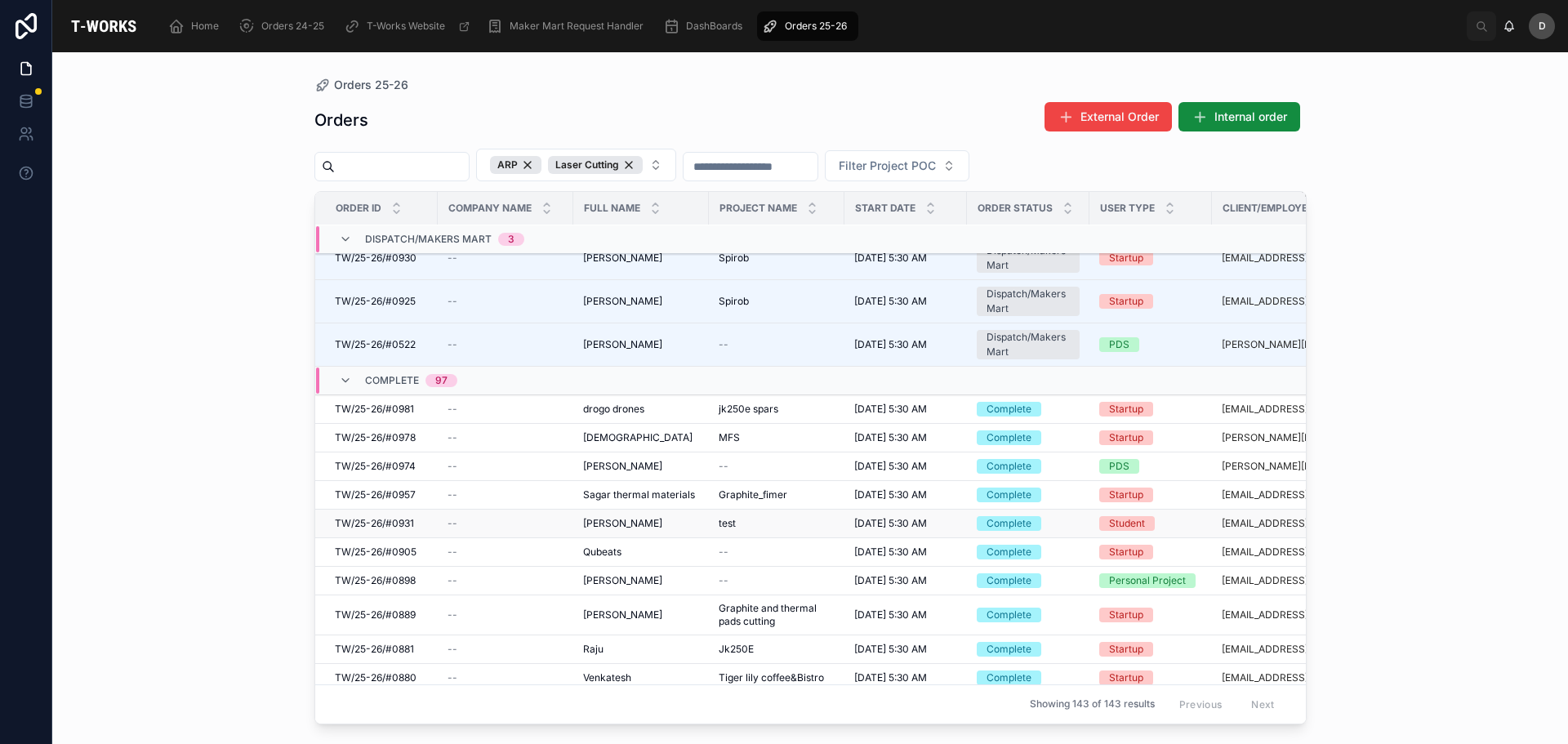
click at [746, 523] on div "test test" at bounding box center [776, 523] width 116 height 13
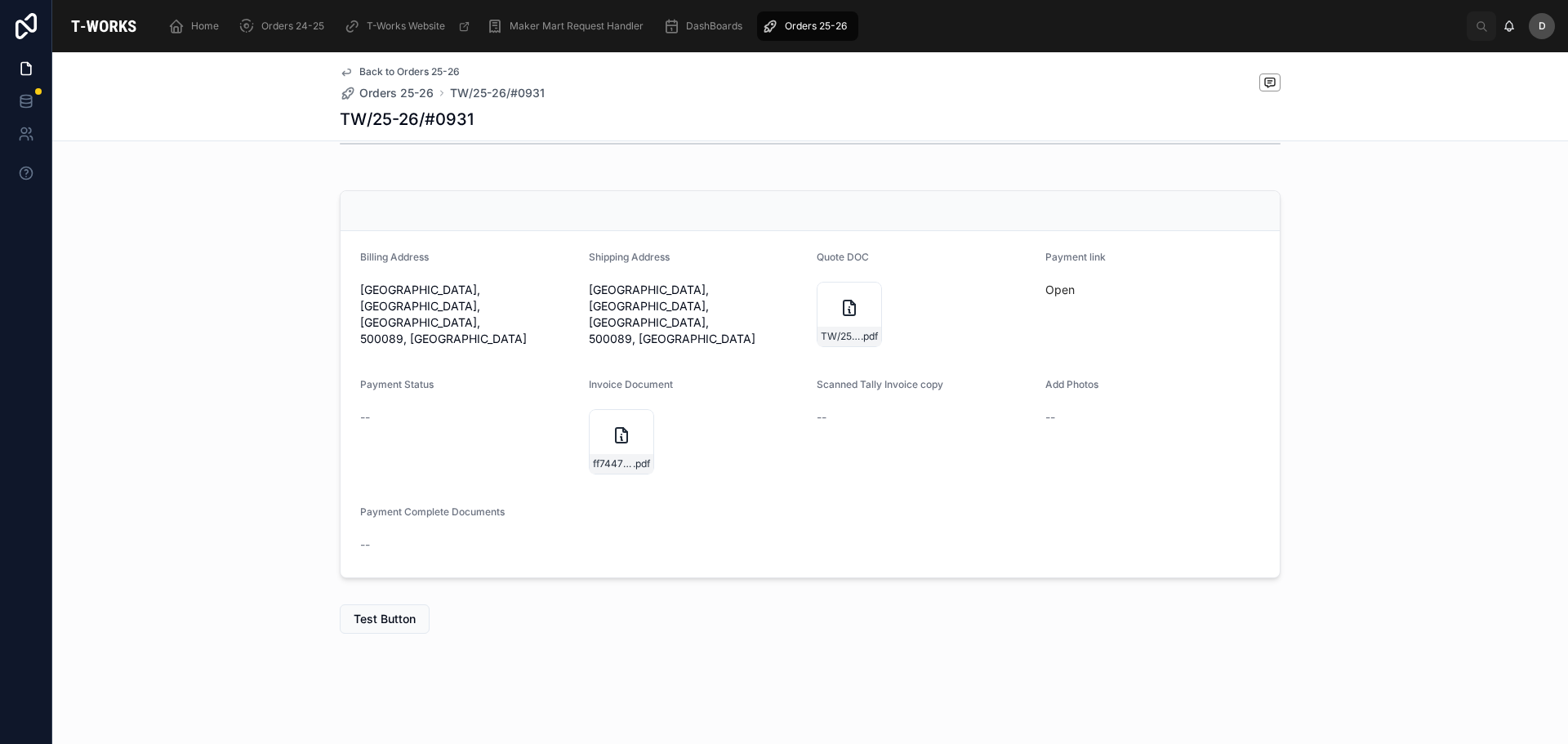
scroll to position [448, 0]
click at [627, 450] on div "ff7447b3-839e-454a-a47c-4d2e2a97022c-[PERSON_NAME]-(0931)-Tax-Invoice30092025 .…" at bounding box center [621, 441] width 65 height 65
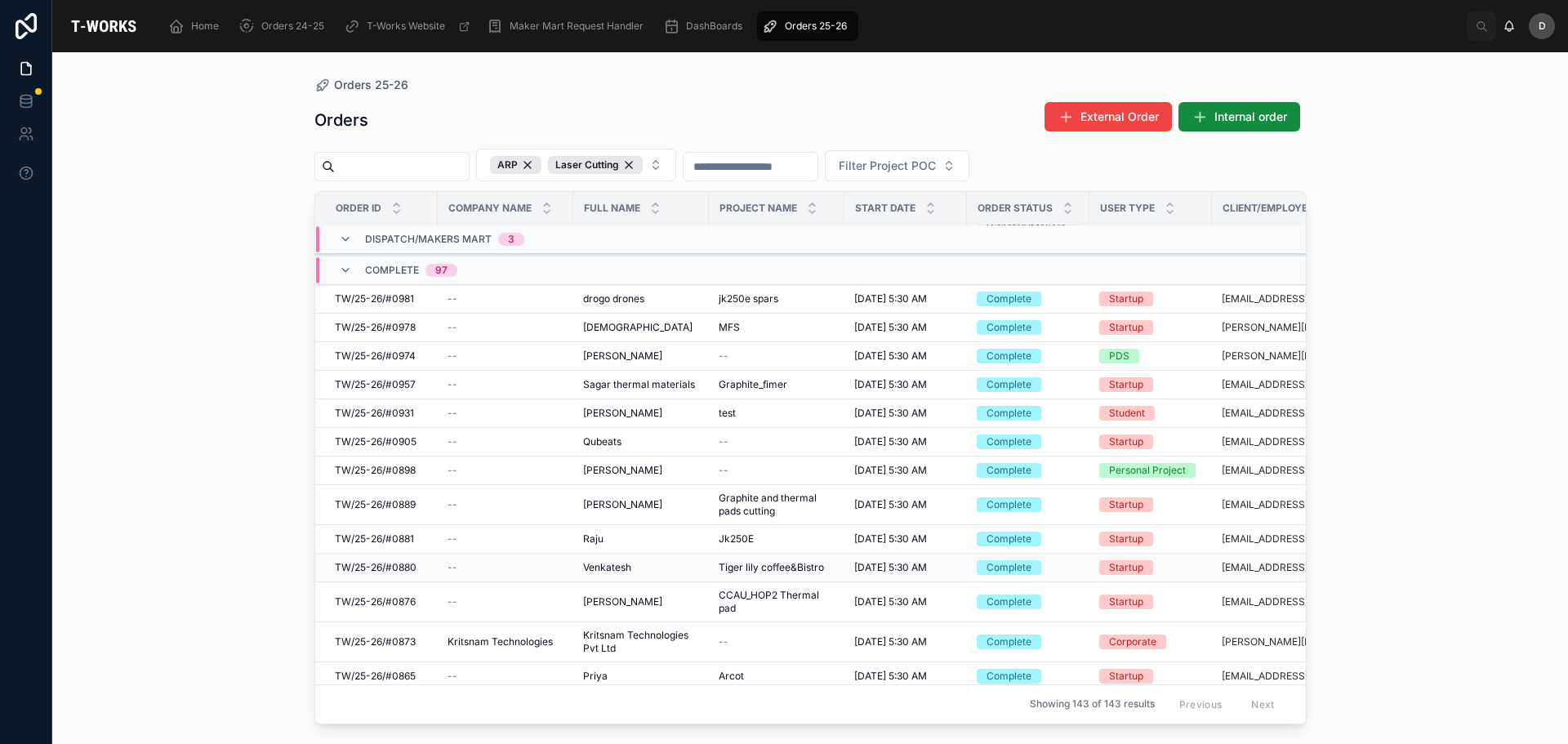
scroll to position [1817, 0]
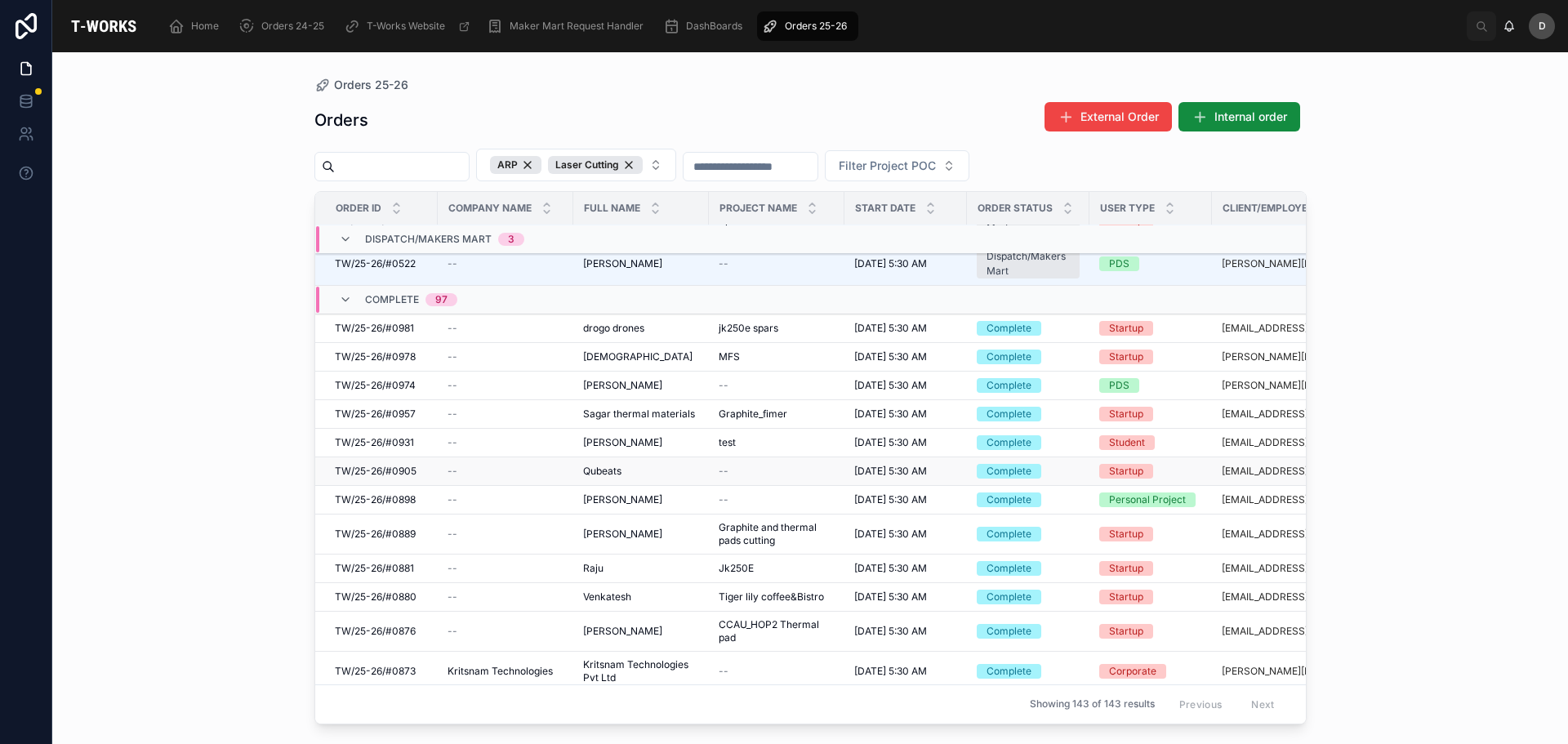
click at [887, 469] on span "[DATE] 5:30 AM" at bounding box center [891, 471] width 73 height 13
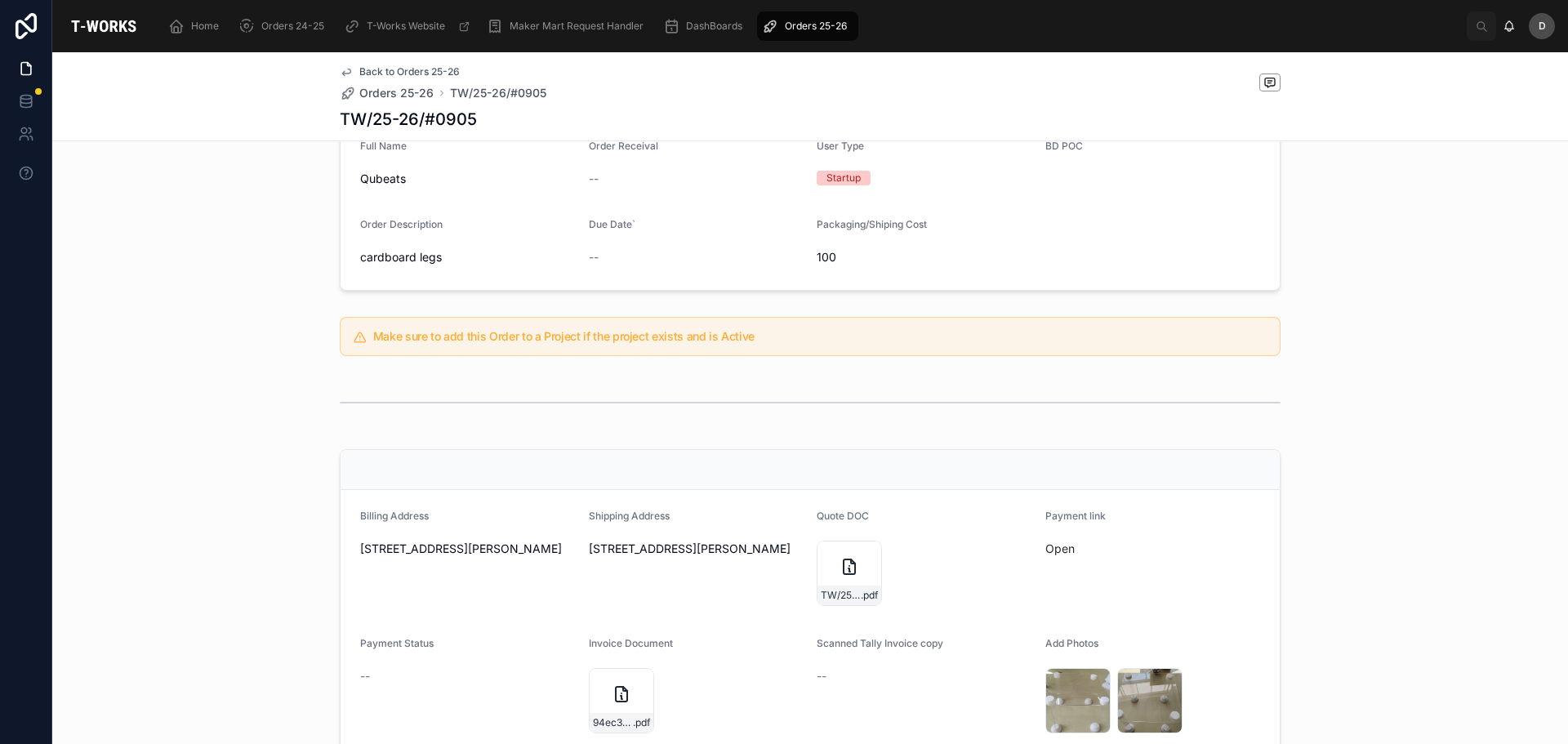
scroll to position [409, 0]
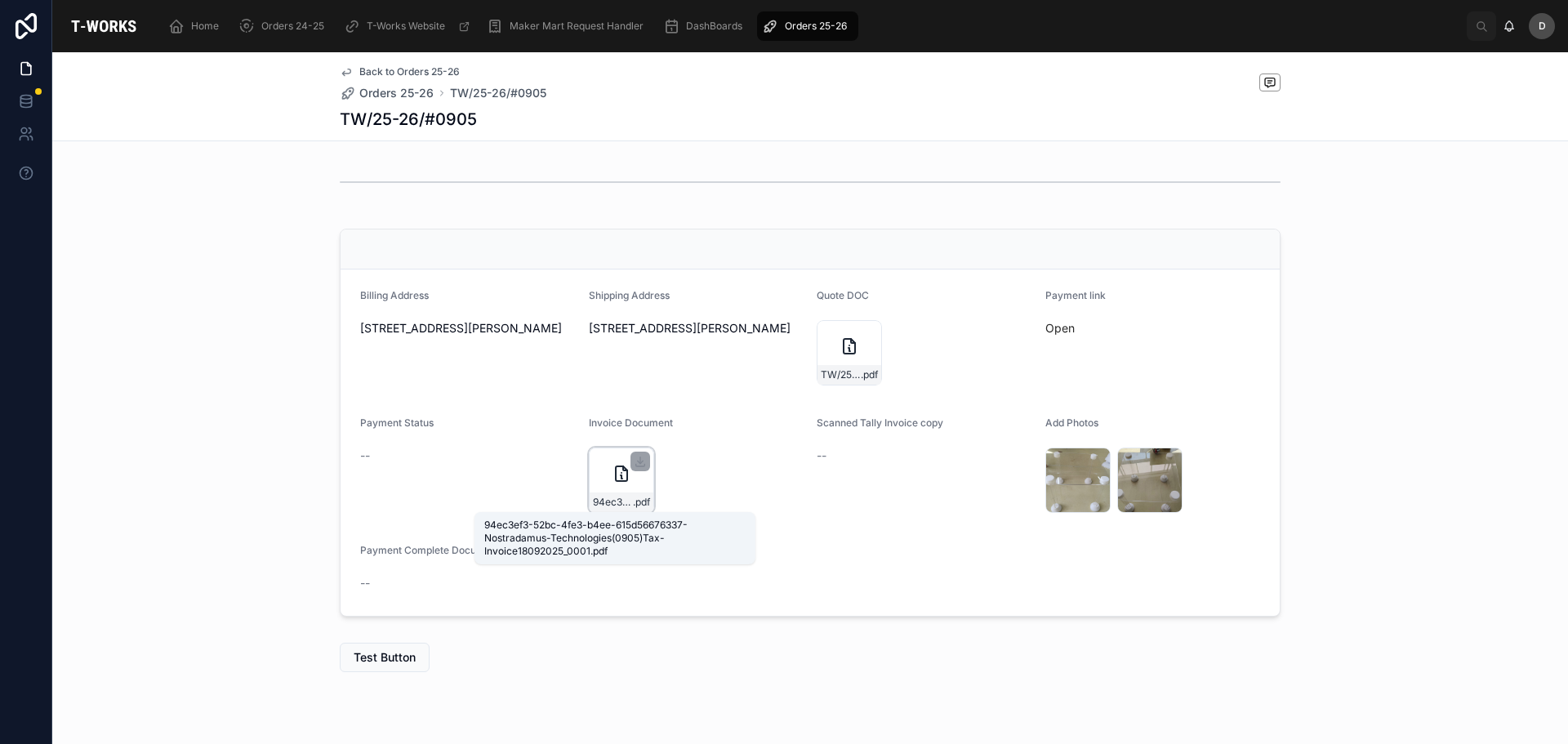
click at [633, 506] on span ".pdf" at bounding box center [641, 502] width 17 height 13
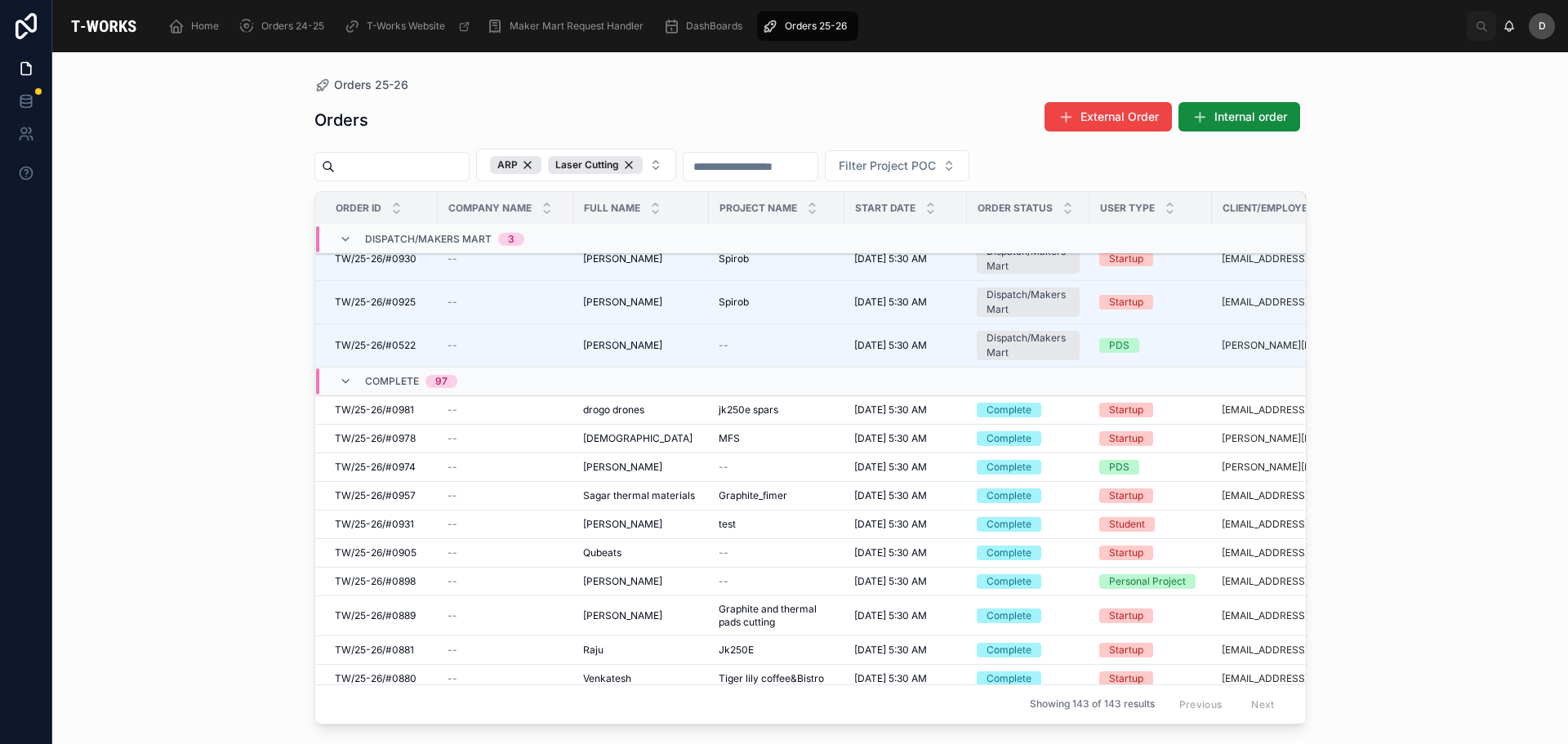
scroll to position [1817, 0]
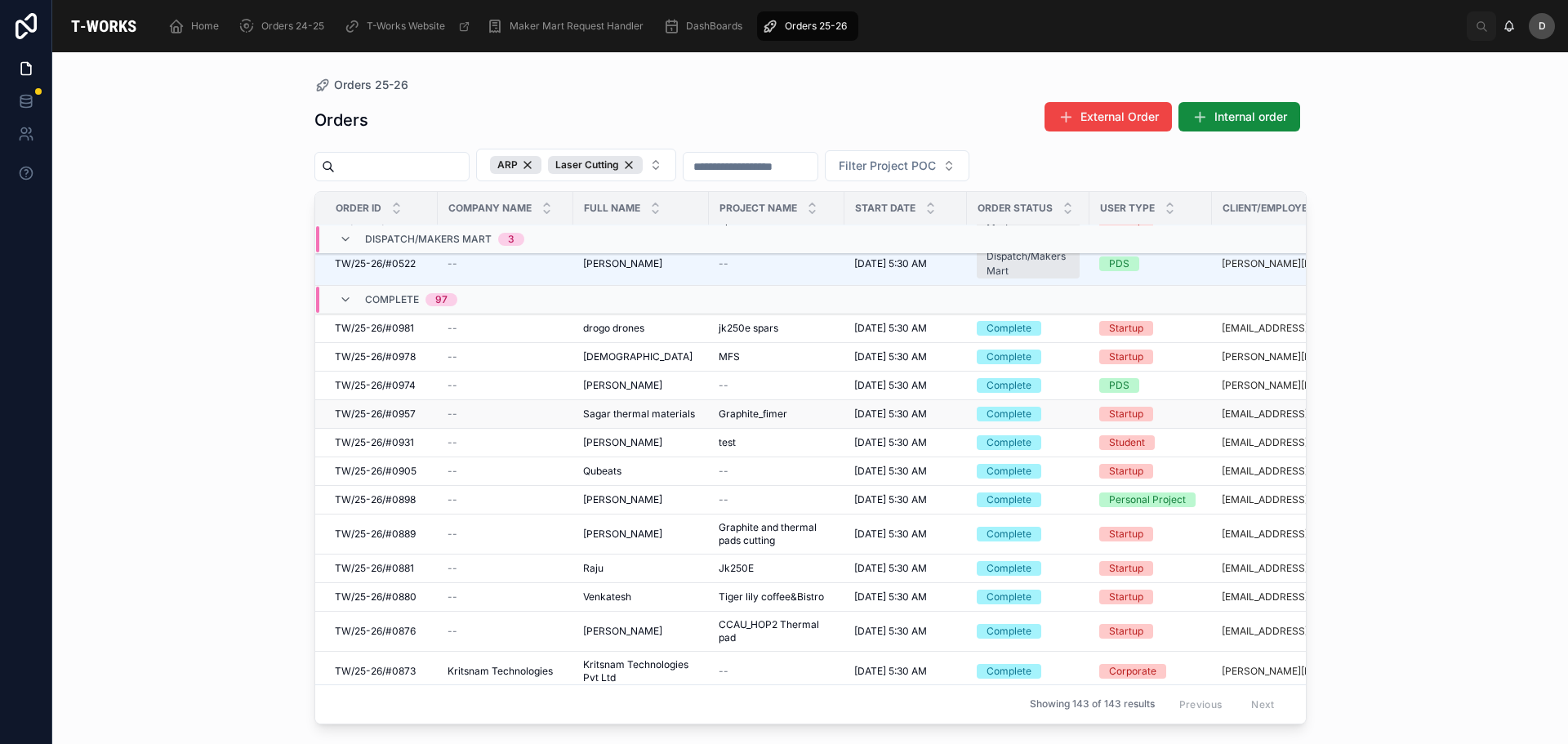
click at [875, 418] on span "[DATE] 5:30 AM" at bounding box center [891, 414] width 73 height 13
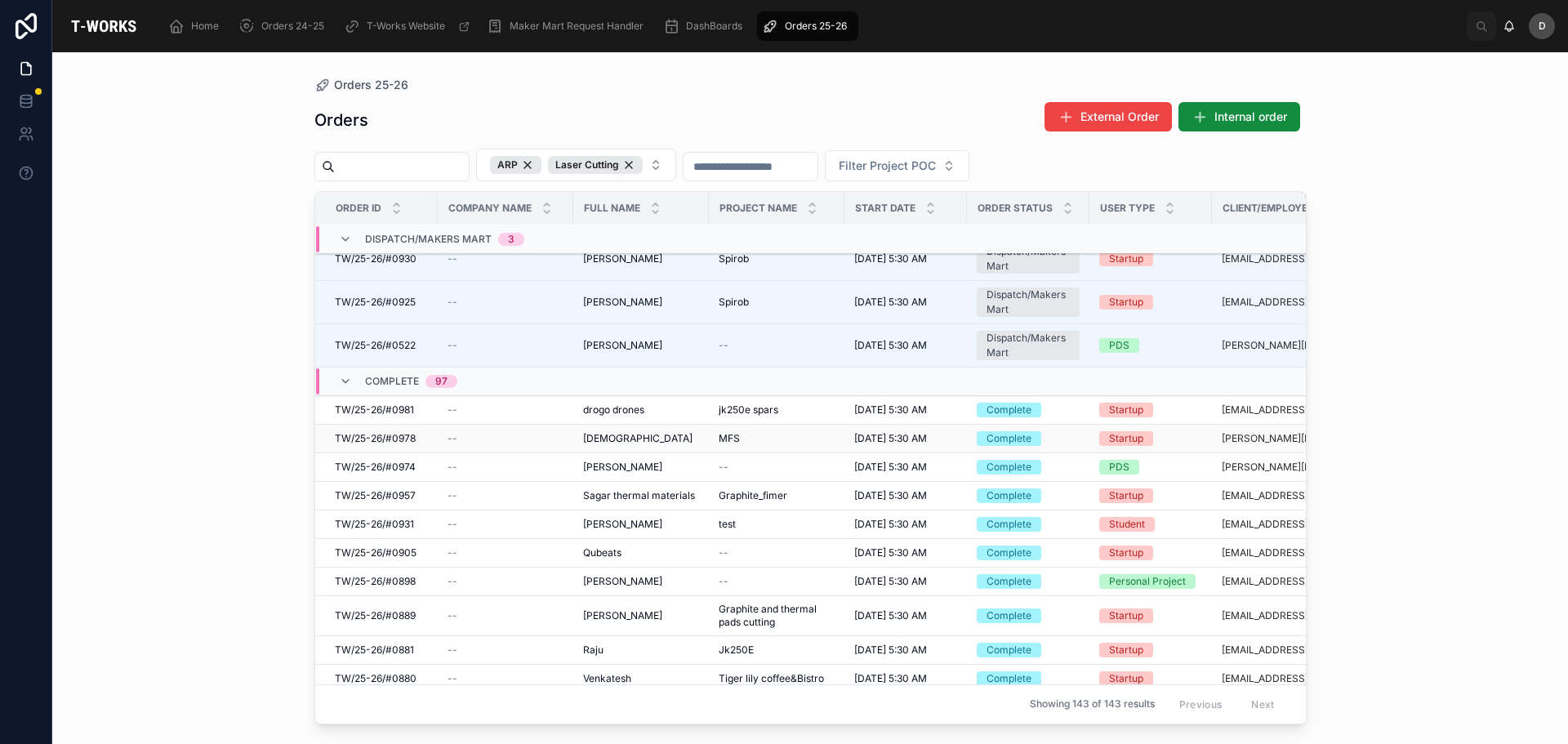
scroll to position [1654, 0]
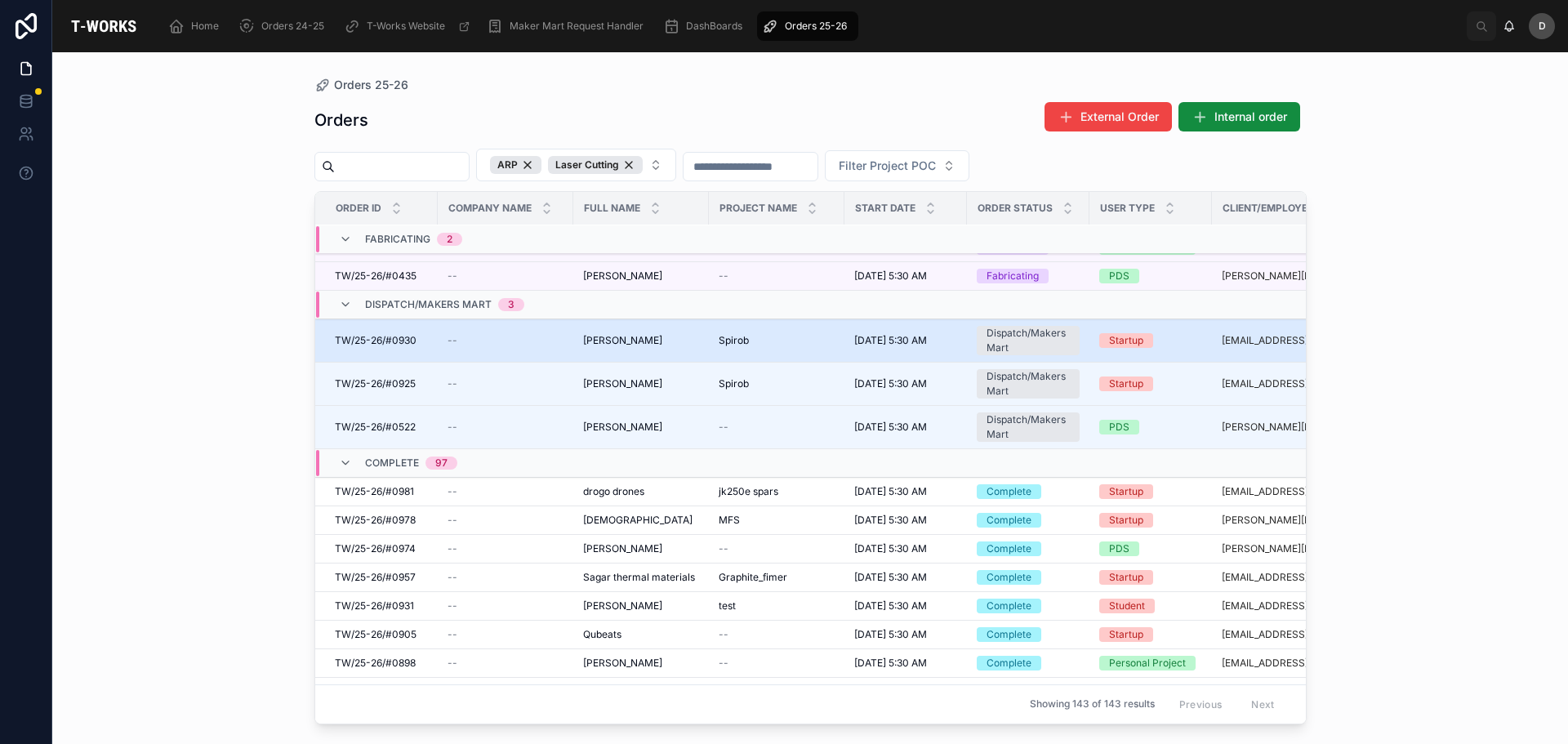
click at [743, 339] on span "Spirob" at bounding box center [734, 340] width 30 height 13
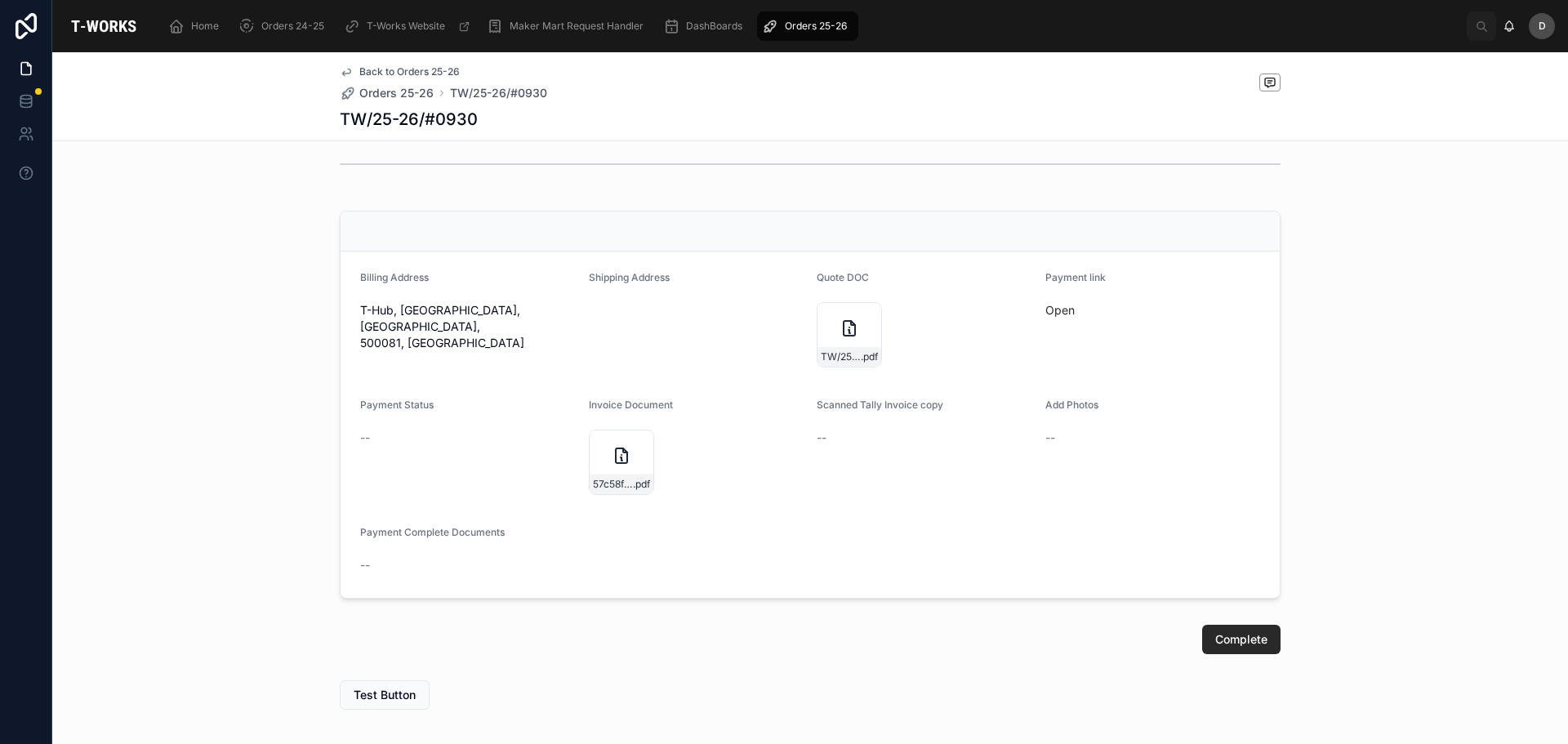
scroll to position [654, 0]
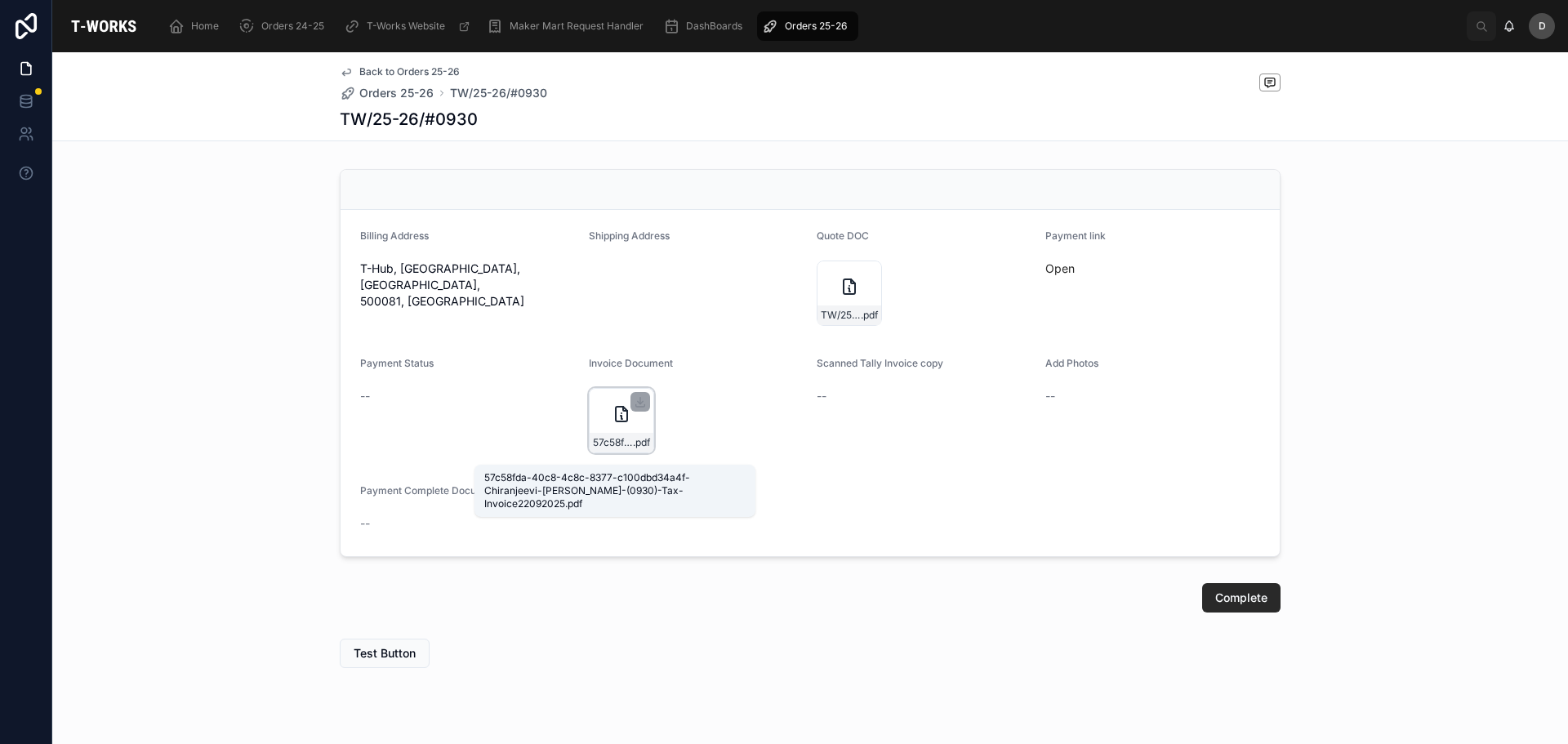
click at [621, 449] on span "57c58fda-40c8-4c8c-8377-c100dbd34a4f-Chiranjeevi-[PERSON_NAME]-(0930)-Tax-Invoi…" at bounding box center [613, 442] width 40 height 13
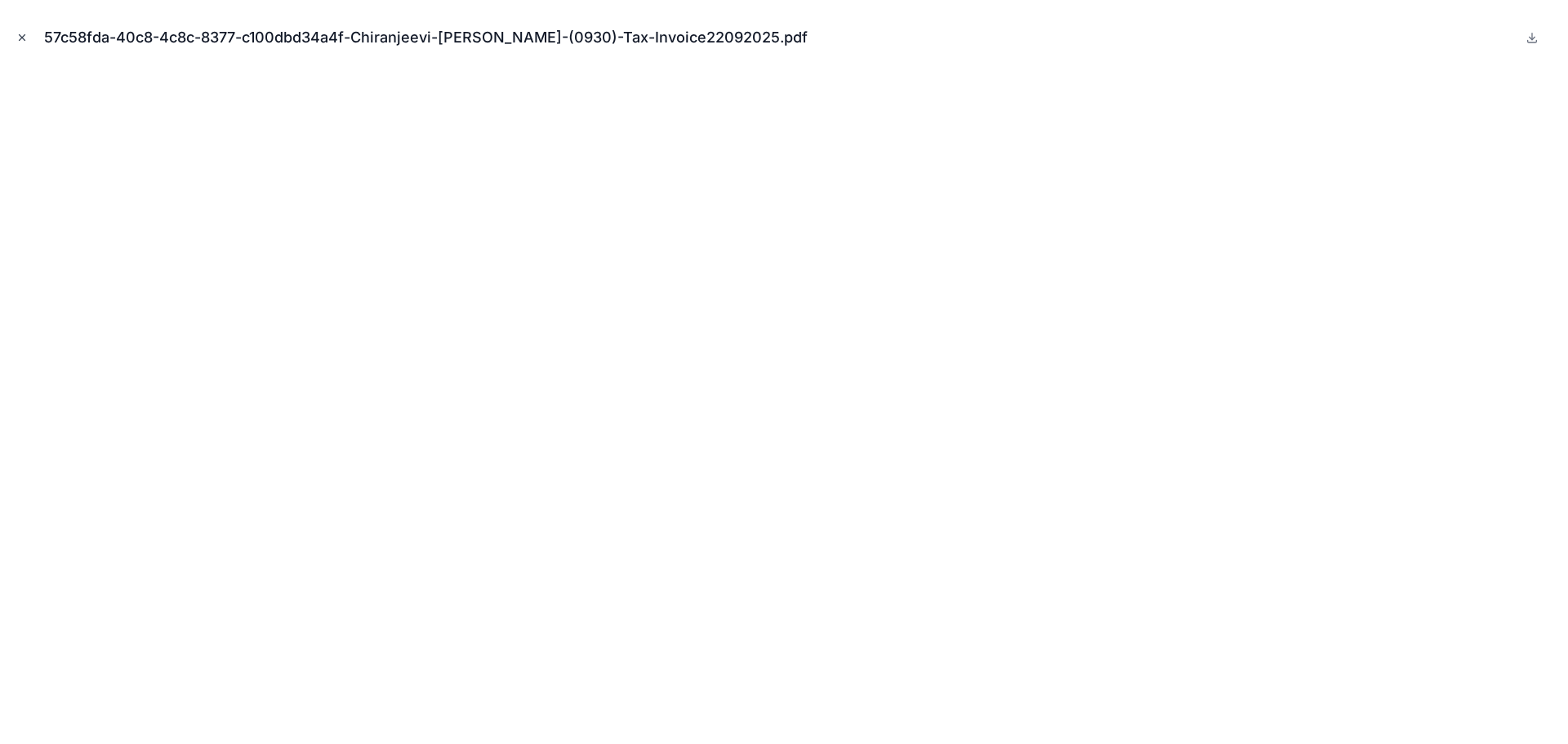
click at [30, 43] on button "Close modal" at bounding box center [22, 37] width 18 height 18
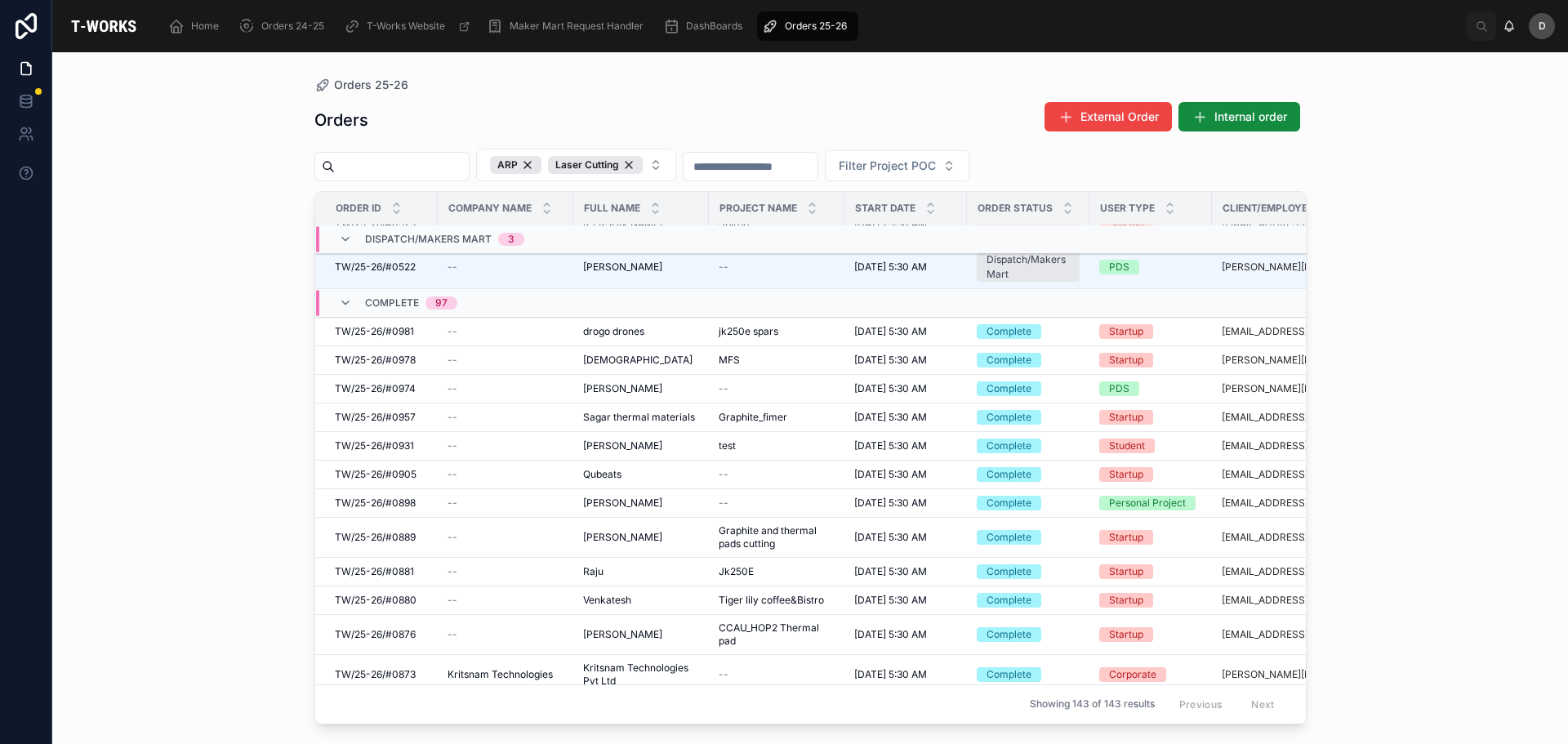
scroll to position [1651, 0]
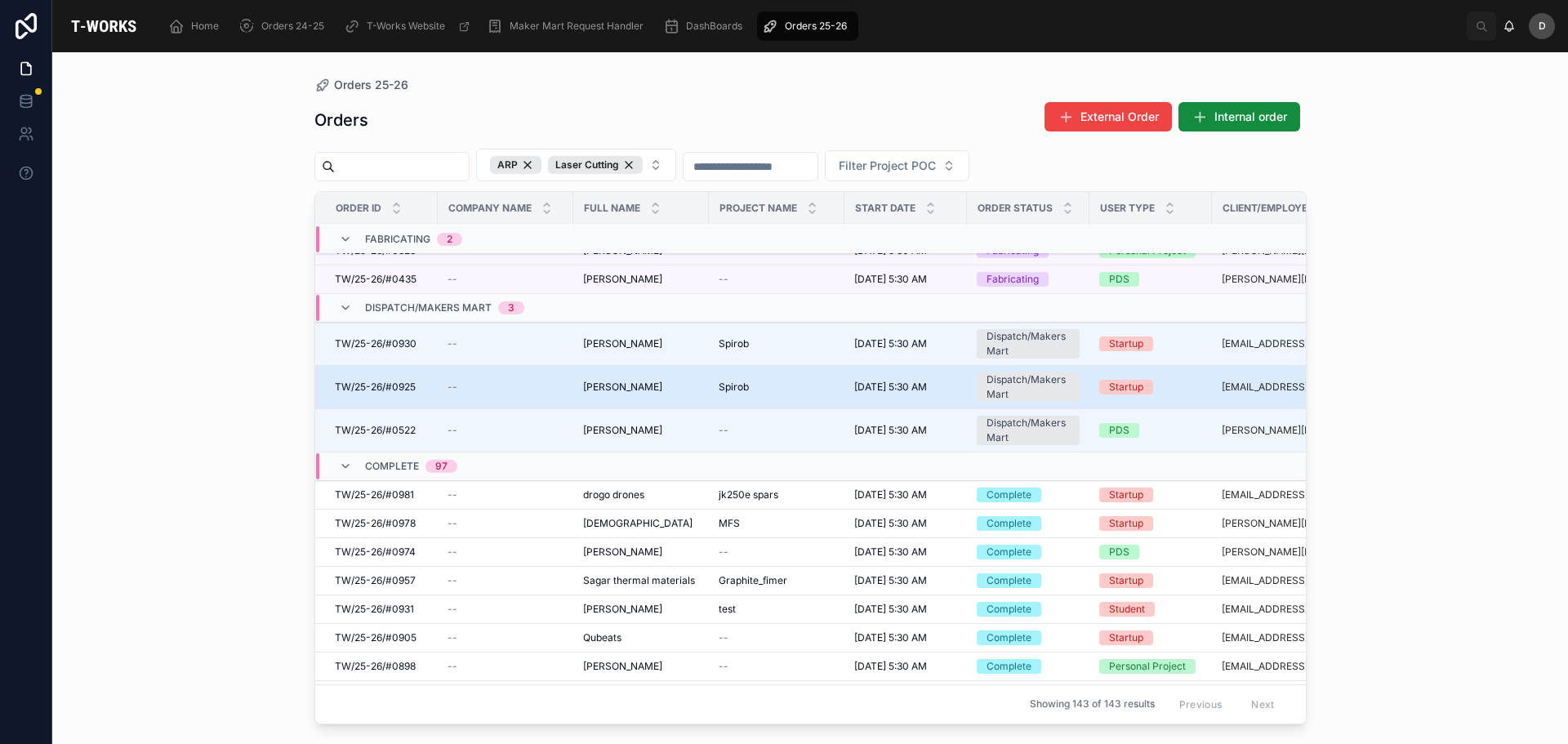
click at [755, 386] on div "Spirob Spirob" at bounding box center [776, 387] width 116 height 13
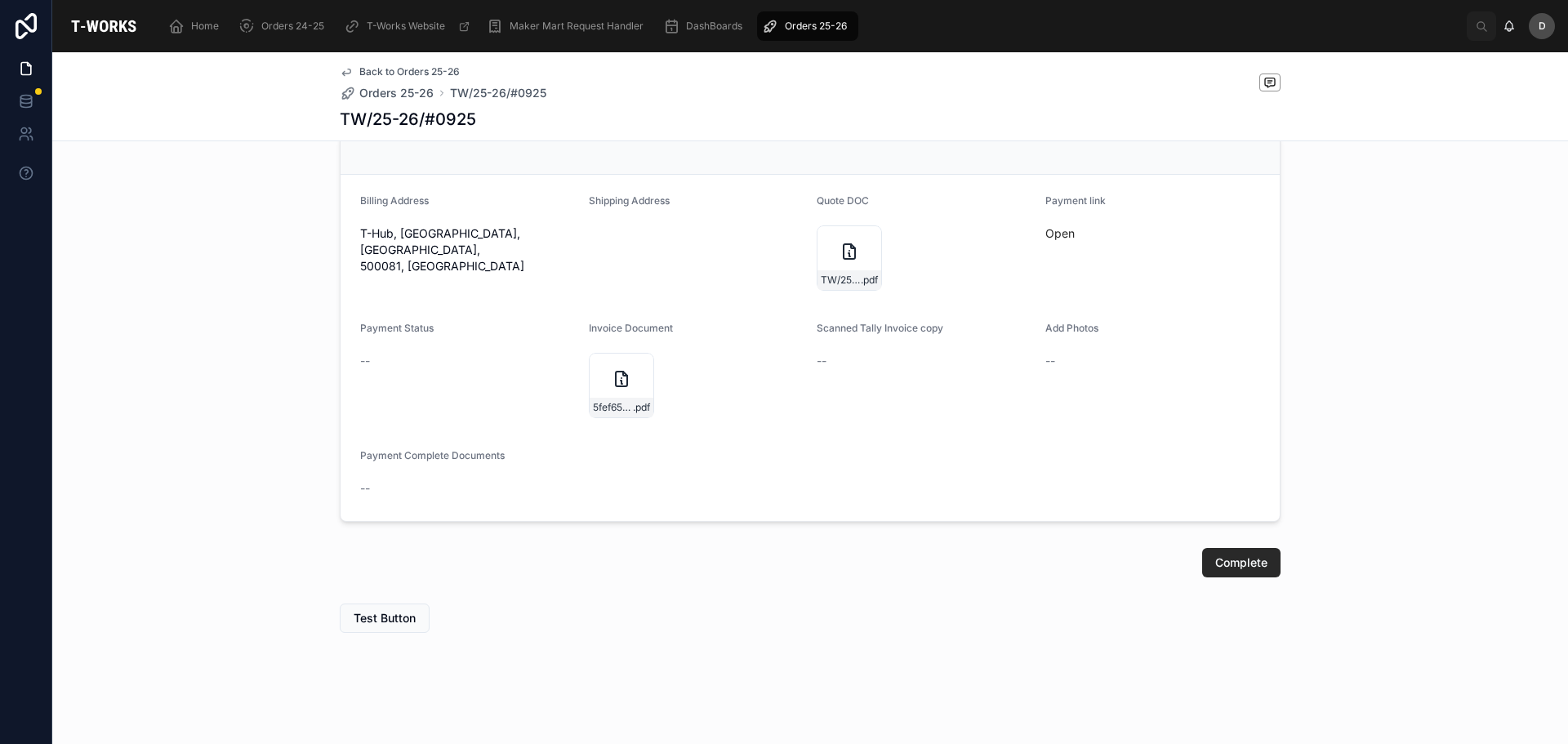
scroll to position [701, 0]
click at [605, 400] on div "5fef6570-3ad1-42e6-a85d-7ba176126e0d-Chiranjeevi-[PERSON_NAME]-(0925)-Tax-Invoi…" at bounding box center [621, 408] width 63 height 20
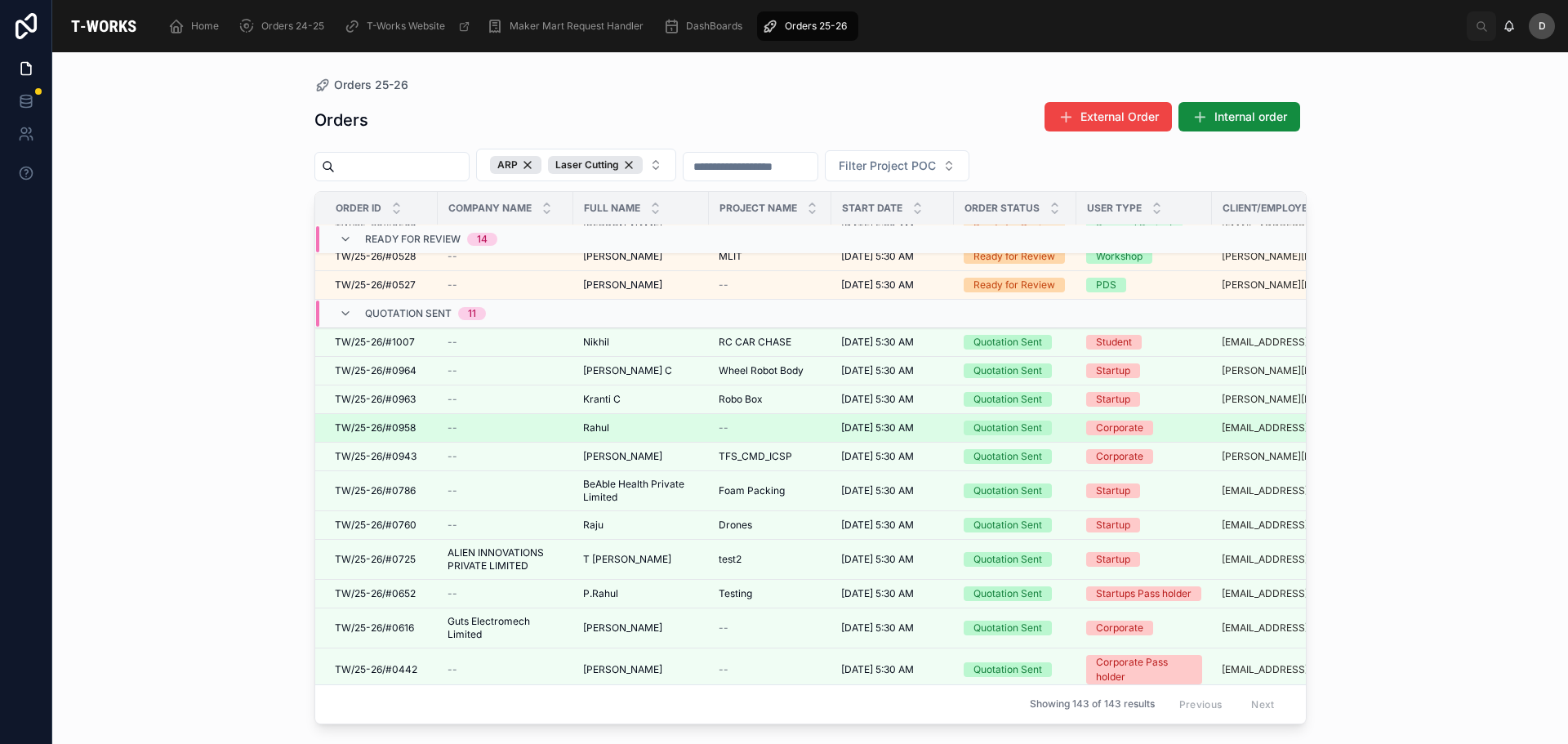
scroll to position [1208, 0]
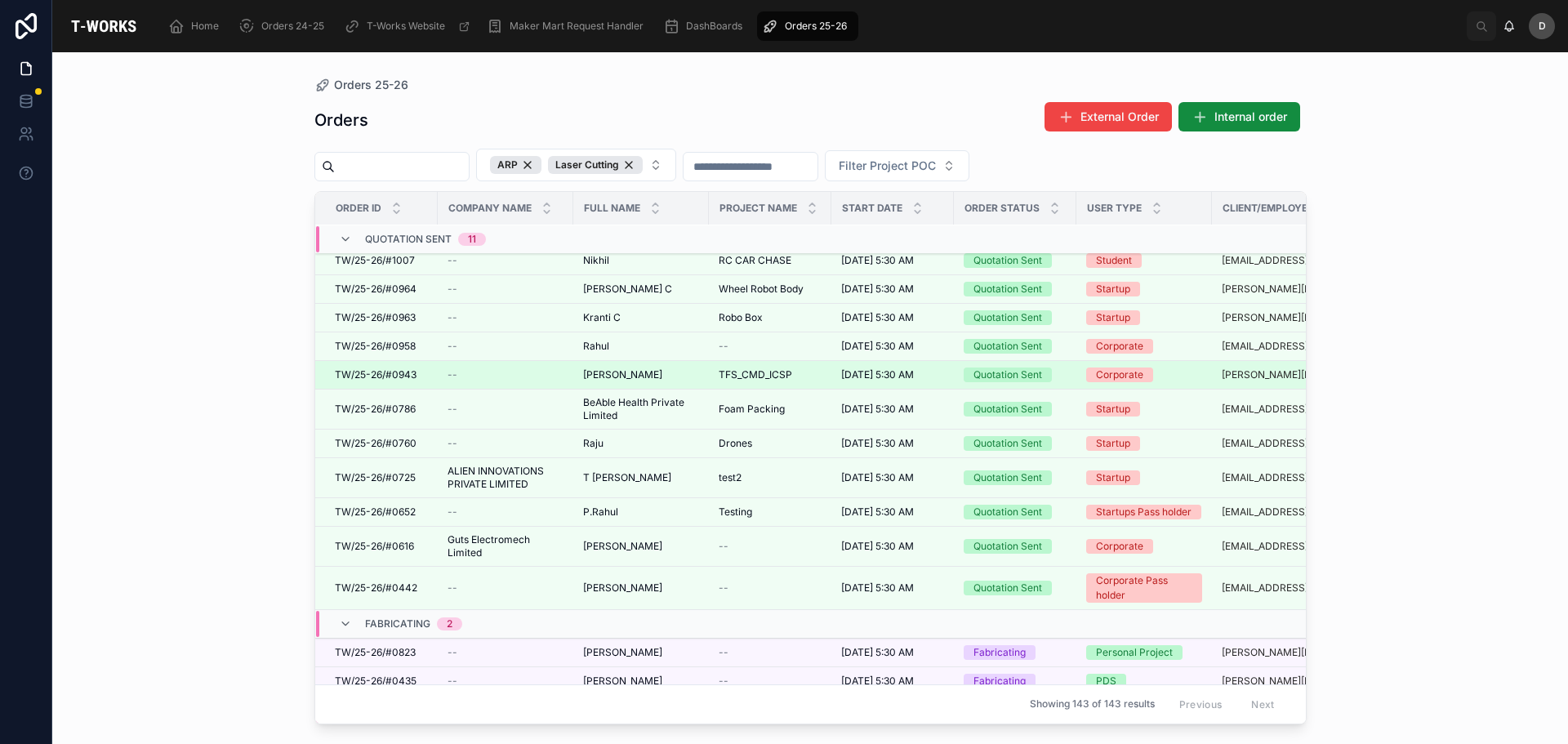
click at [770, 369] on span "TFS_CMD_ICSP" at bounding box center [755, 375] width 74 height 13
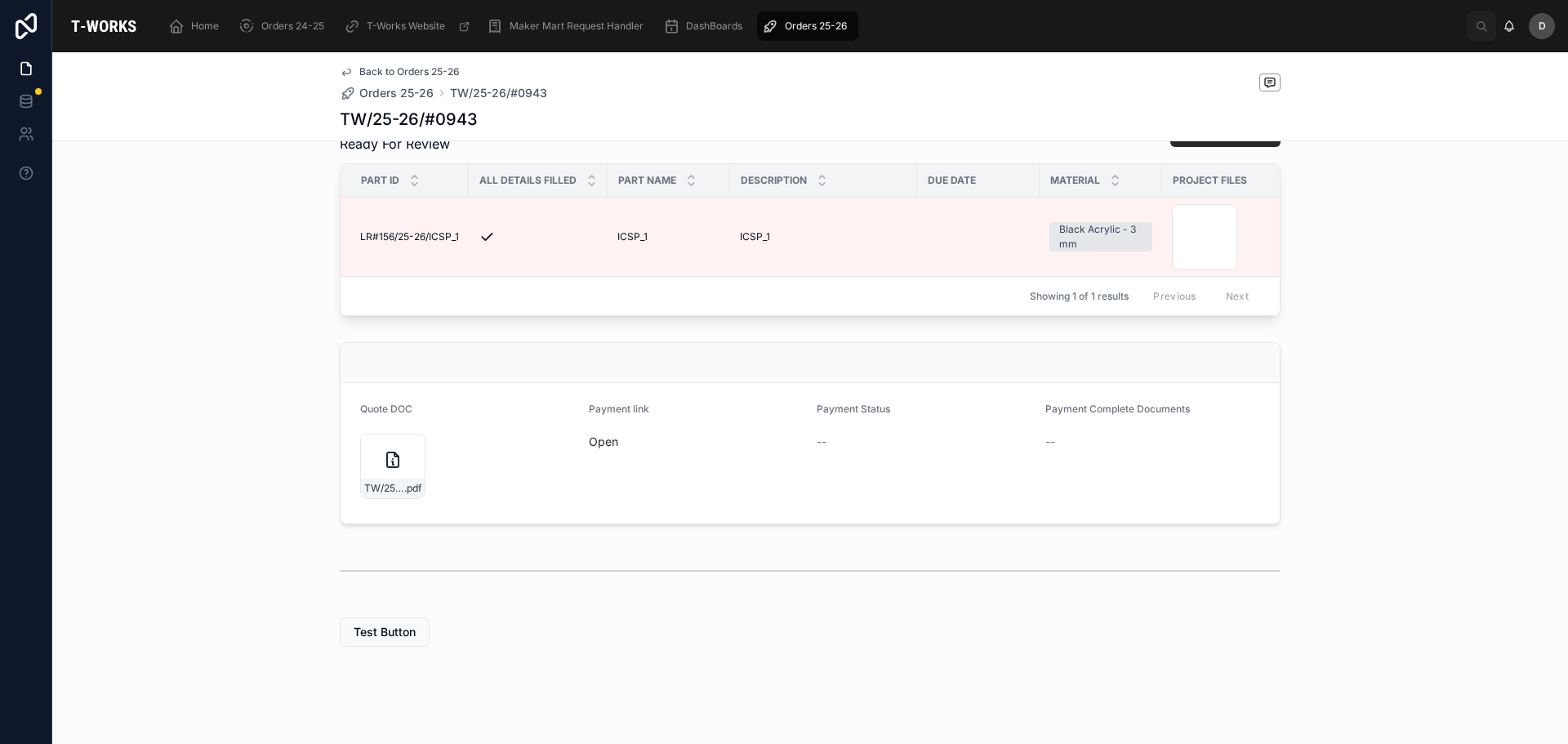
scroll to position [488, 0]
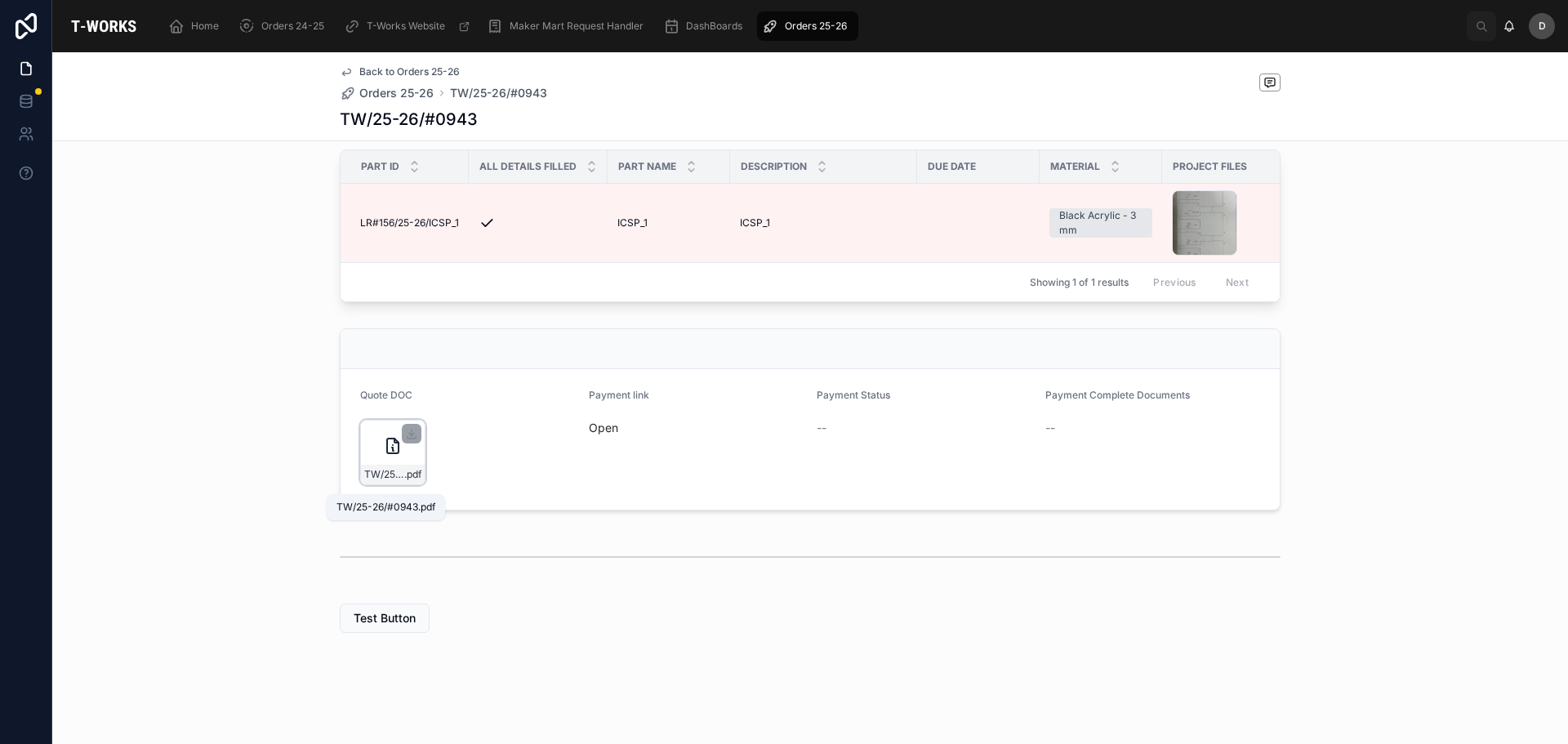
click at [394, 481] on span "TW/25-26/#0943" at bounding box center [384, 474] width 40 height 13
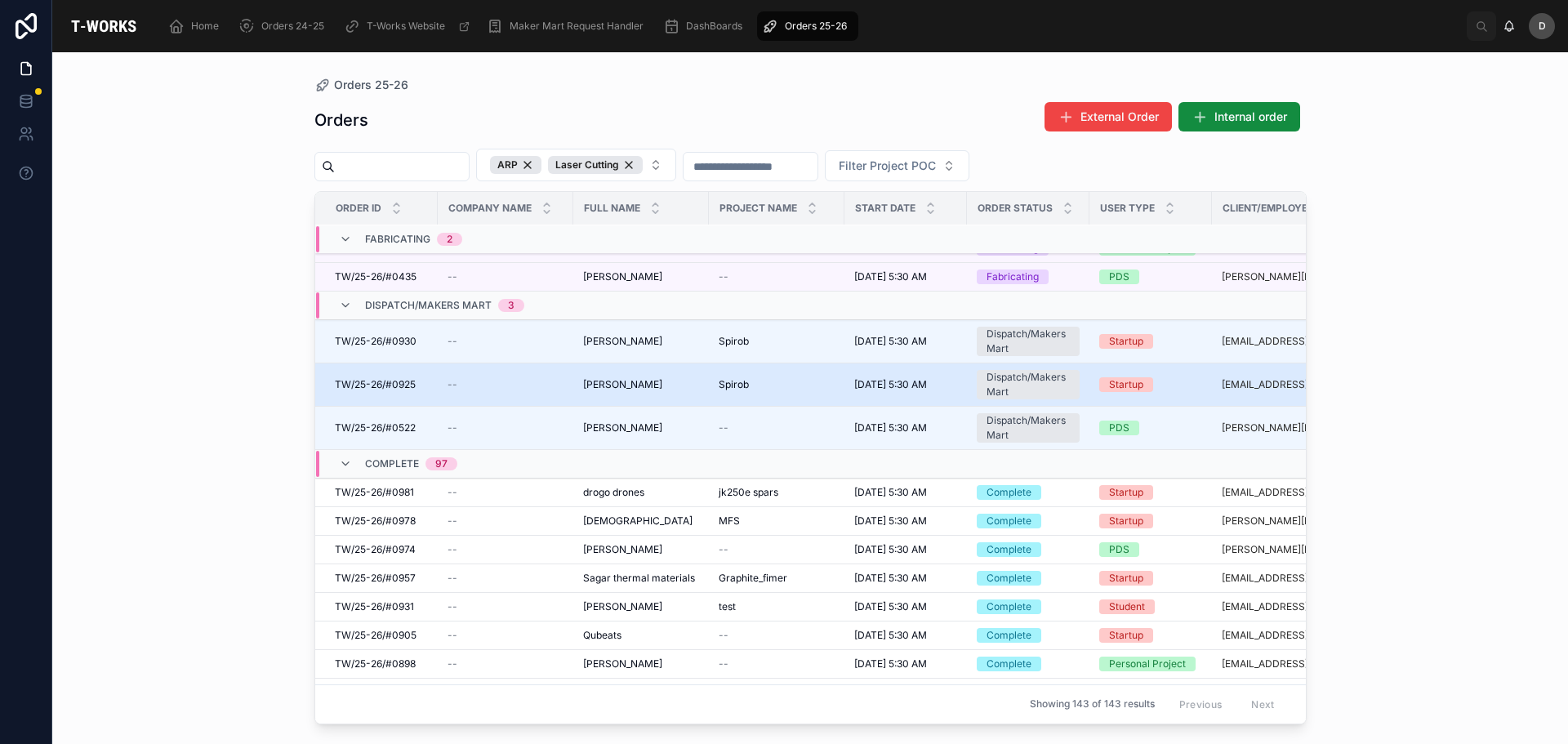
scroll to position [1735, 0]
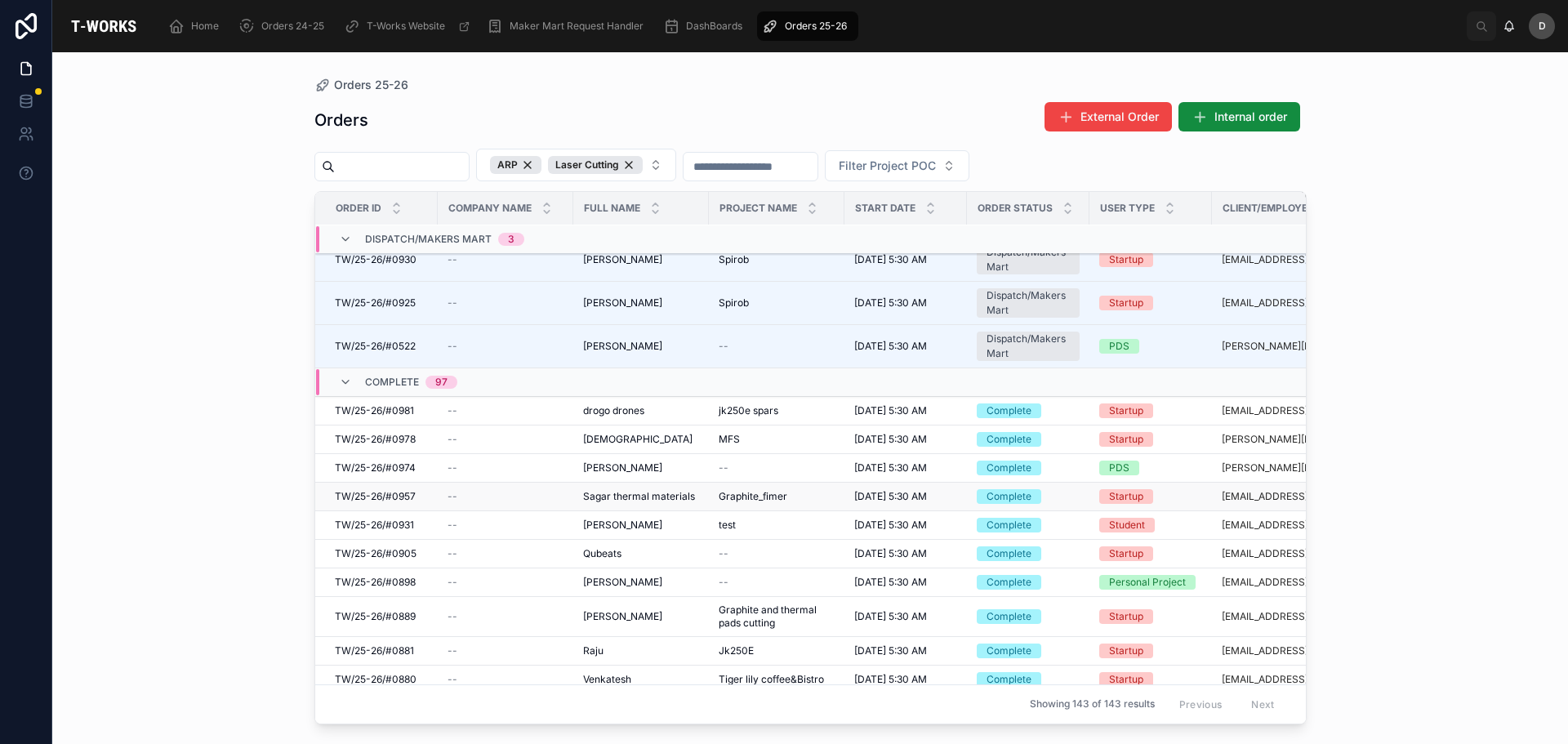
click at [765, 493] on span "Graphite_fimer" at bounding box center [753, 496] width 69 height 13
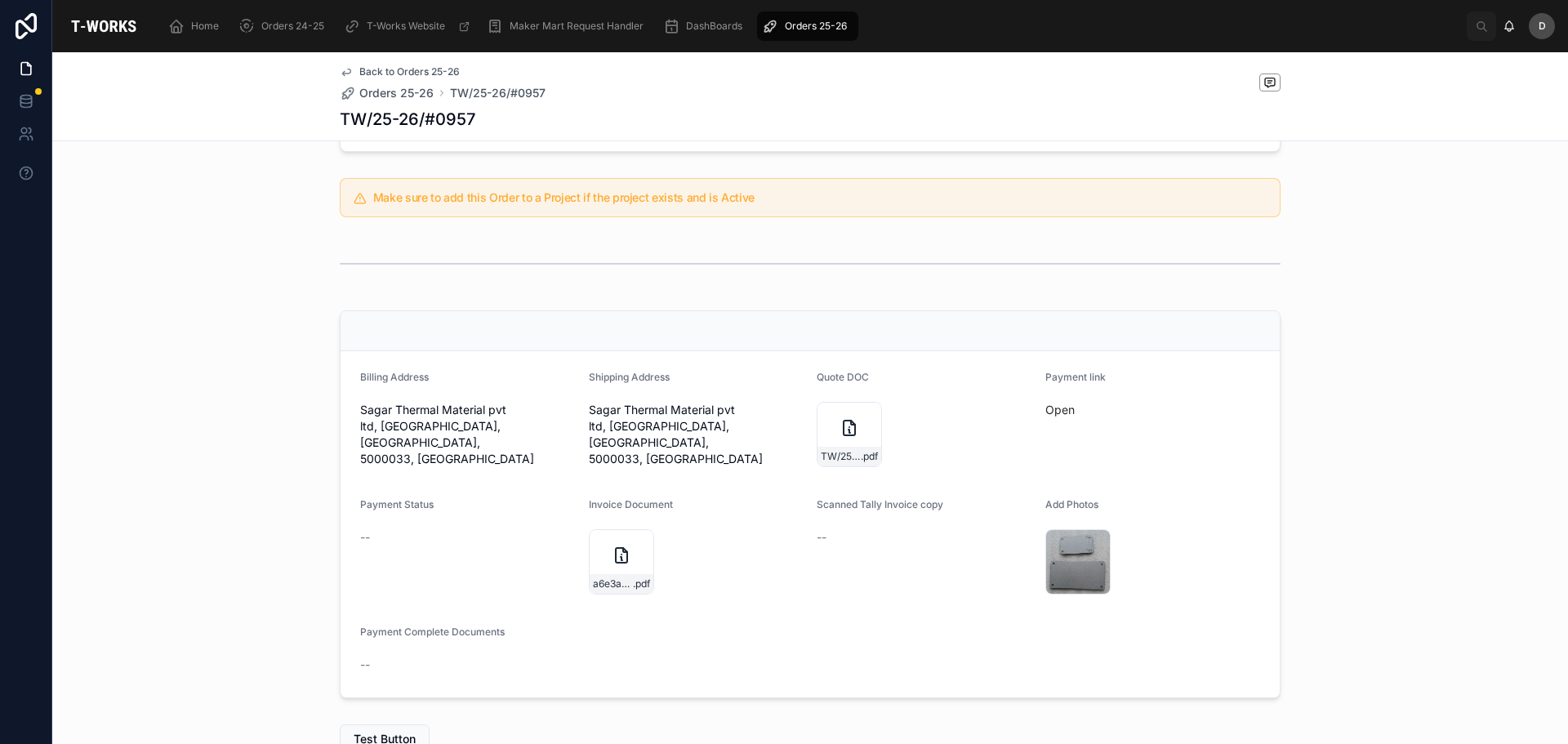
scroll to position [448, 0]
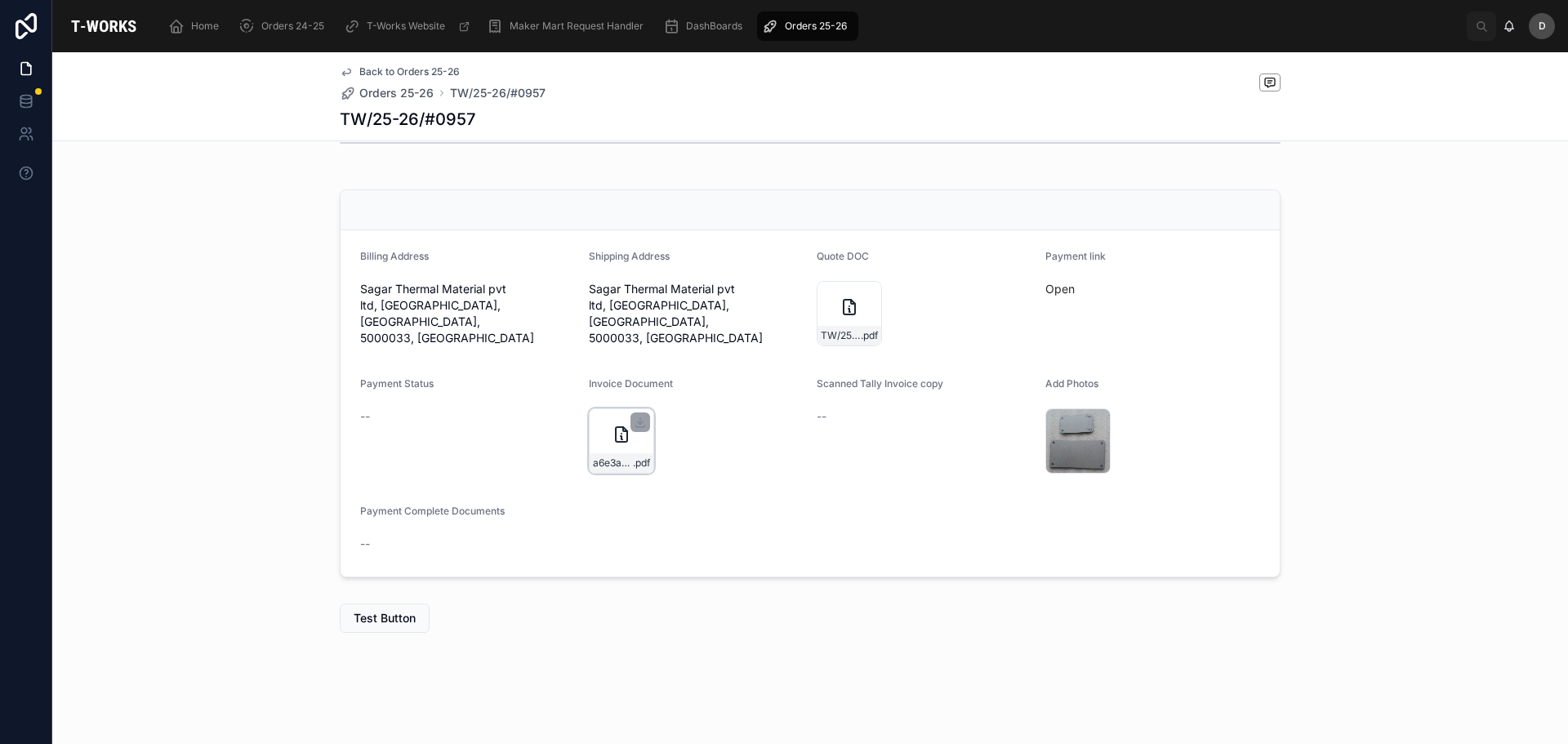
click at [628, 444] on div "a6e3a18e-d7ca-4d2c-ae27-0411880ebe69-[PERSON_NAME]-Thermal-Material-Limited--(0…" at bounding box center [621, 441] width 65 height 65
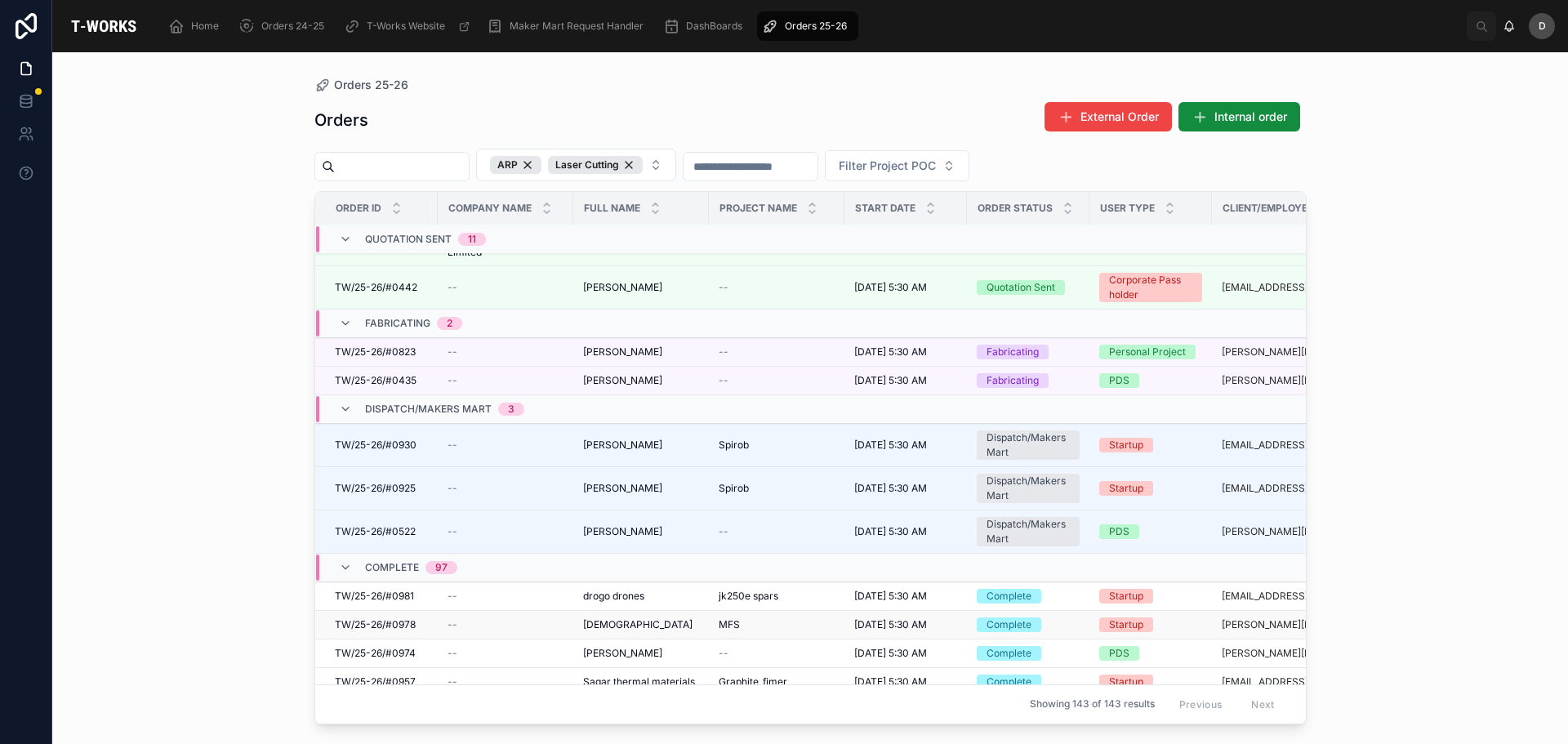
scroll to position [1817, 0]
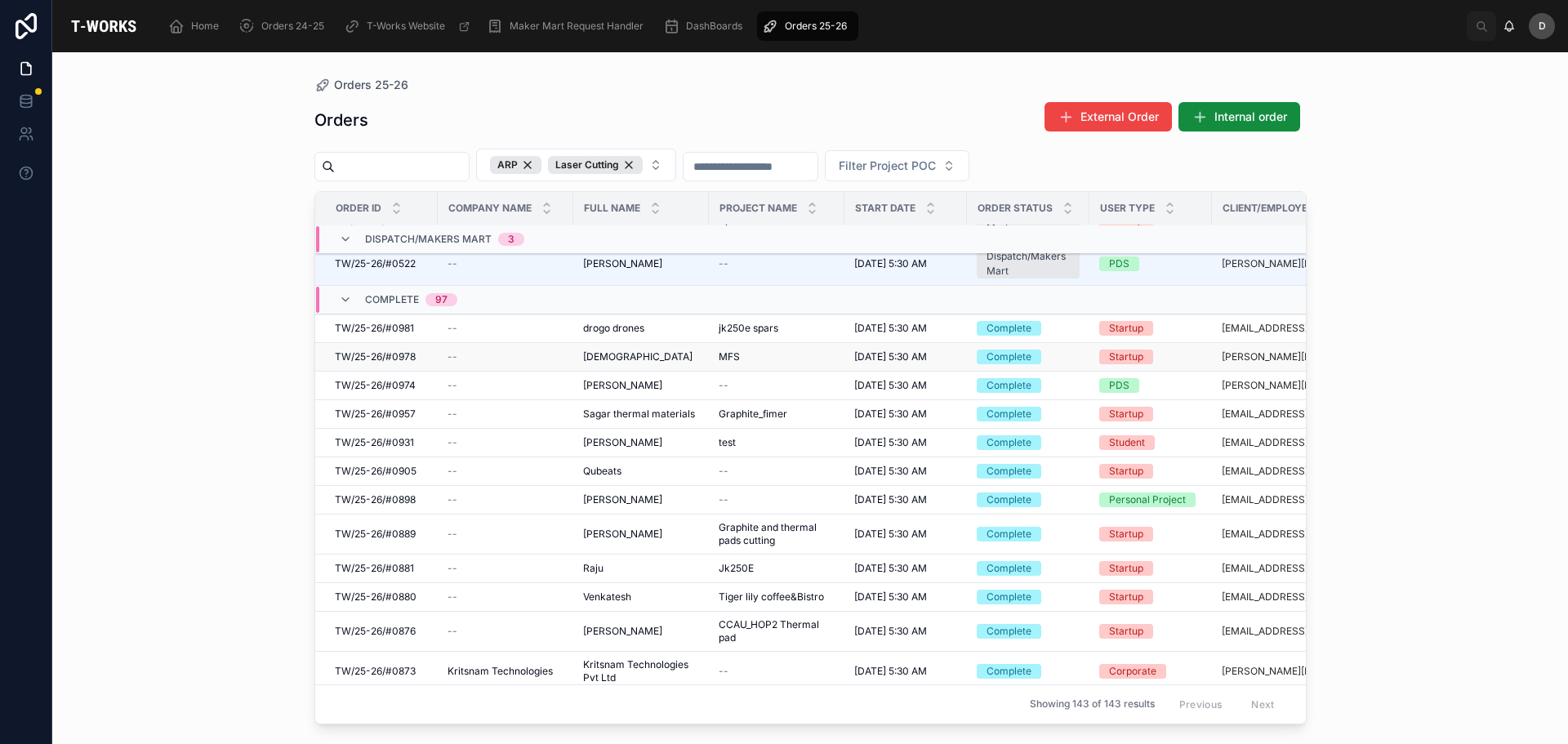
click at [898, 358] on span "[DATE] 5:30 AM" at bounding box center [891, 356] width 73 height 13
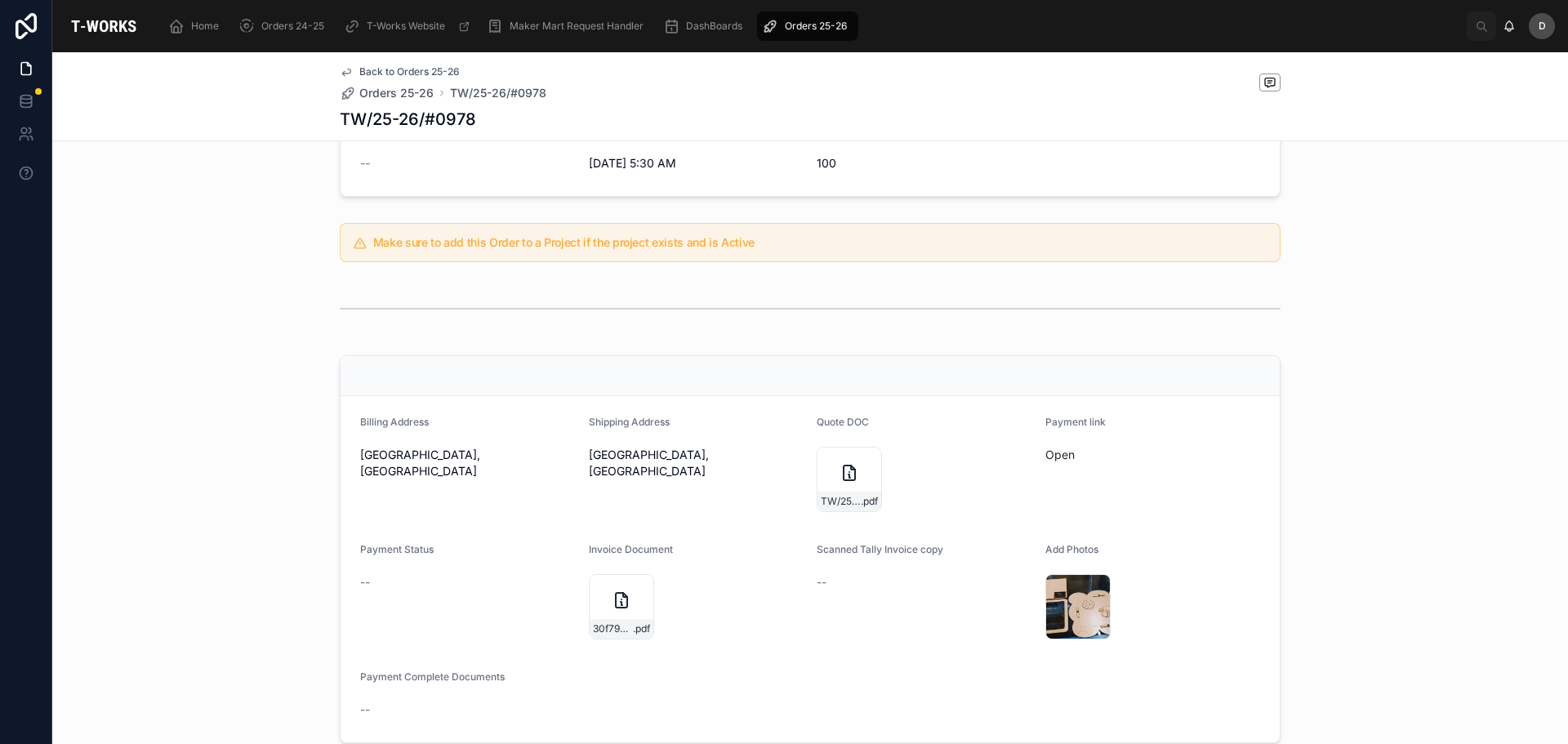
scroll to position [409, 0]
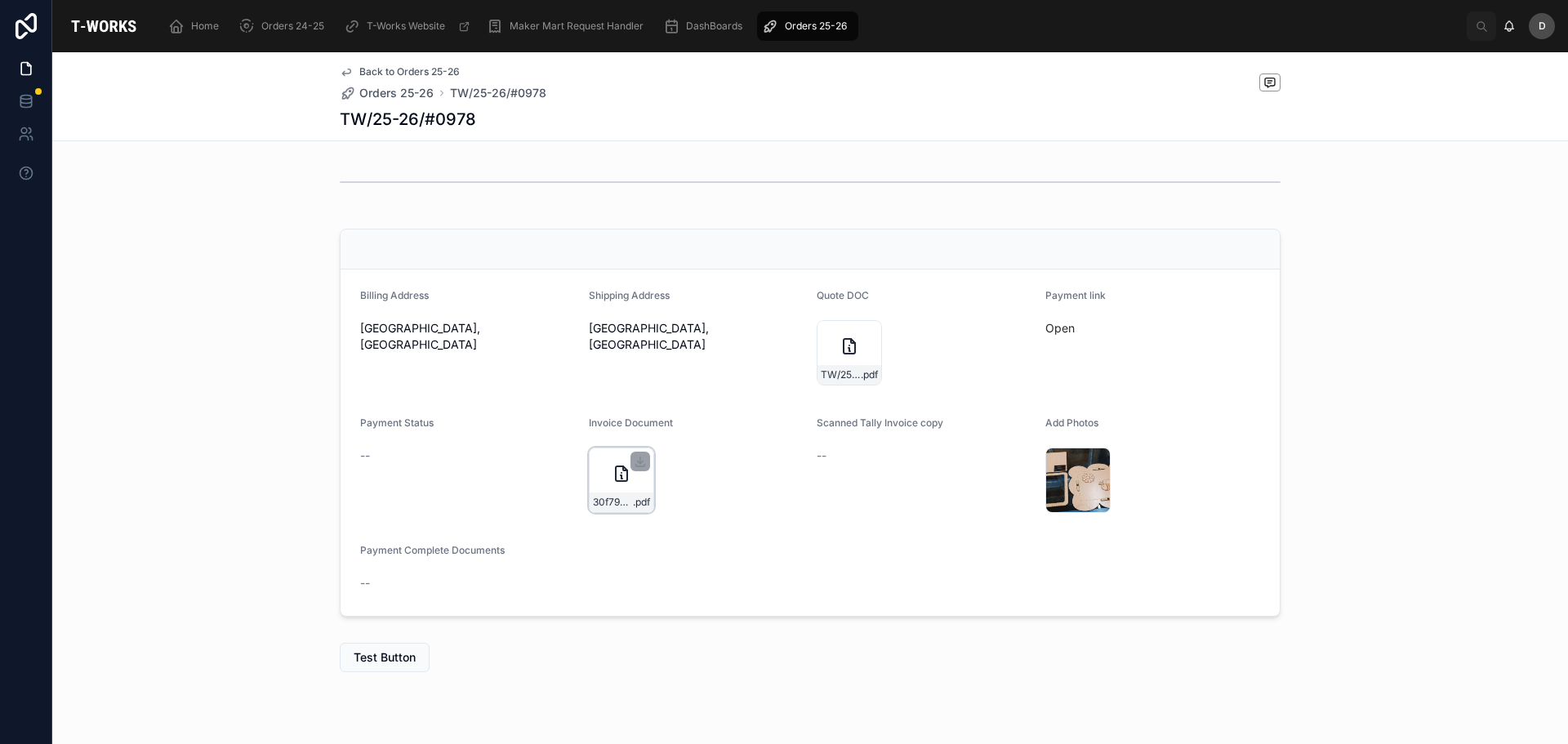
click at [615, 488] on div "30f79cdb-fb27-4312-93a0-e34ccfdee1d6-[PERSON_NAME]-(0978)-Tax-Invoice30092025 .…" at bounding box center [621, 480] width 65 height 65
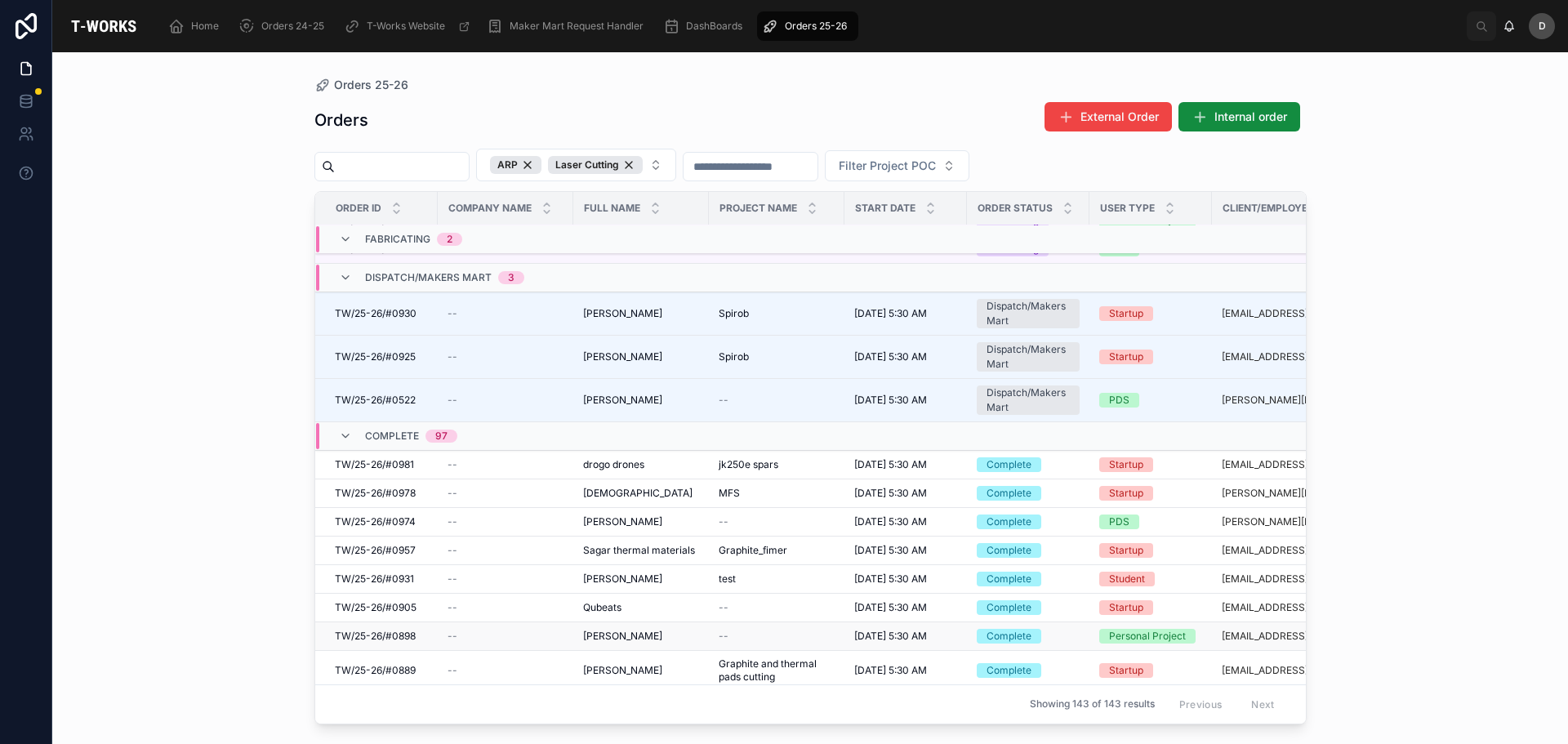
scroll to position [1651, 0]
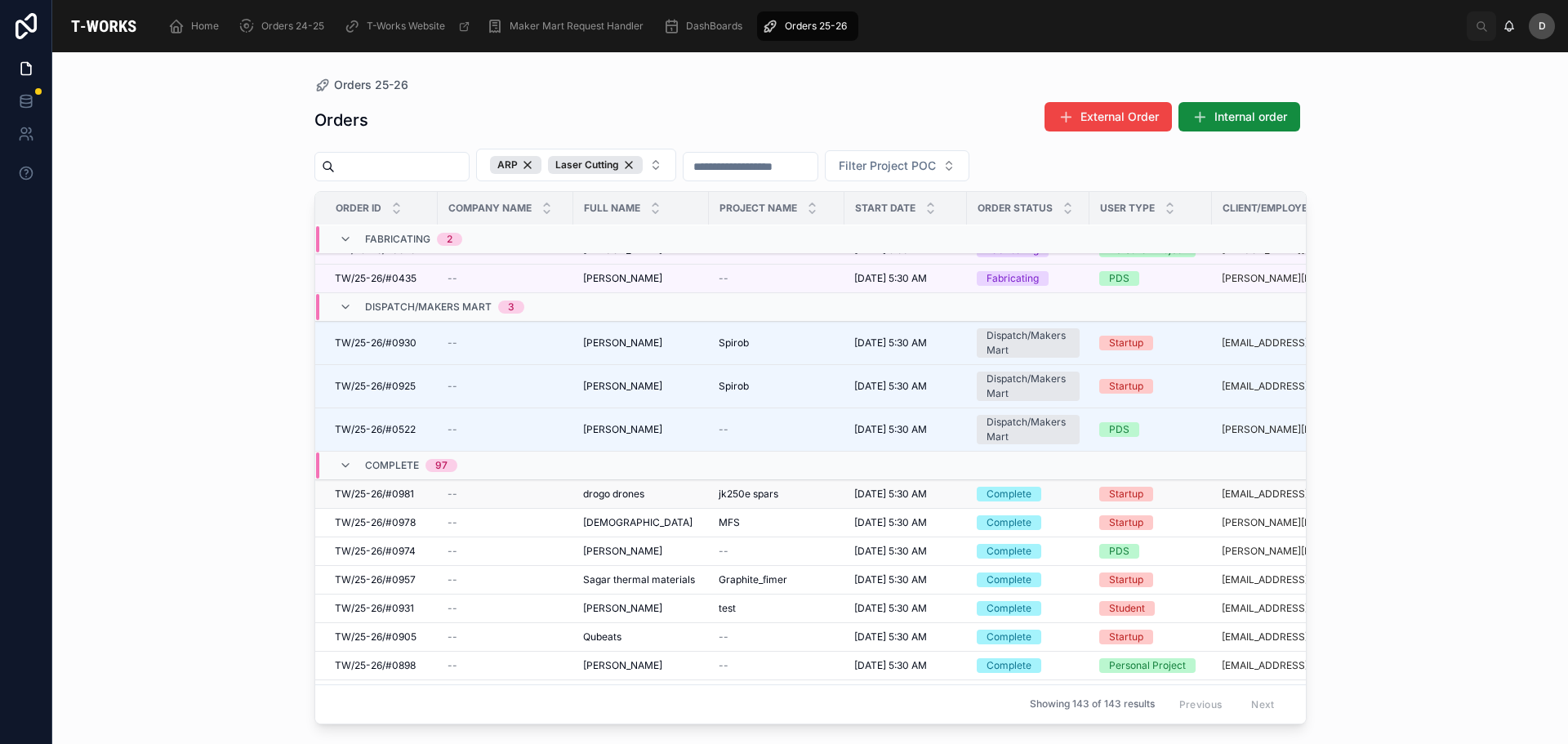
click at [906, 493] on span "[DATE] 5:30 AM" at bounding box center [891, 494] width 73 height 13
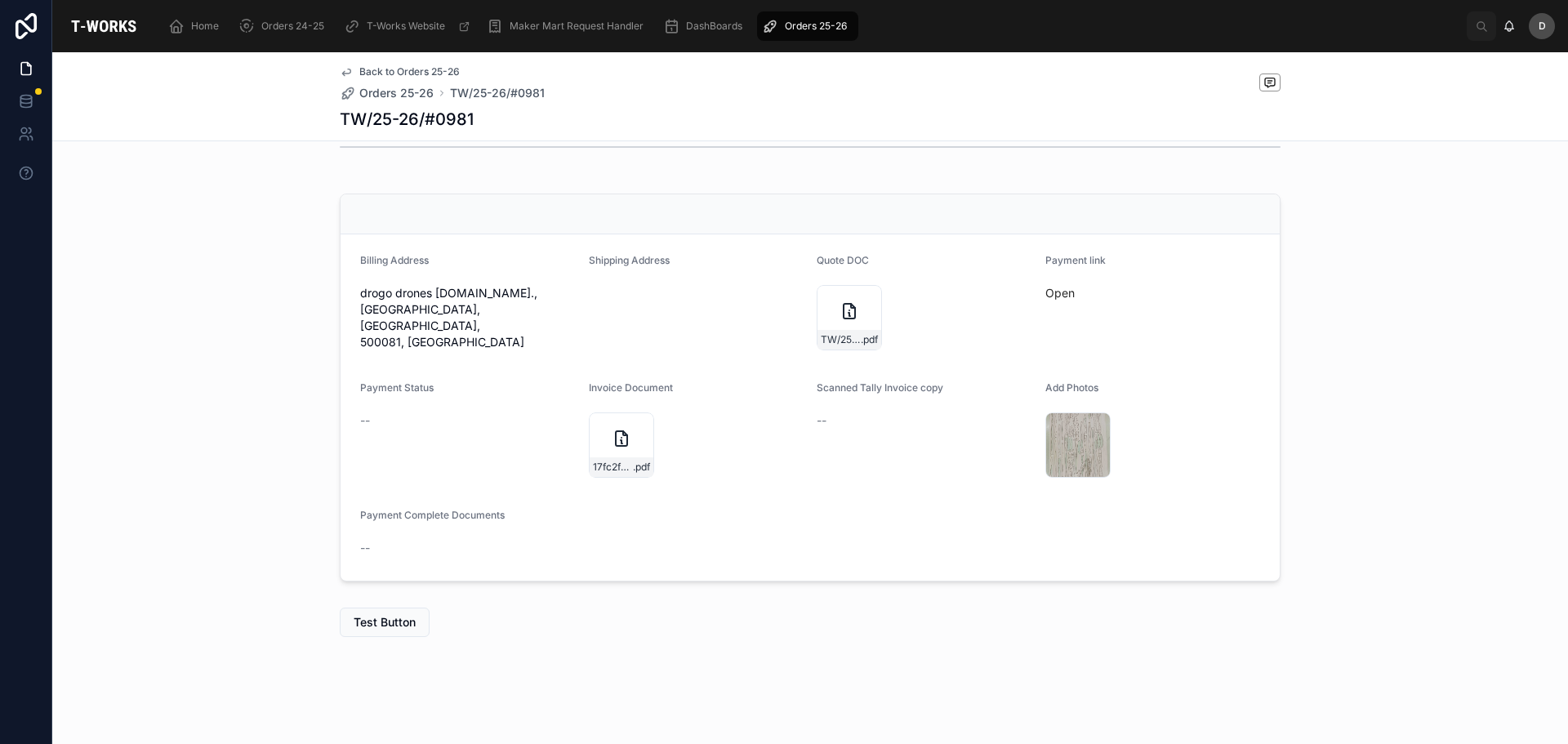
scroll to position [448, 0]
click at [600, 448] on div "17fc2f8b-bce3-4a0a-a1d8-9551d368fb4b-Drogo-Drones-pvt-ltd-(0981)-Tax-Invoice300…" at bounding box center [621, 441] width 65 height 65
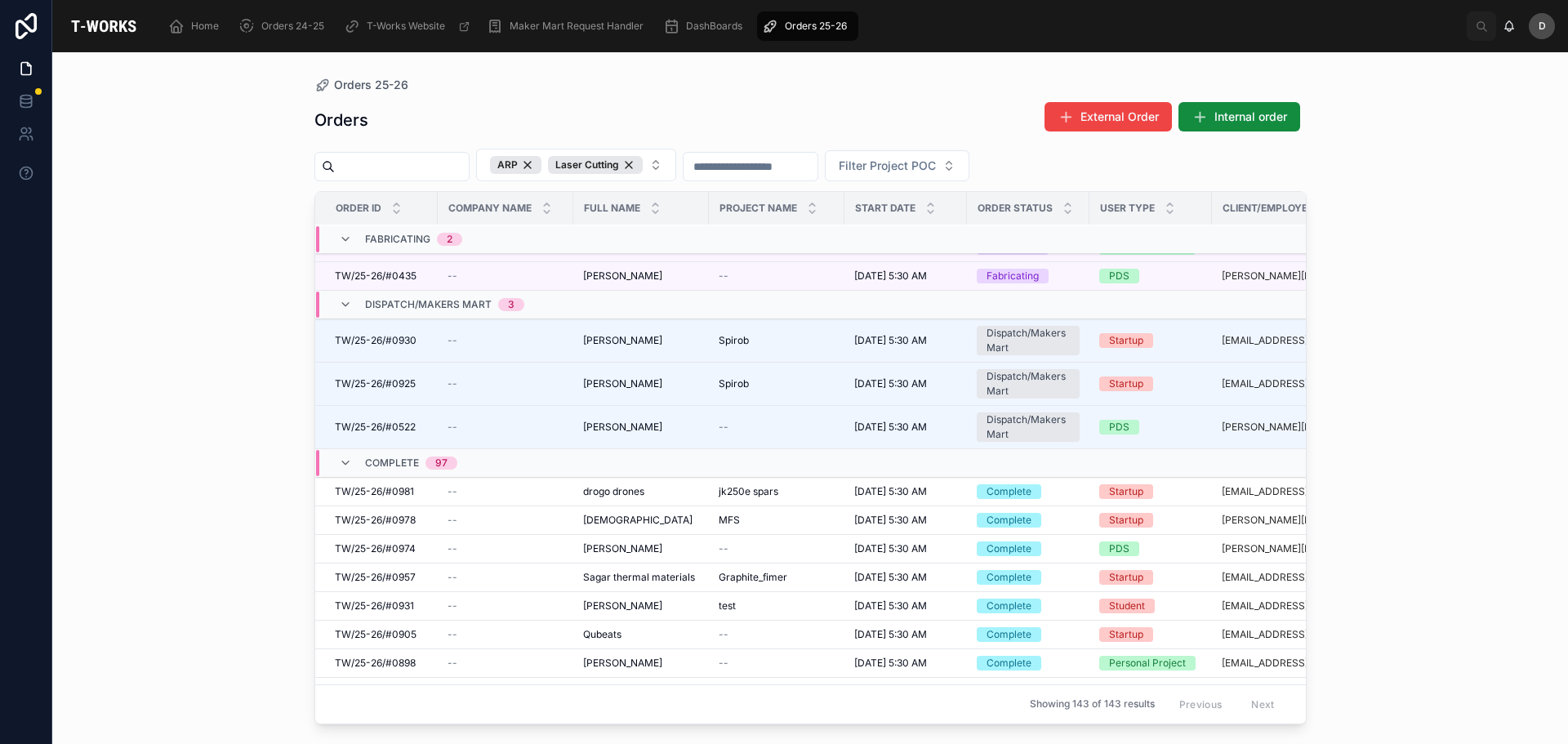
scroll to position [1817, 0]
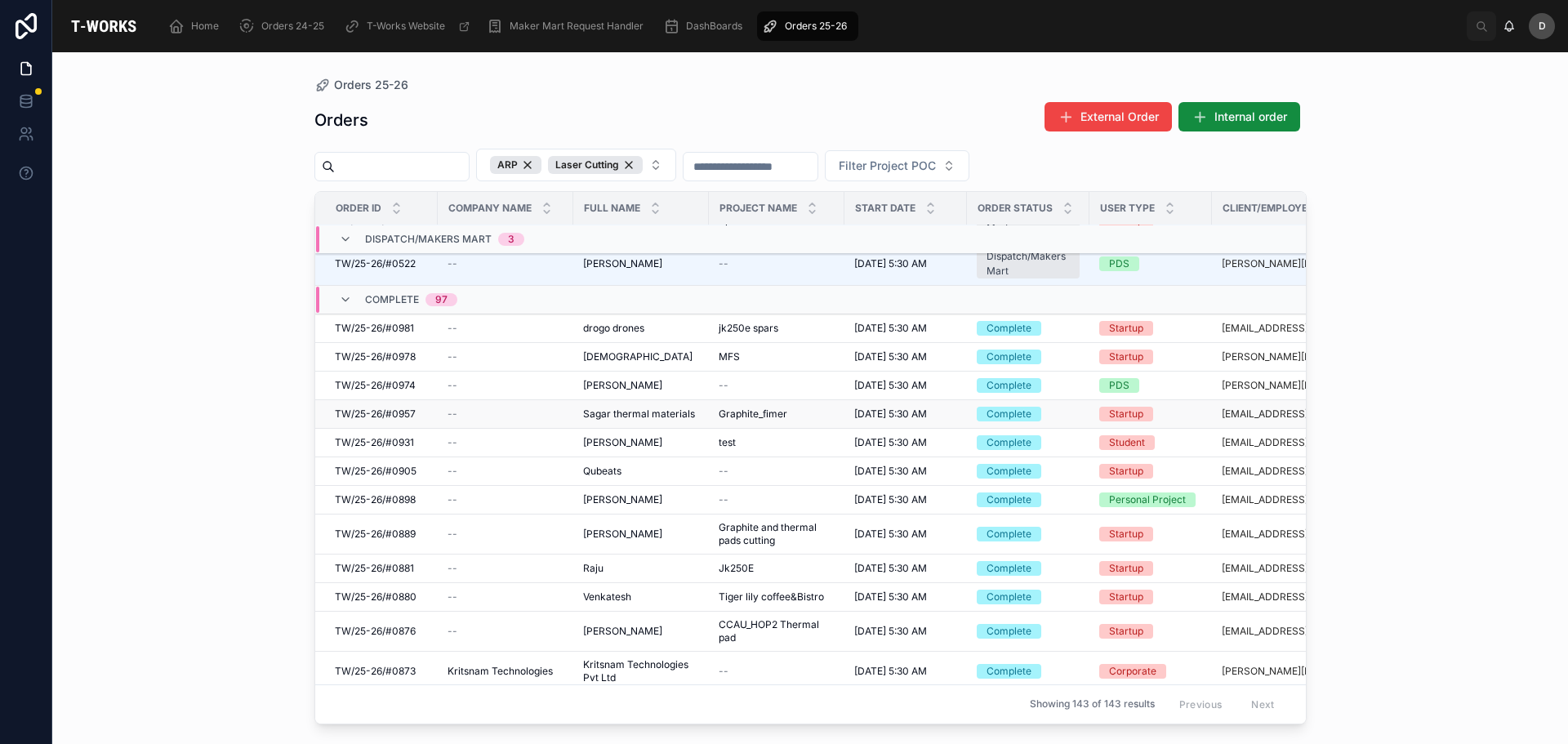
click at [900, 413] on span "[DATE] 5:30 AM" at bounding box center [891, 414] width 73 height 13
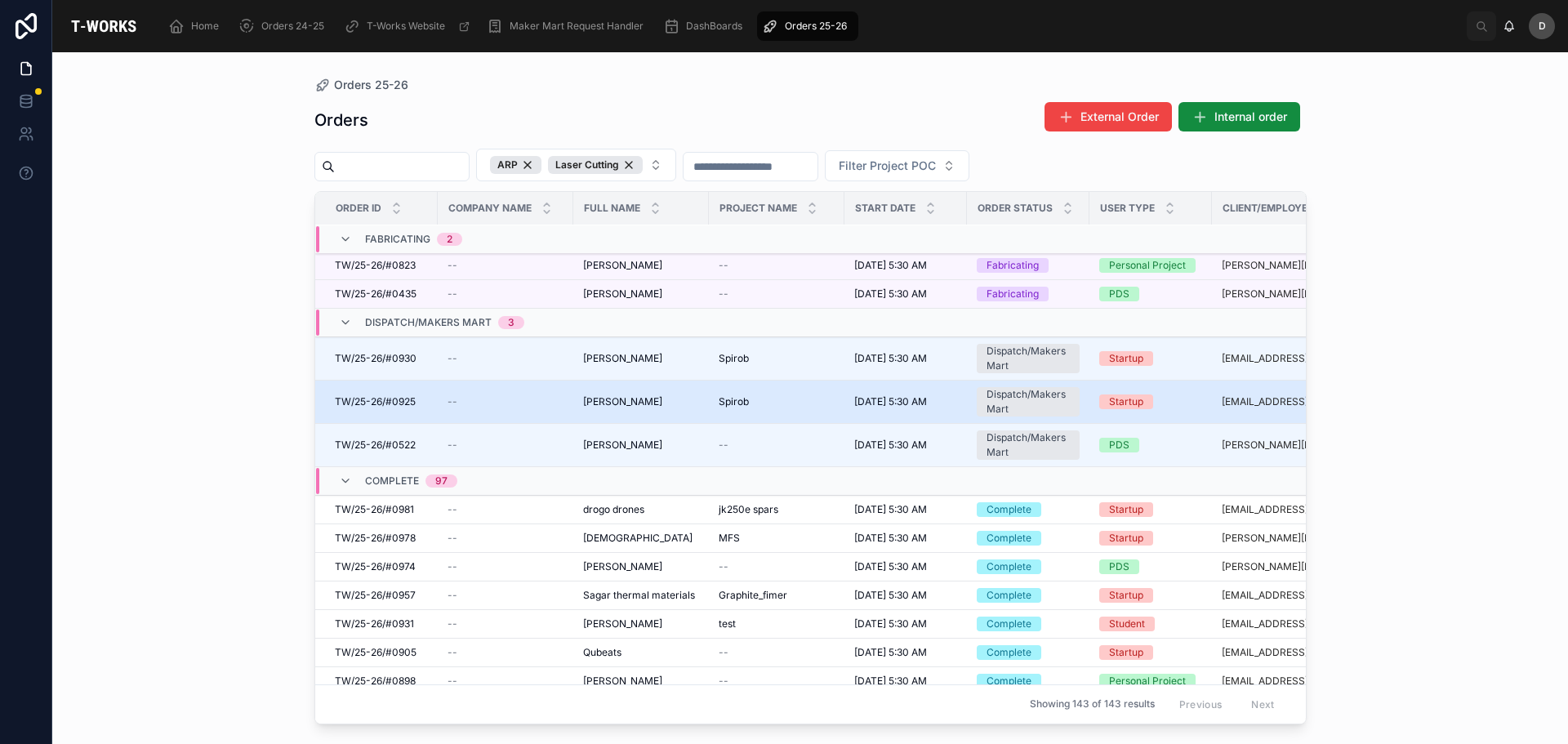
scroll to position [1639, 0]
